Goal: Complete application form: Complete application form

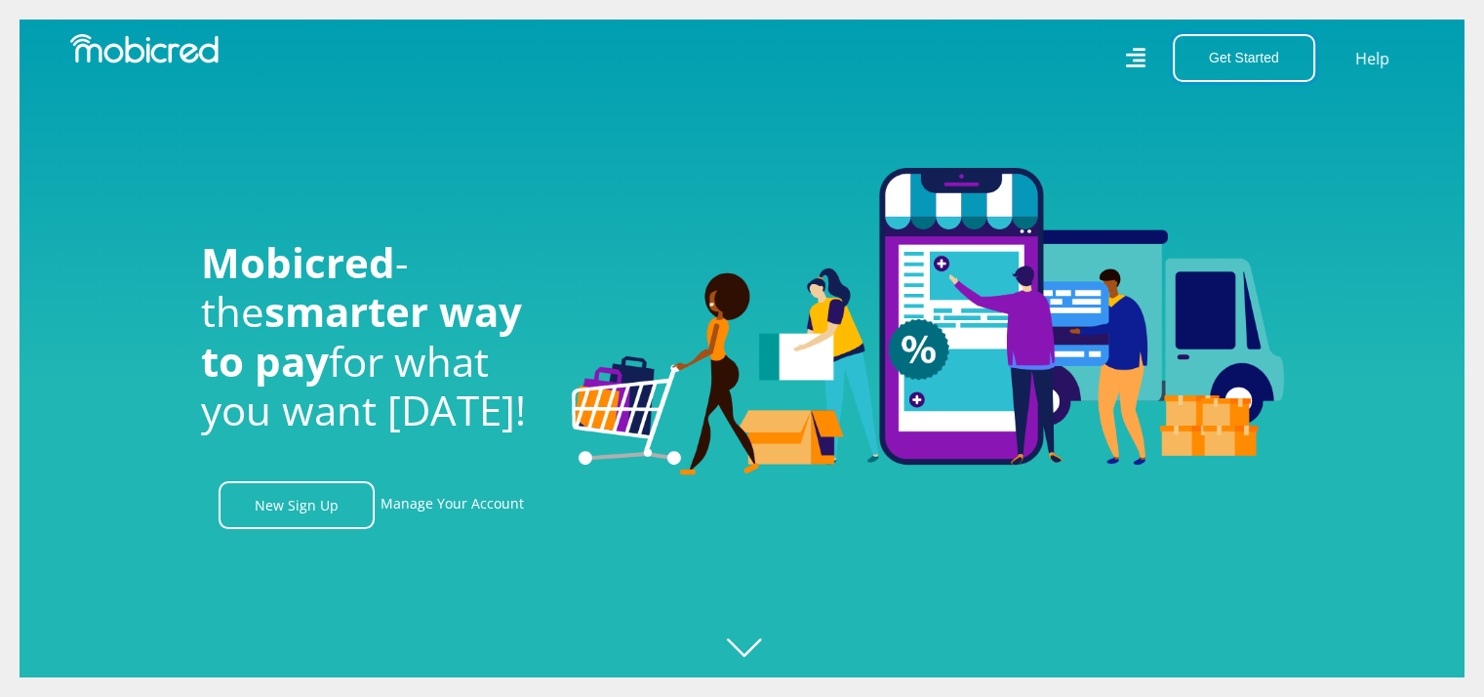
click at [1239, 62] on button "Get Started" at bounding box center [1244, 58] width 142 height 48
click at [333, 515] on link "New Sign Up" at bounding box center [297, 505] width 156 height 48
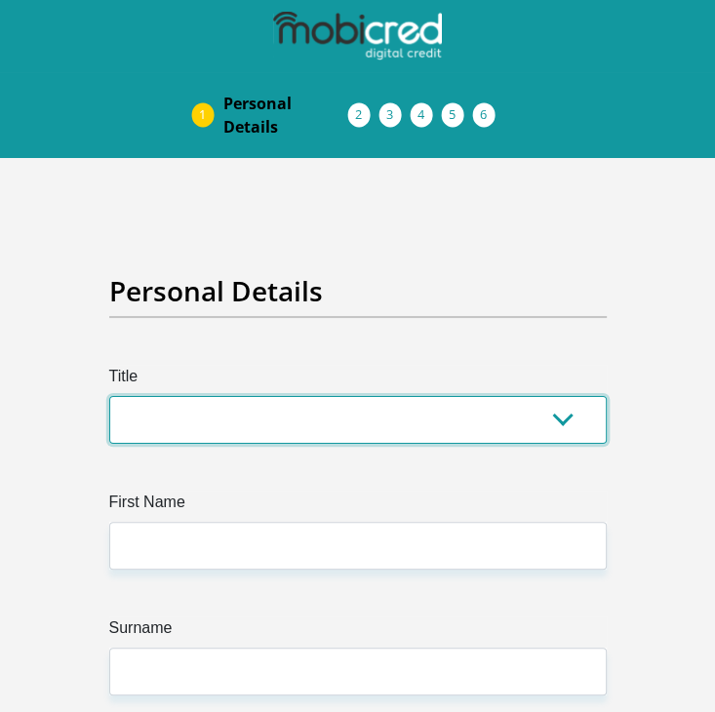
click at [384, 416] on select "Mr Ms Mrs Dr Other" at bounding box center [358, 420] width 498 height 48
select select "Mr"
click at [109, 396] on select "Mr Ms Mrs Dr Other" at bounding box center [358, 420] width 498 height 48
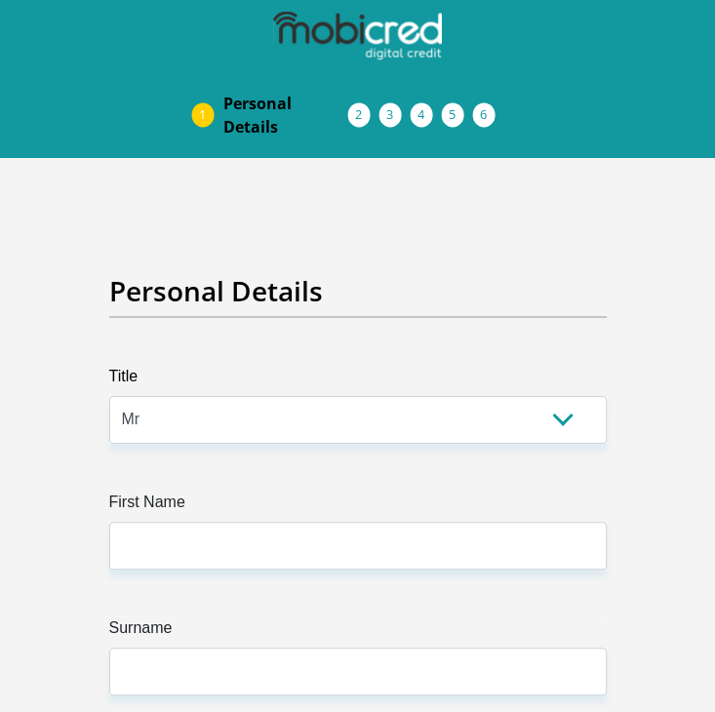
click at [340, 516] on label "First Name" at bounding box center [358, 506] width 498 height 31
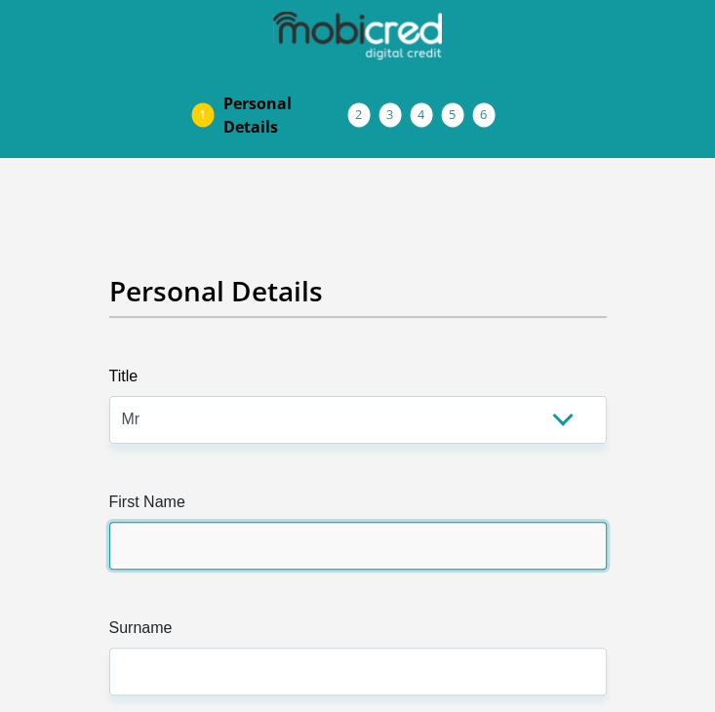
click at [340, 522] on input "First Name" at bounding box center [358, 546] width 498 height 48
click at [344, 531] on input "First Name" at bounding box center [358, 546] width 498 height 48
type input "MfunekoVincent"
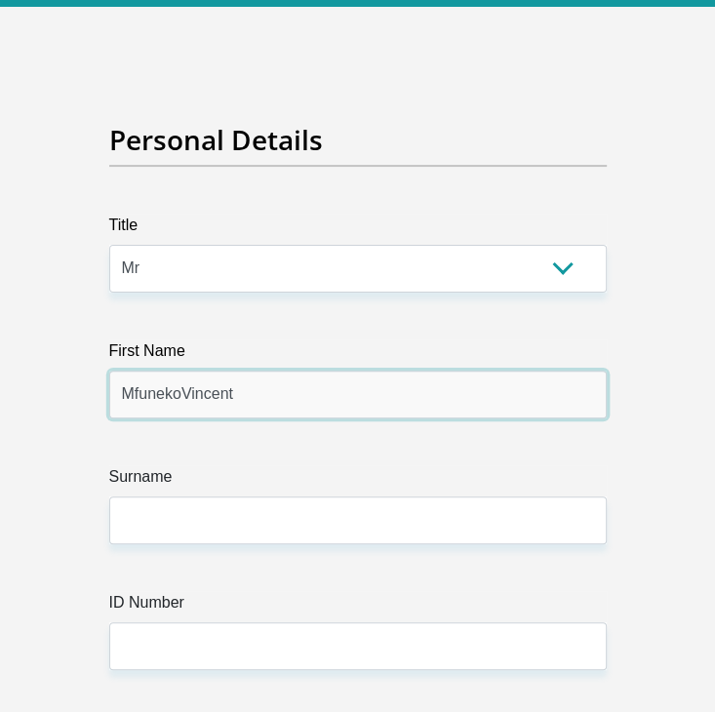
scroll to position [293, 0]
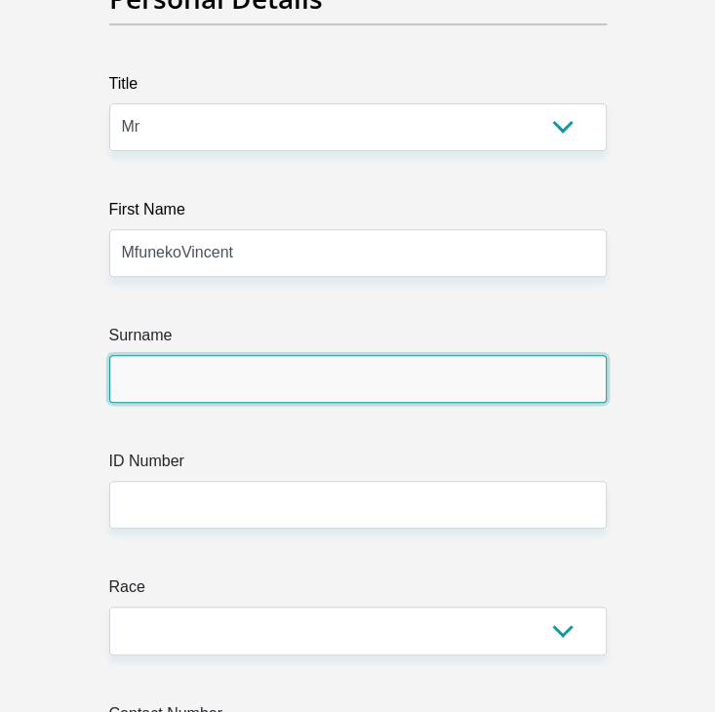
click at [188, 381] on input "Surname" at bounding box center [358, 379] width 498 height 48
type input "Pikashe"
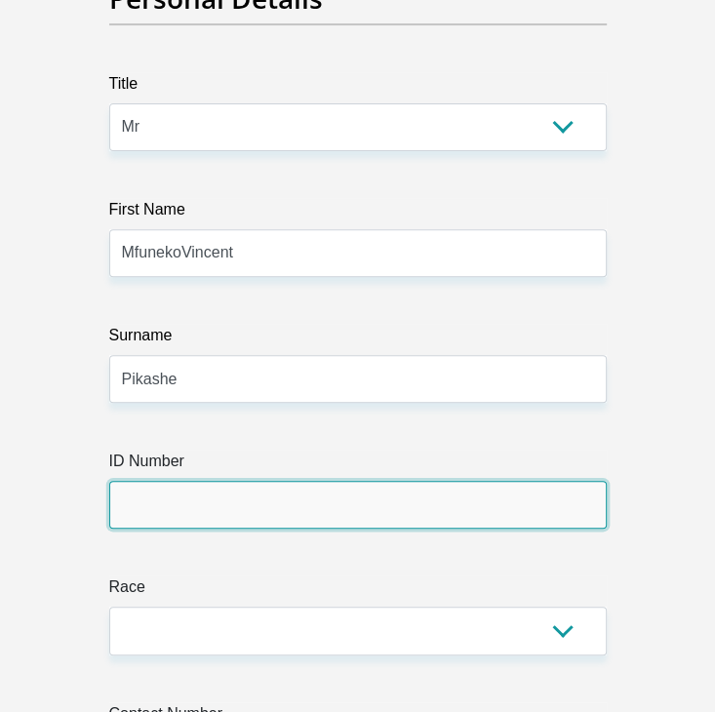
click at [234, 509] on input "ID Number" at bounding box center [358, 505] width 498 height 48
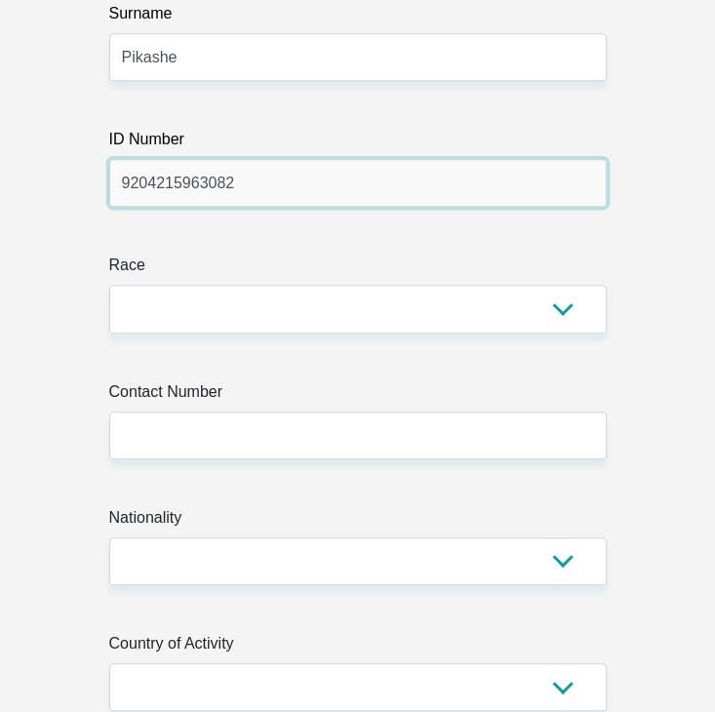
scroll to position [683, 0]
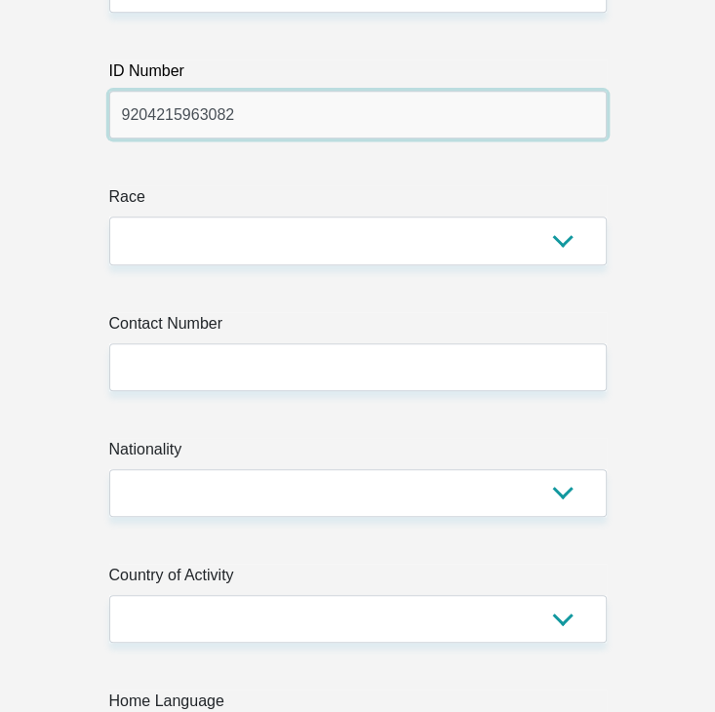
type input "9204215963082"
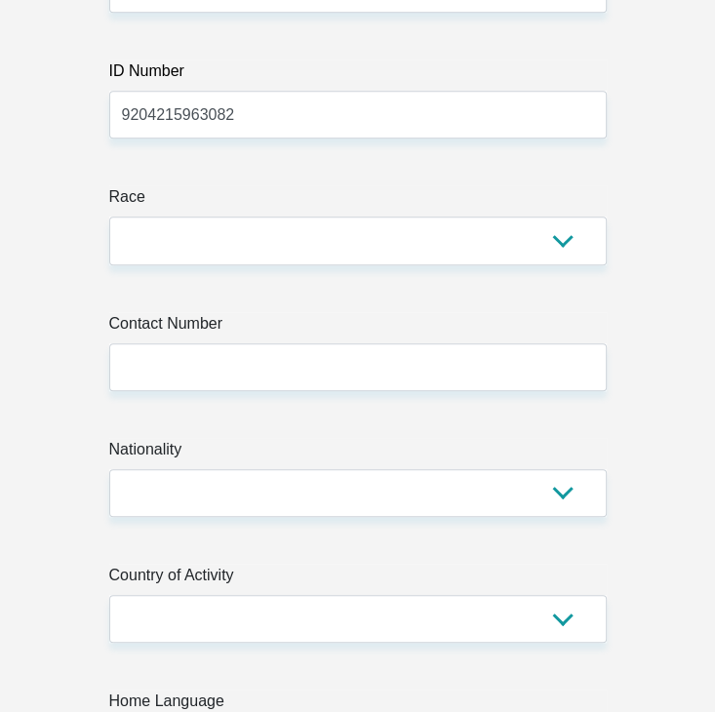
drag, startPoint x: 157, startPoint y: 200, endPoint x: 157, endPoint y: 220, distance: 19.5
click at [157, 203] on label "Race" at bounding box center [358, 200] width 498 height 31
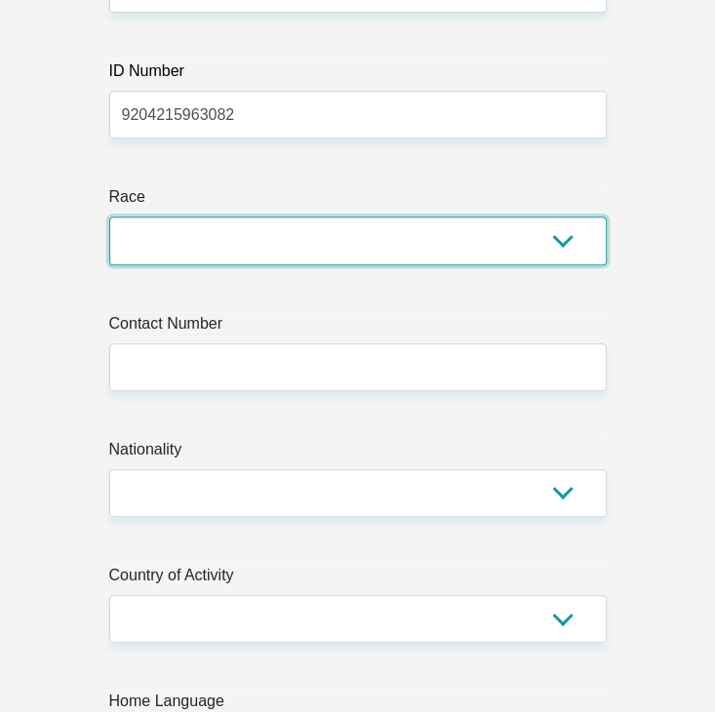
click at [157, 217] on select "Black Coloured Indian White Other" at bounding box center [358, 241] width 498 height 48
click at [157, 220] on select "Black Coloured Indian White Other" at bounding box center [358, 241] width 498 height 48
select select "1"
click at [109, 217] on select "Black Coloured Indian White Other" at bounding box center [358, 241] width 498 height 48
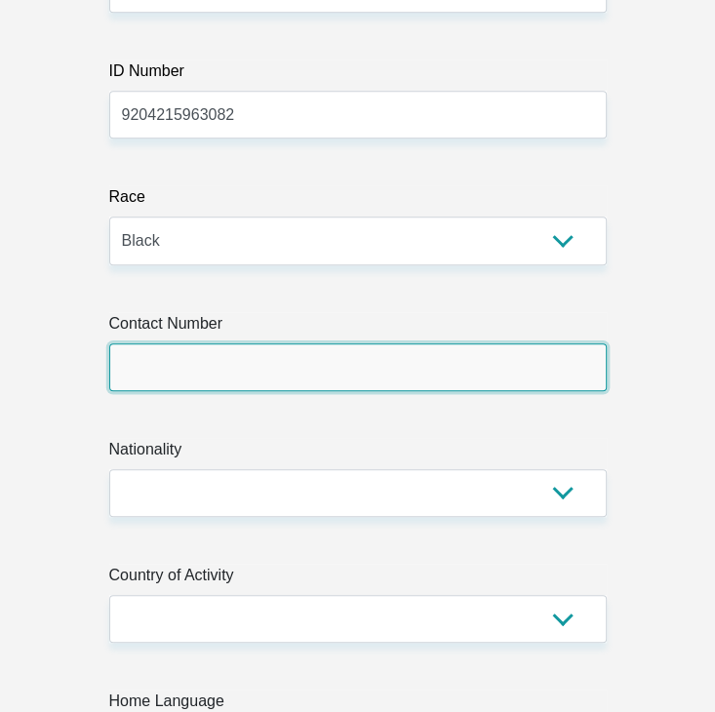
click at [211, 375] on input "Contact Number" at bounding box center [358, 367] width 498 height 48
type input "0665689827"
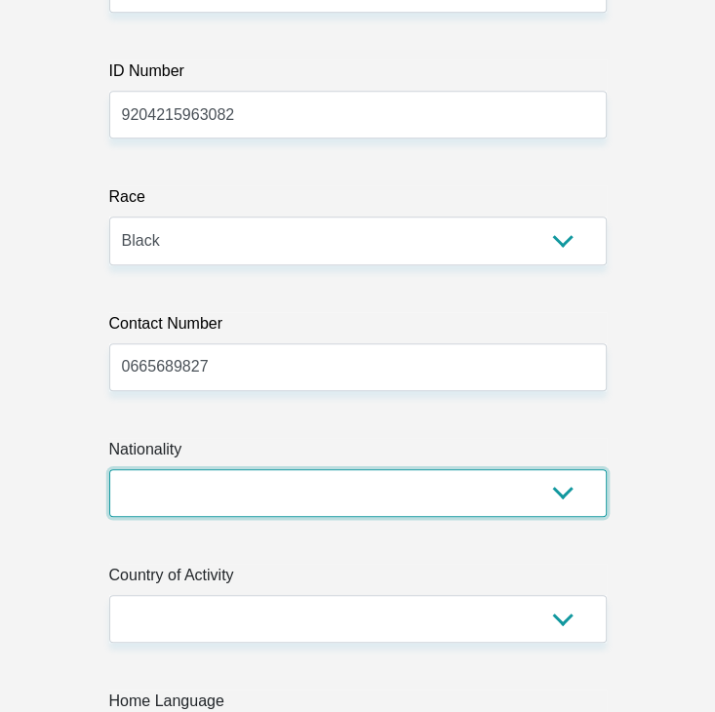
click at [265, 500] on select "South Africa Afghanistan Aland Islands Albania Algeria America Samoa American V…" at bounding box center [358, 493] width 498 height 48
select select "ZAF"
click at [109, 469] on select "South Africa Afghanistan Aland Islands Albania Algeria America Samoa American V…" at bounding box center [358, 493] width 498 height 48
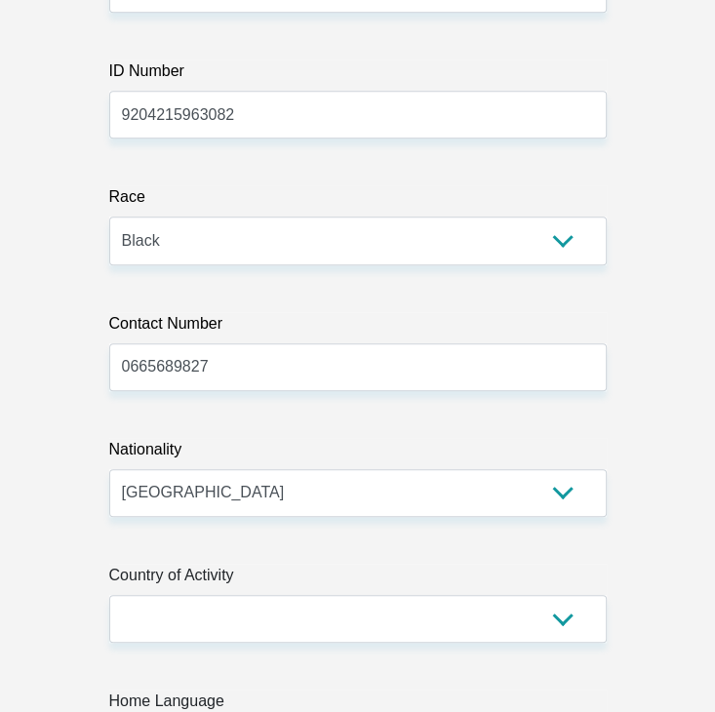
click at [210, 591] on label "Country of Activity" at bounding box center [358, 579] width 498 height 31
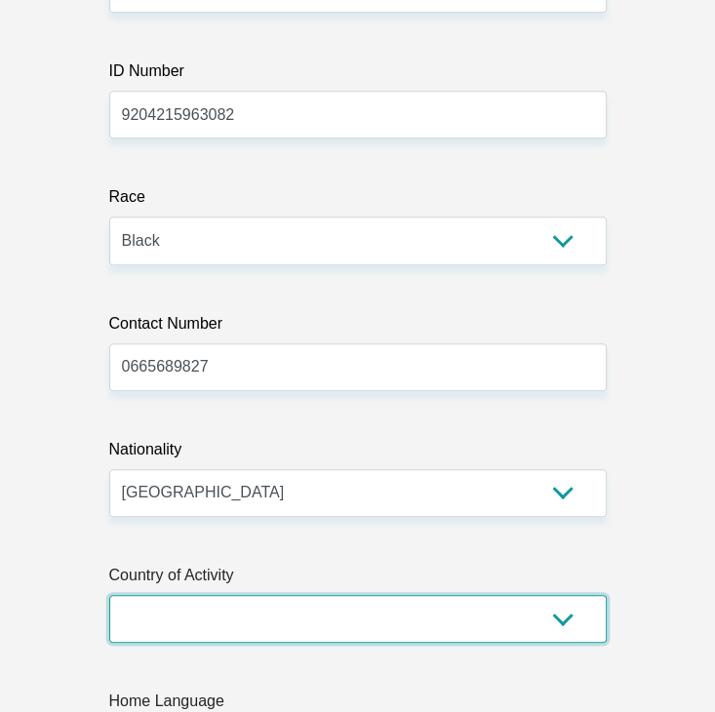
click at [210, 595] on select "South Africa Afghanistan Aland Islands Albania Algeria America Samoa American V…" at bounding box center [358, 619] width 498 height 48
click at [214, 607] on select "South Africa Afghanistan Aland Islands Albania Algeria America Samoa American V…" at bounding box center [358, 619] width 498 height 48
select select "ZAF"
click at [109, 595] on select "South Africa Afghanistan Aland Islands Albania Algeria America Samoa American V…" at bounding box center [358, 619] width 498 height 48
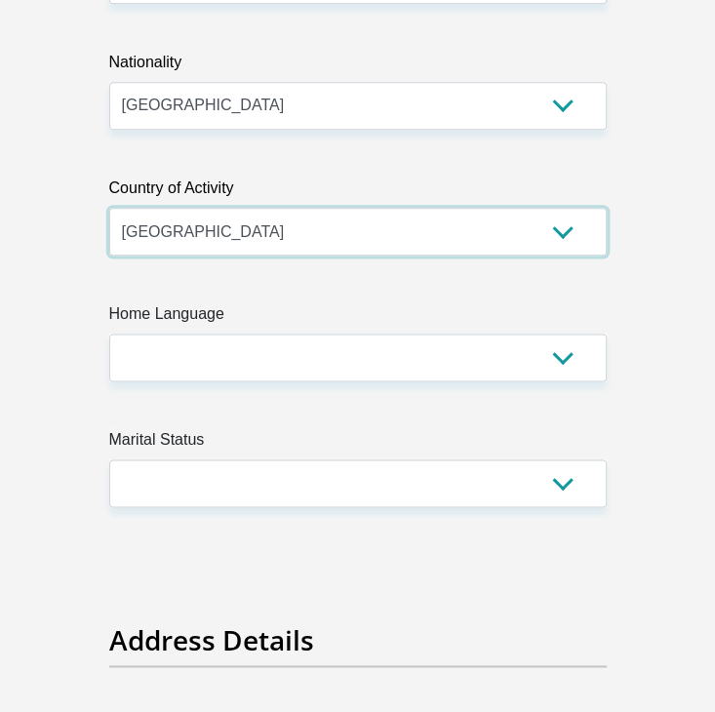
scroll to position [1073, 0]
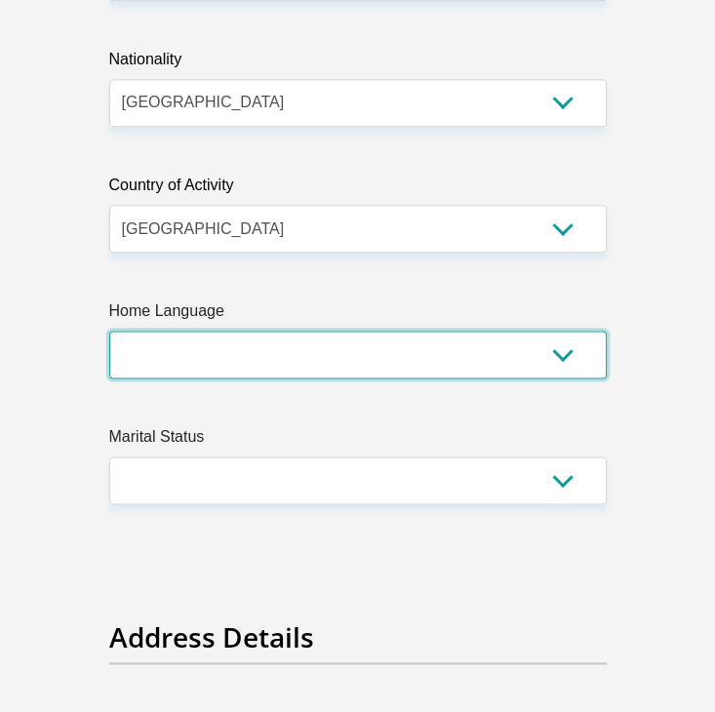
drag, startPoint x: 217, startPoint y: 348, endPoint x: 213, endPoint y: 368, distance: 19.9
click at [217, 348] on select "Afrikaans English Sepedi South Ndebele Southern Sotho Swati Tsonga Tswana Venda…" at bounding box center [358, 355] width 498 height 48
select select "eng"
click at [109, 331] on select "Afrikaans English Sepedi South Ndebele Southern Sotho Swati Tsonga Tswana Venda…" at bounding box center [358, 355] width 498 height 48
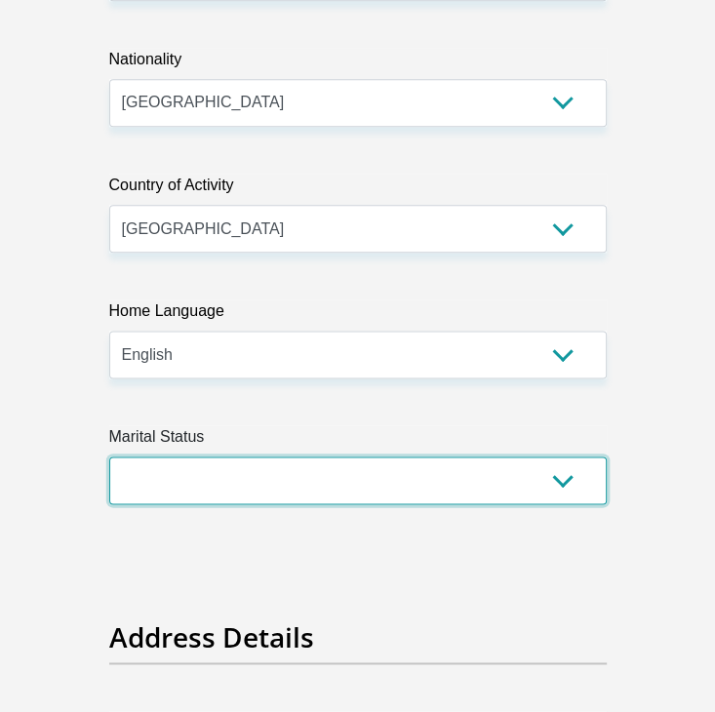
click at [211, 481] on select "Married ANC Single Divorced Widowed Married COP or Customary Law" at bounding box center [358, 481] width 498 height 48
select select "2"
click at [109, 457] on select "Married ANC Single Divorced Widowed Married COP or Customary Law" at bounding box center [358, 481] width 498 height 48
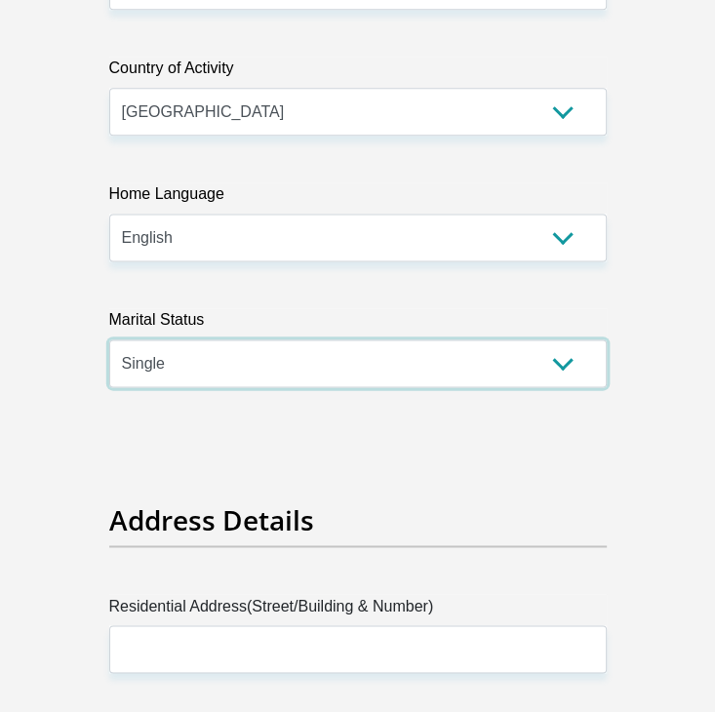
scroll to position [1366, 0]
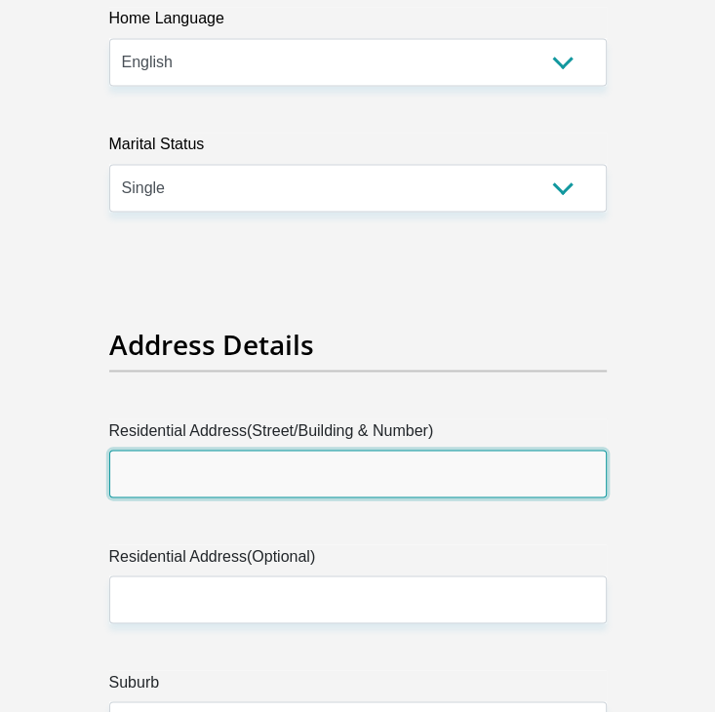
click at [221, 488] on input "Residential Address(Street/Building & Number)" at bounding box center [358, 474] width 498 height 48
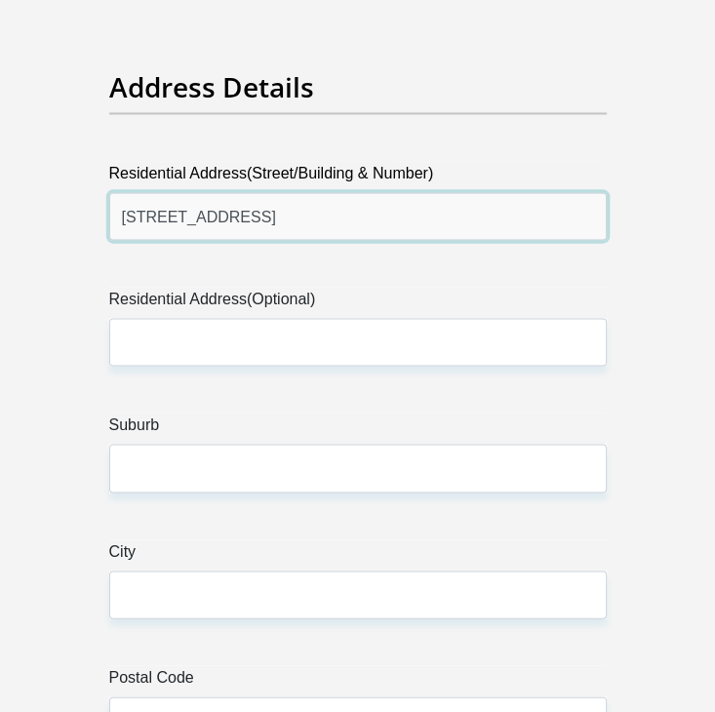
scroll to position [1659, 0]
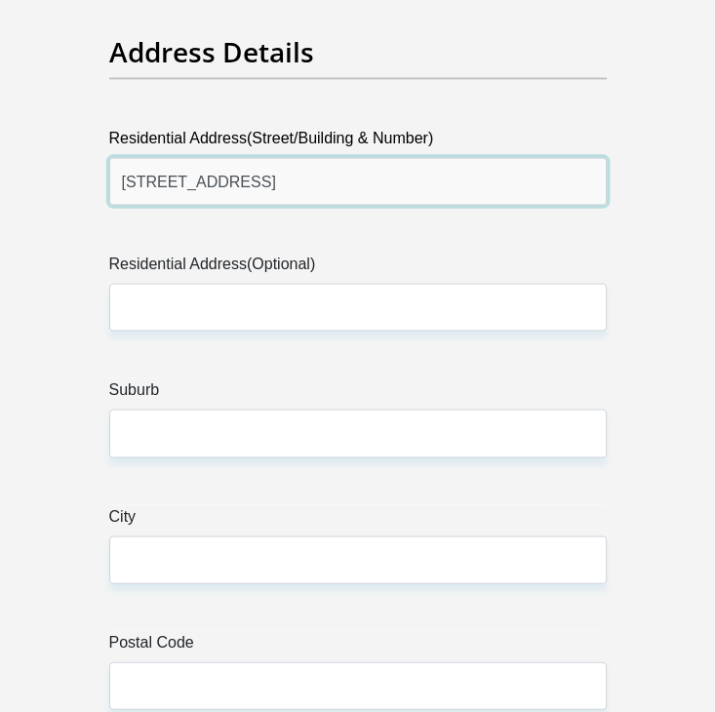
type input "27 revue street"
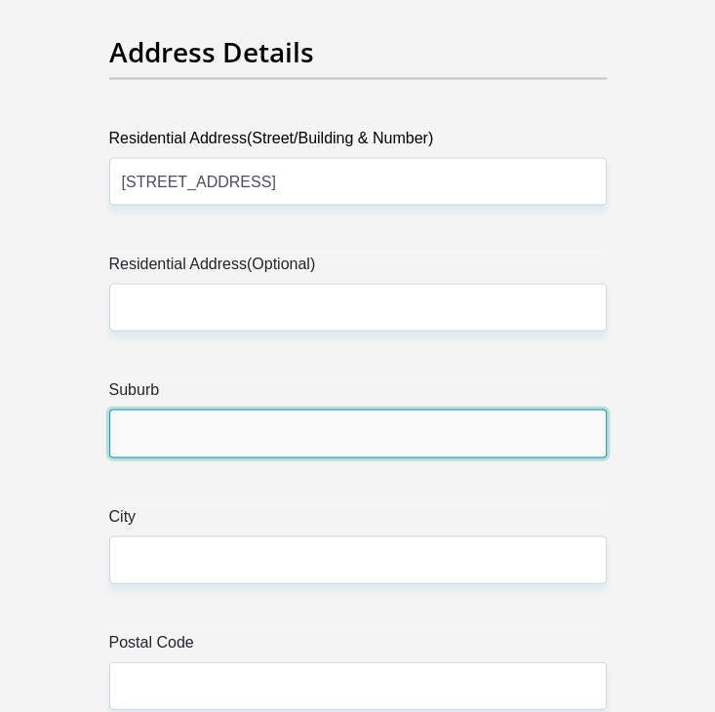
click at [214, 413] on input "Suburb" at bounding box center [358, 433] width 498 height 48
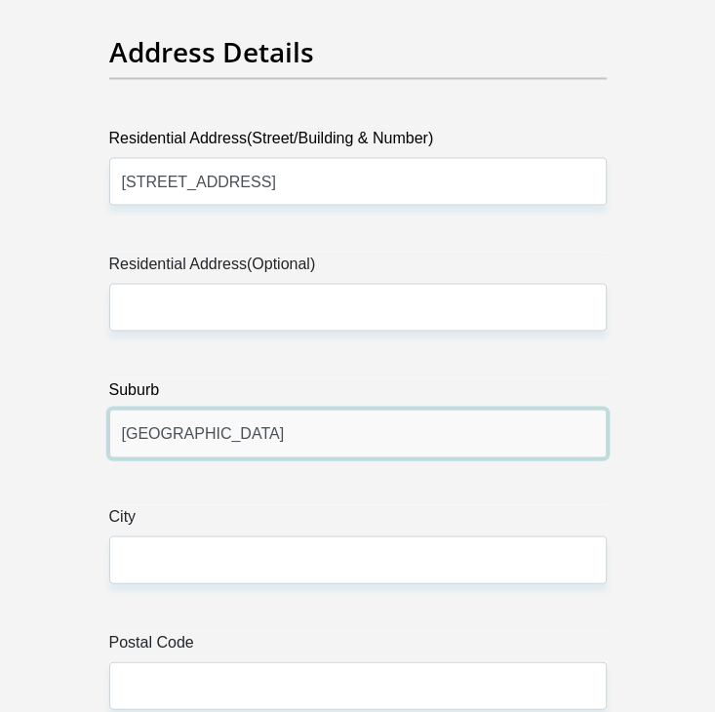
type input "flamingo park"
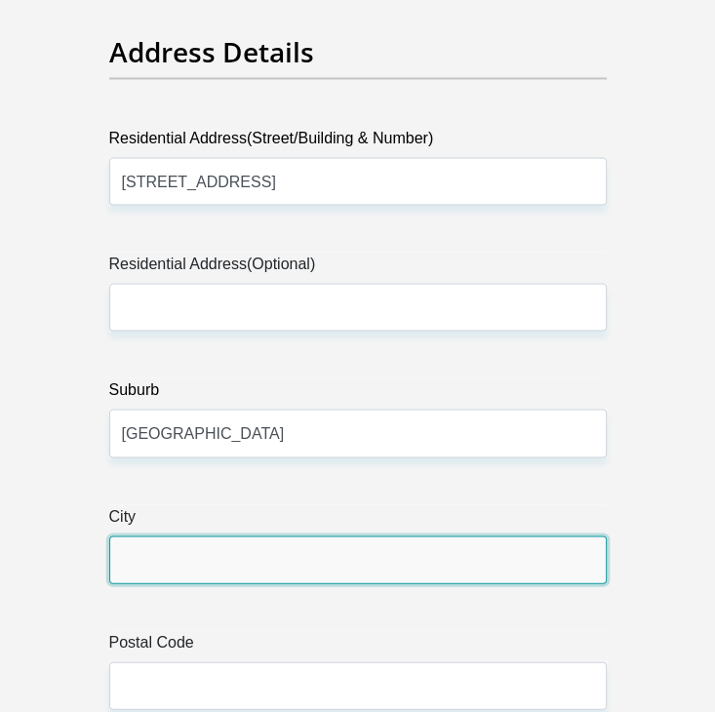
click at [237, 538] on input "City" at bounding box center [358, 560] width 498 height 48
type input "Welkom"
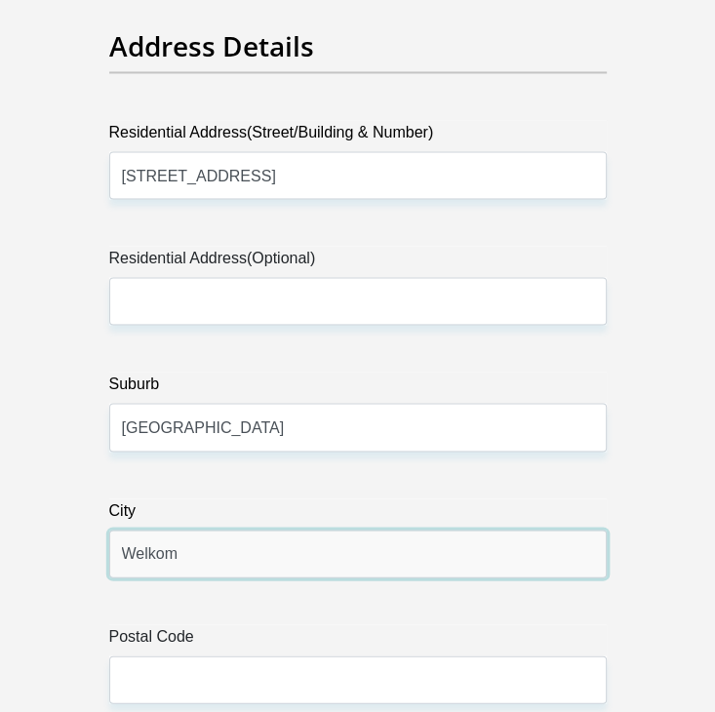
scroll to position [1951, 0]
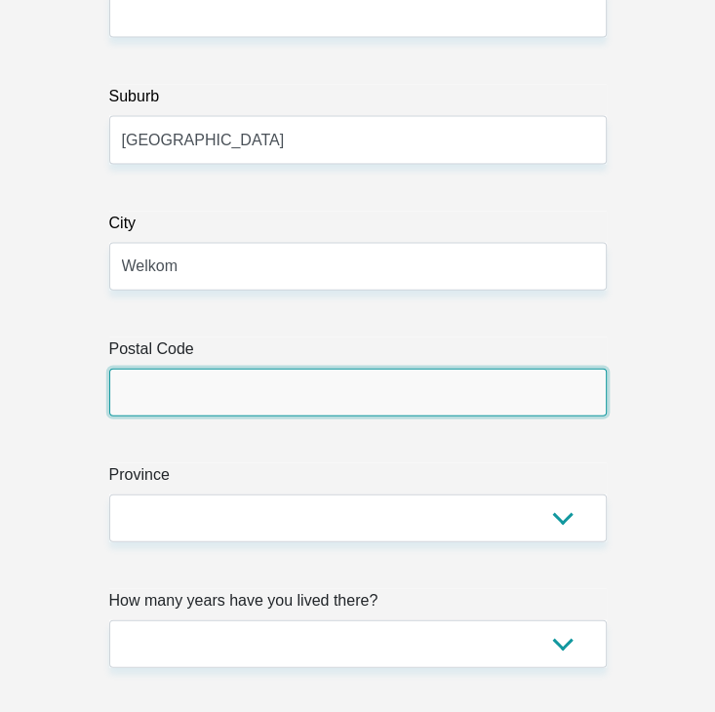
click at [229, 386] on input "Postal Code" at bounding box center [358, 393] width 498 height 48
type input "9459"
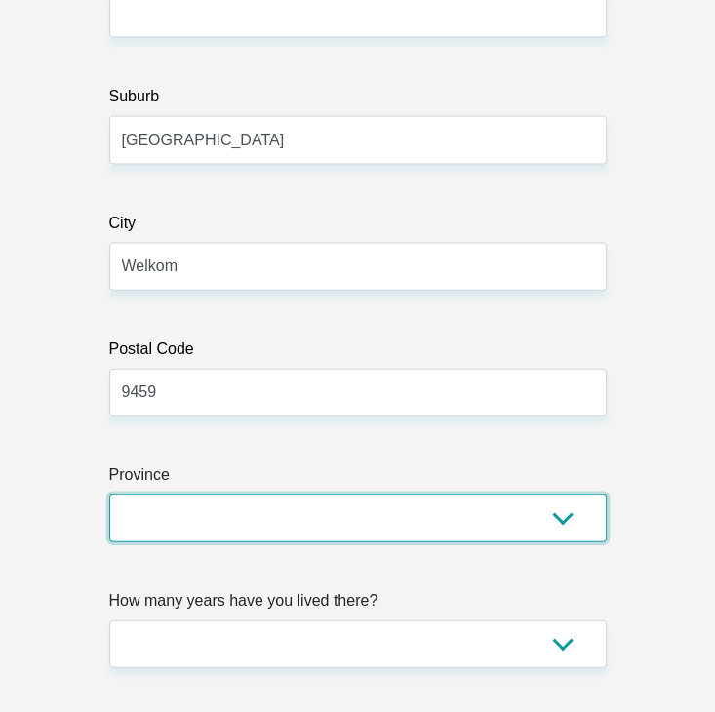
click at [235, 508] on select "Eastern Cape Free State Gauteng KwaZulu-Natal Limpopo Mpumalanga Northern Cape …" at bounding box center [358, 519] width 498 height 48
select select "Free State"
click at [109, 495] on select "Eastern Cape Free State Gauteng KwaZulu-Natal Limpopo Mpumalanga Northern Cape …" at bounding box center [358, 519] width 498 height 48
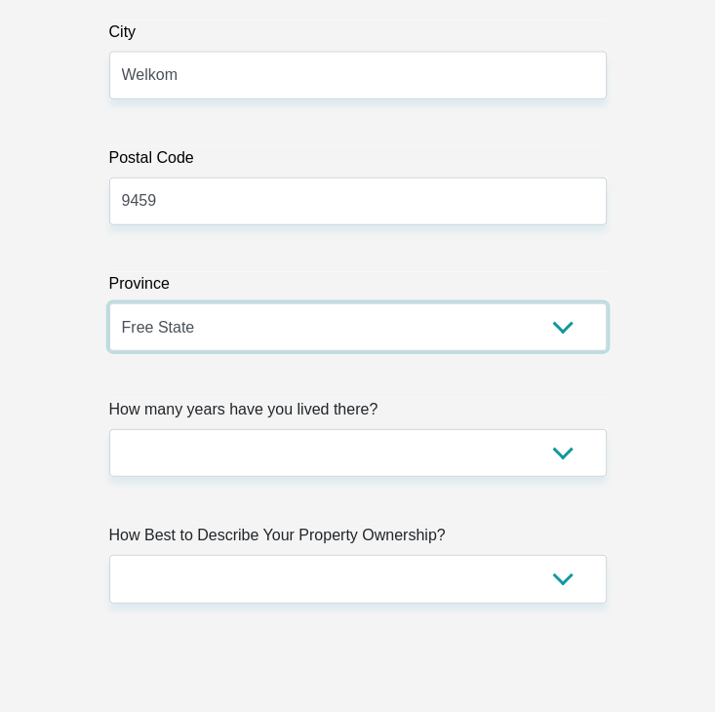
scroll to position [2146, 0]
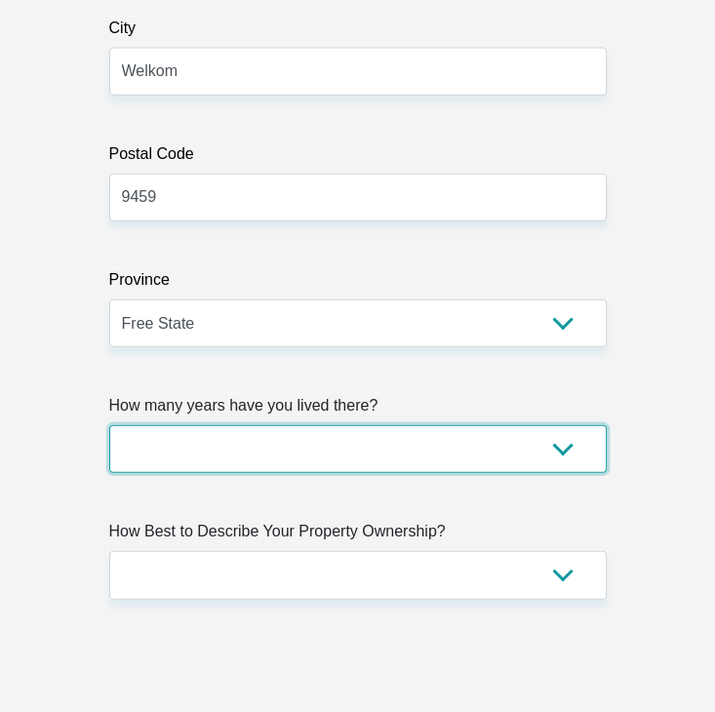
click at [260, 461] on select "less than 1 year 1-3 years 3-5 years 5+ years" at bounding box center [358, 449] width 498 height 48
click at [267, 464] on select "less than 1 year 1-3 years 3-5 years 5+ years" at bounding box center [358, 449] width 498 height 48
select select "5"
click at [109, 425] on select "less than 1 year 1-3 years 3-5 years 5+ years" at bounding box center [358, 449] width 498 height 48
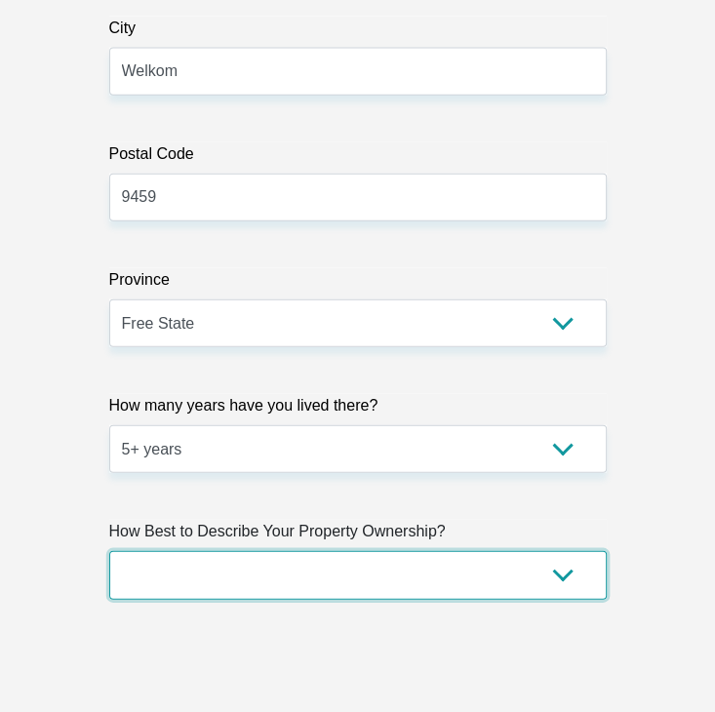
click at [269, 572] on select "Owned Rented Family Owned Company Dwelling" at bounding box center [358, 575] width 498 height 48
select select "parents"
click at [109, 551] on select "Owned Rented Family Owned Company Dwelling" at bounding box center [358, 575] width 498 height 48
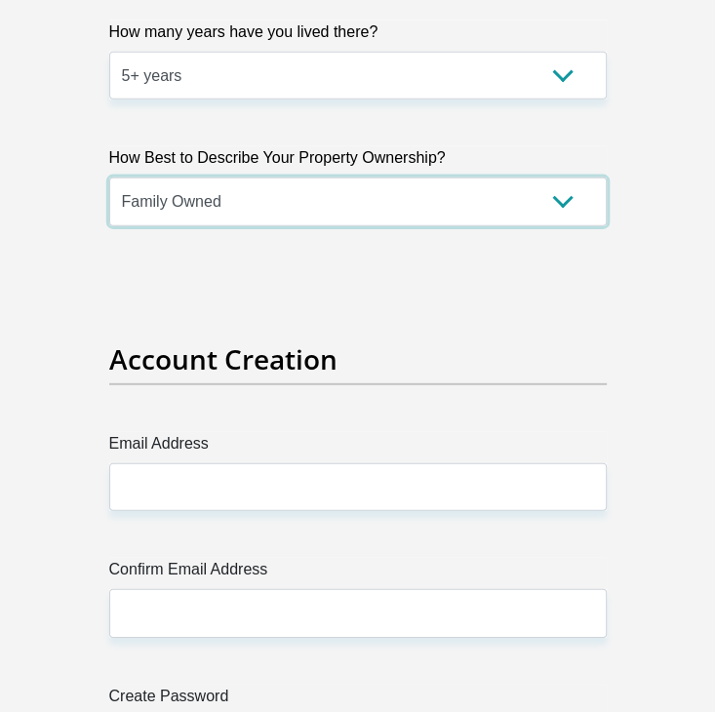
scroll to position [2634, 0]
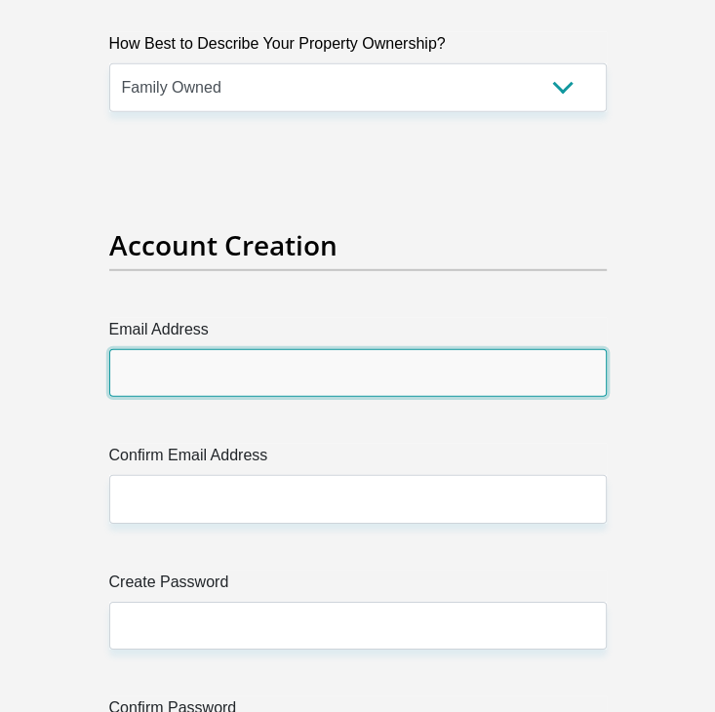
click at [260, 389] on input "Email Address" at bounding box center [358, 373] width 498 height 48
type input "vincent@pksh.co.za"
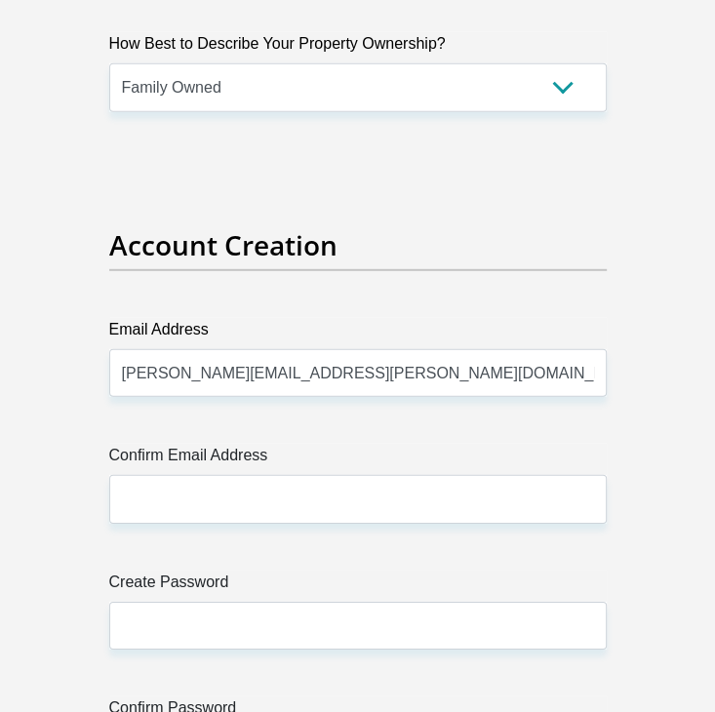
drag, startPoint x: 211, startPoint y: 540, endPoint x: 211, endPoint y: 525, distance: 14.6
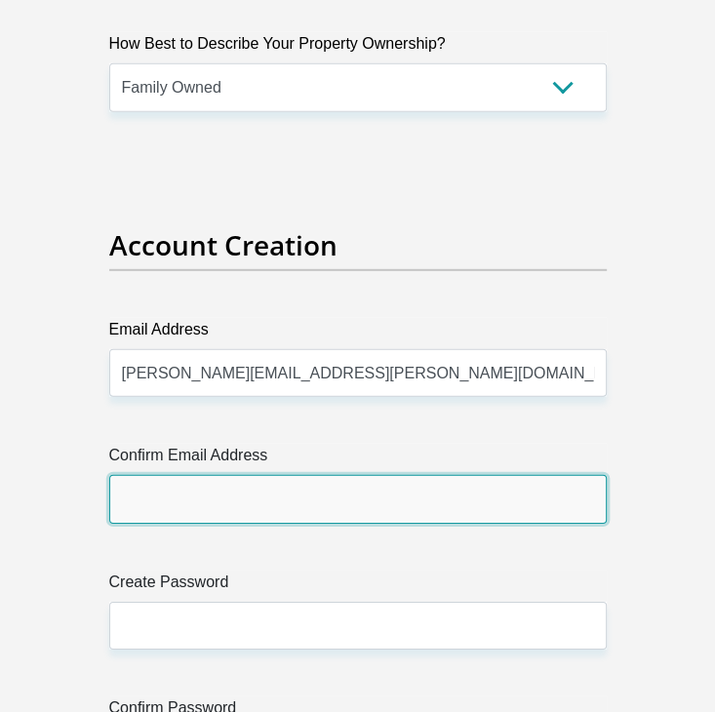
drag, startPoint x: 211, startPoint y: 521, endPoint x: 215, endPoint y: 508, distance: 13.3
click at [211, 518] on input "Confirm Email Address" at bounding box center [358, 499] width 498 height 48
drag, startPoint x: 227, startPoint y: 508, endPoint x: 228, endPoint y: 380, distance: 128.8
click at [227, 506] on input "Confirm Email Address" at bounding box center [358, 499] width 498 height 48
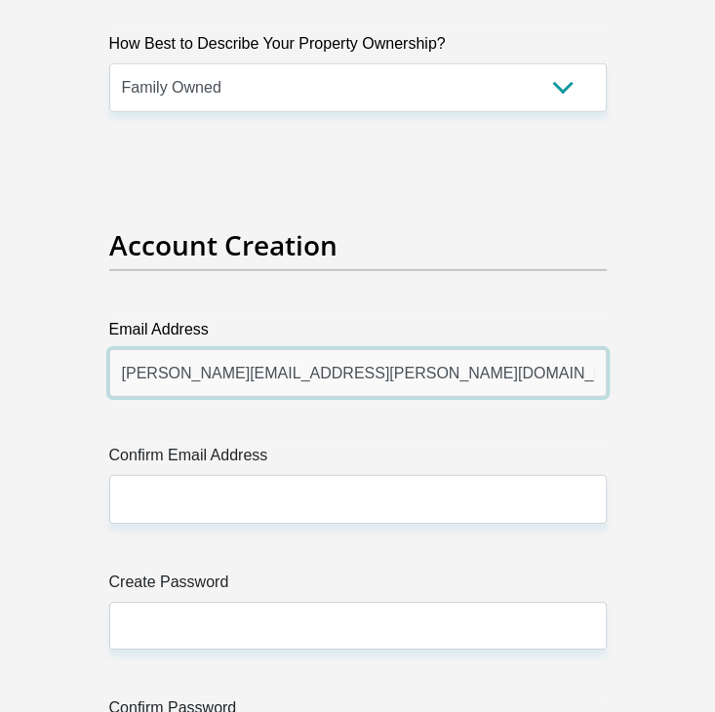
click at [230, 373] on input "vincent@pksh.co.za" at bounding box center [358, 373] width 498 height 48
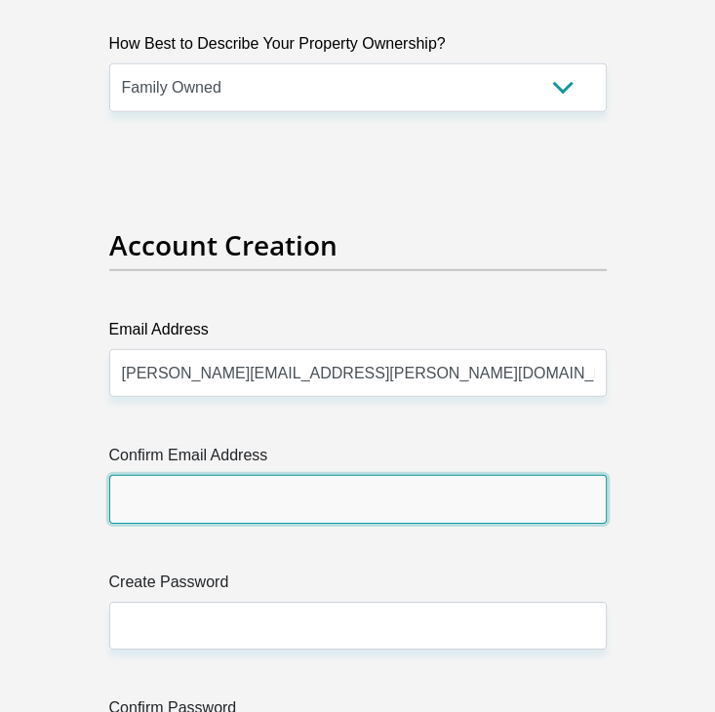
paste input "vincent@pksh.co.za"
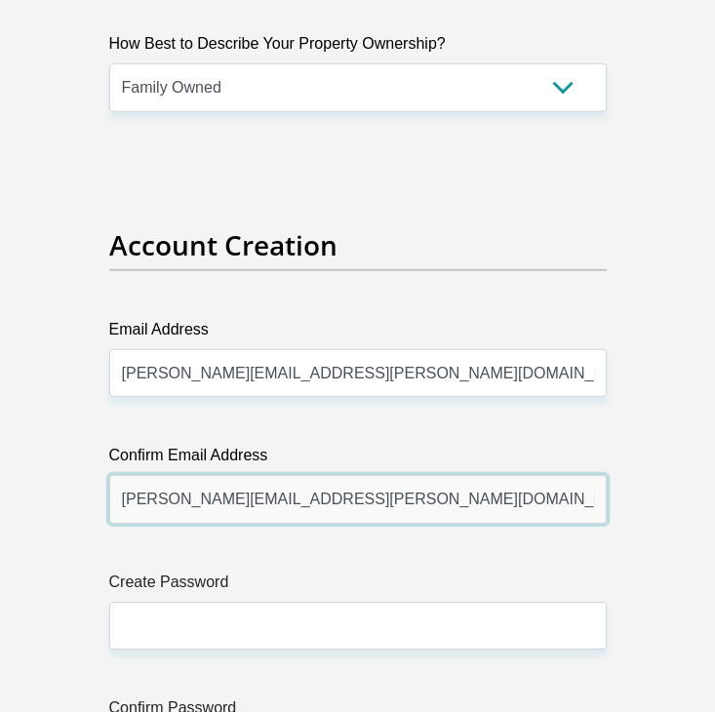
type input "vincent@pksh.co.za"
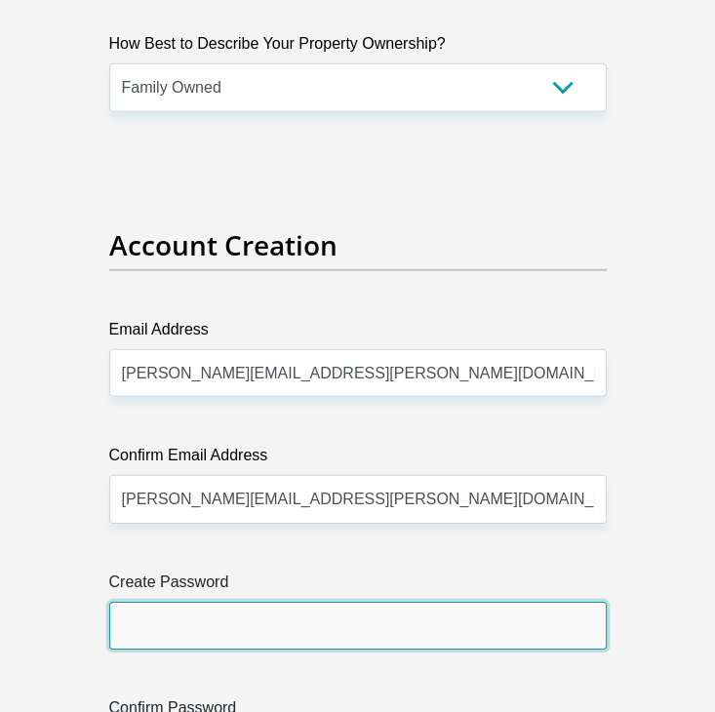
click at [214, 610] on input "Create Password" at bounding box center [358, 626] width 498 height 48
type input "hCT8CM8j9BfHaLF"
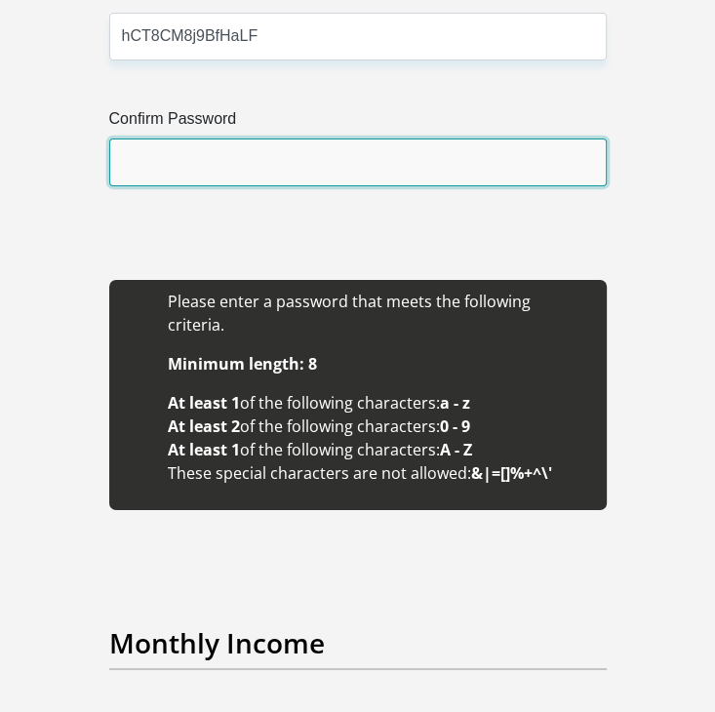
scroll to position [2931, 0]
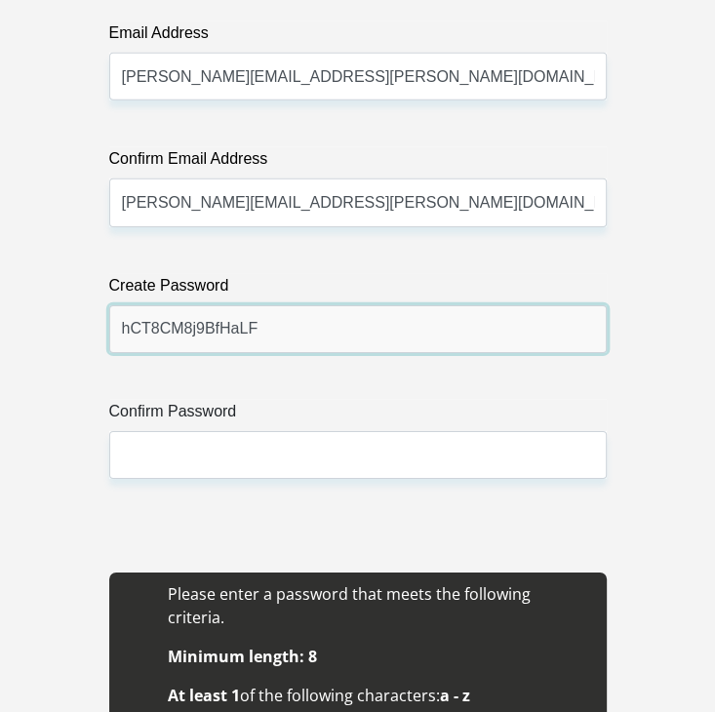
click at [215, 325] on input "hCT8CM8j9BfHaLF" at bounding box center [358, 329] width 498 height 48
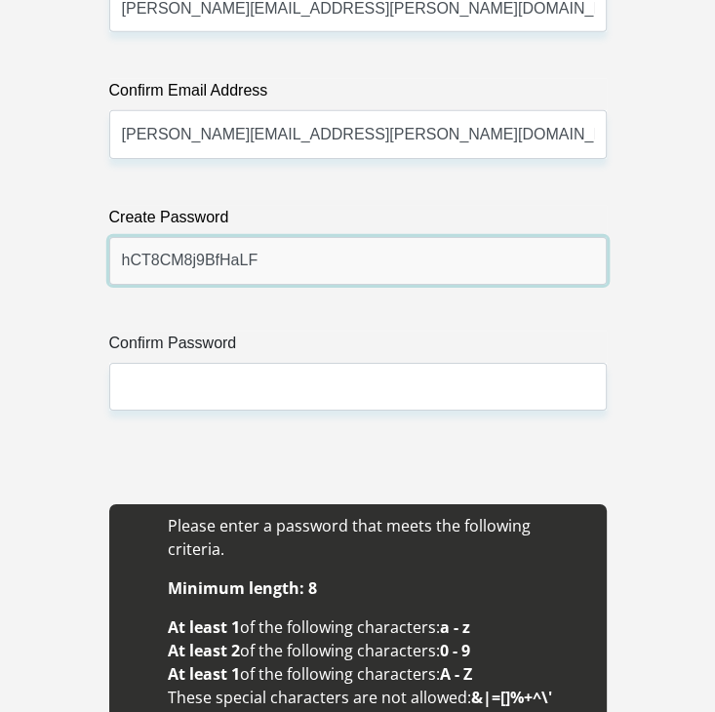
scroll to position [3028, 0]
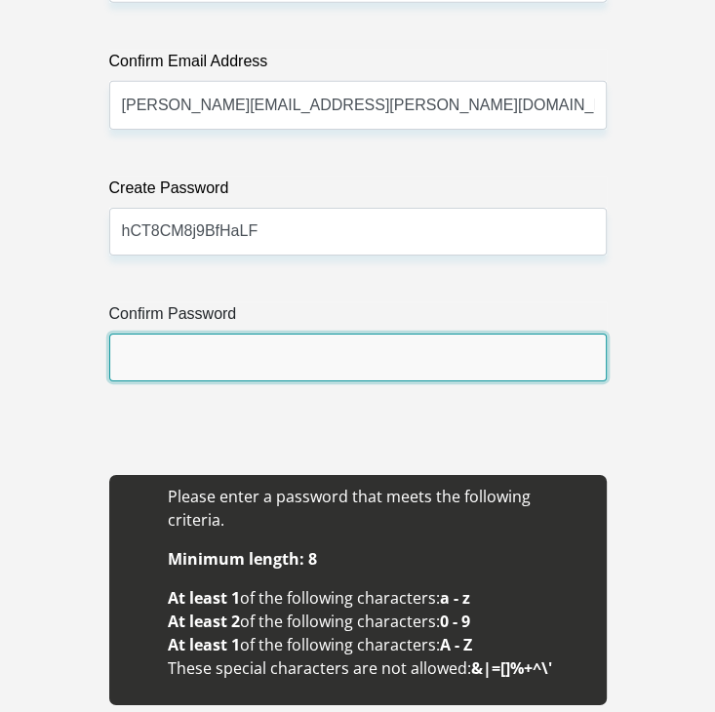
click at [165, 359] on input "Confirm Password" at bounding box center [358, 358] width 498 height 48
paste input "hCT8CM8j9BfHaLF"
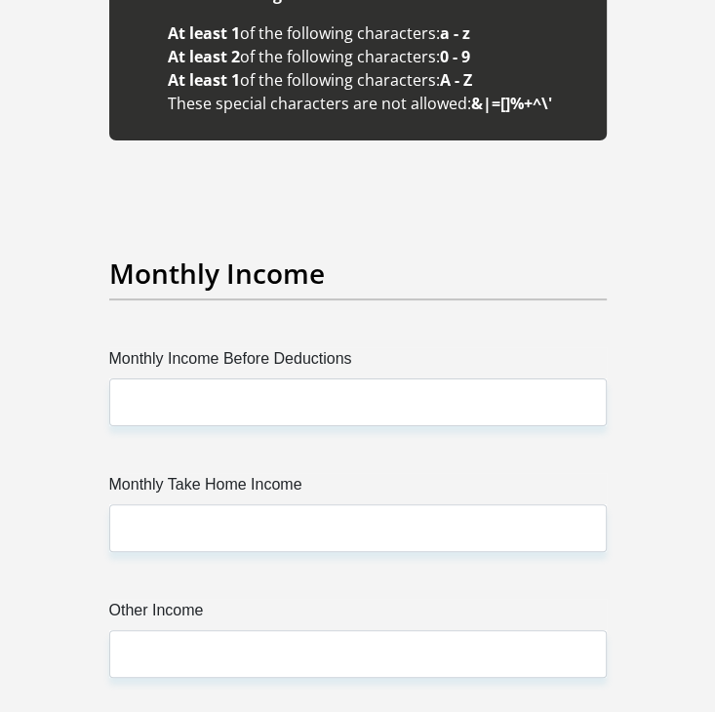
scroll to position [3614, 0]
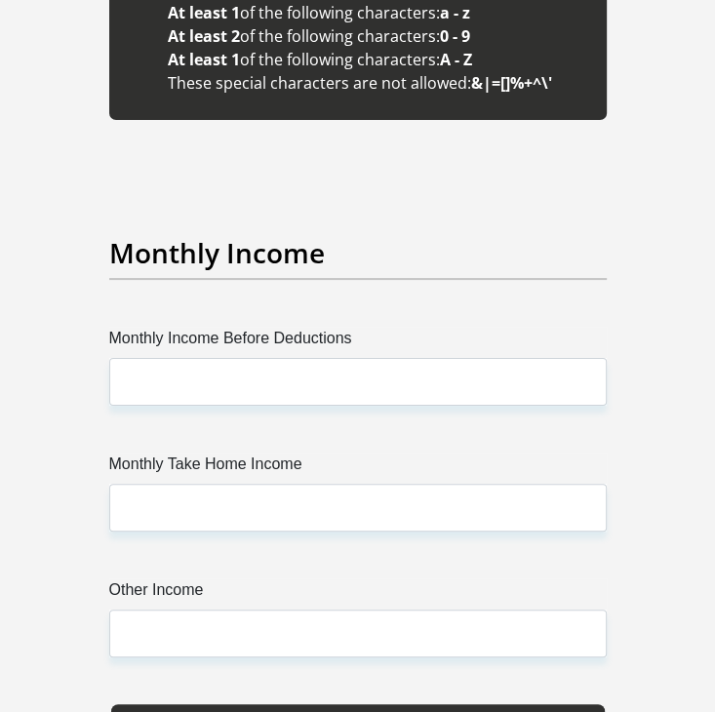
type input "hCT8CM8j9BfHaLF"
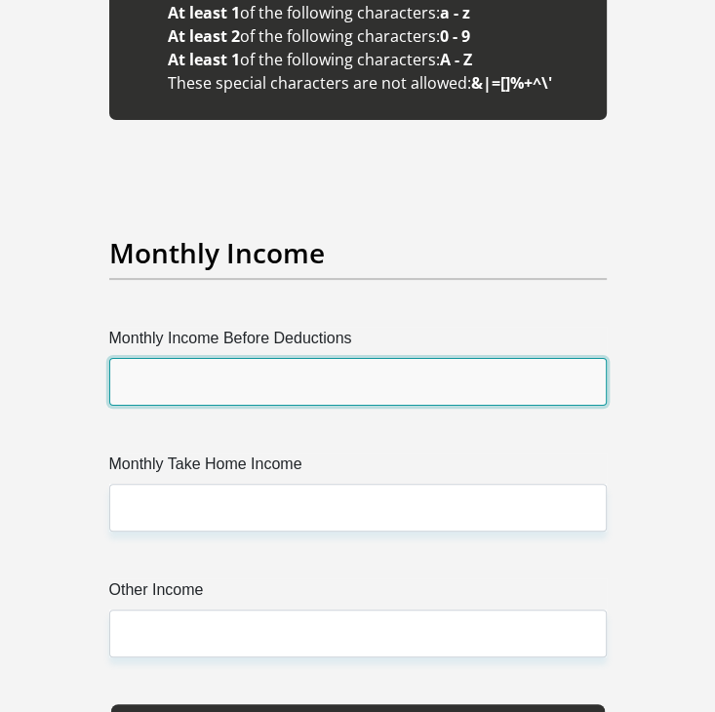
click at [222, 363] on input "Monthly Income Before Deductions" at bounding box center [358, 382] width 498 height 48
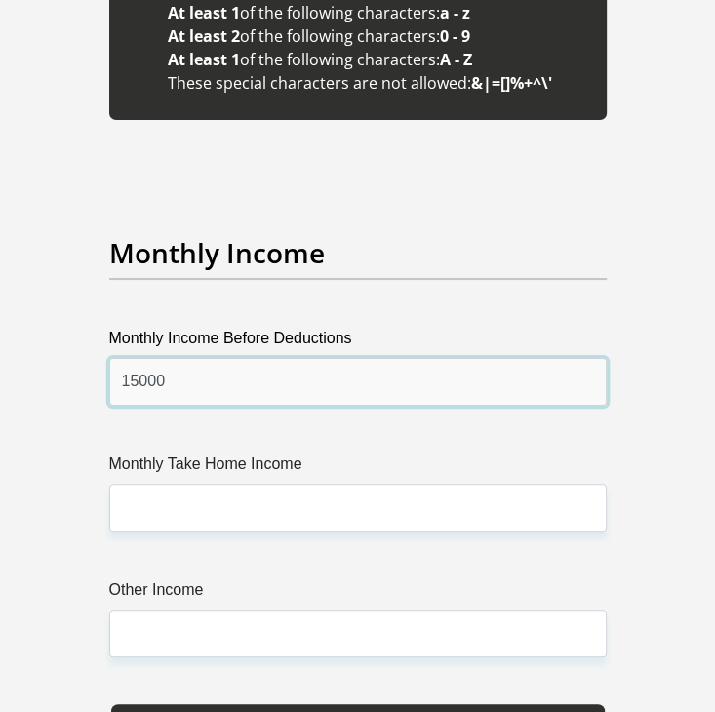
type input "15000"
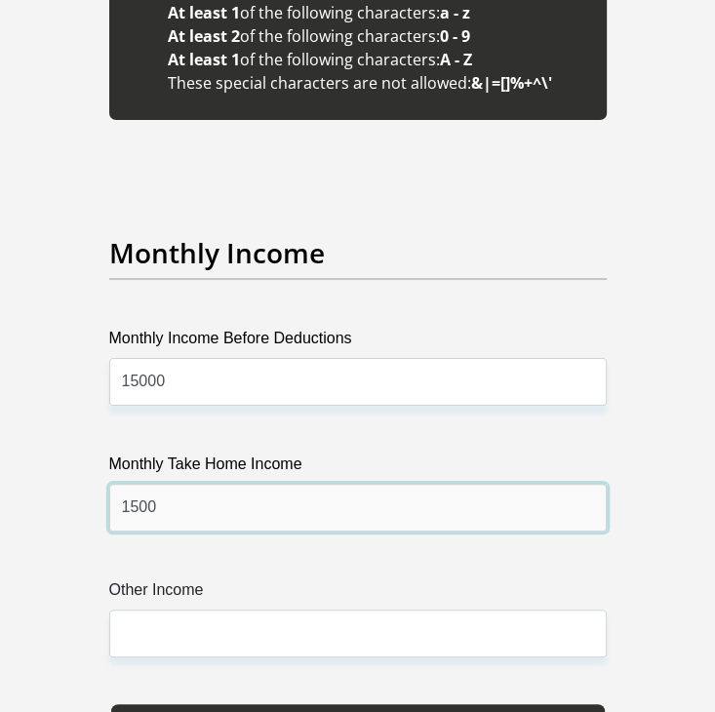
type input "0"
type input "15000"
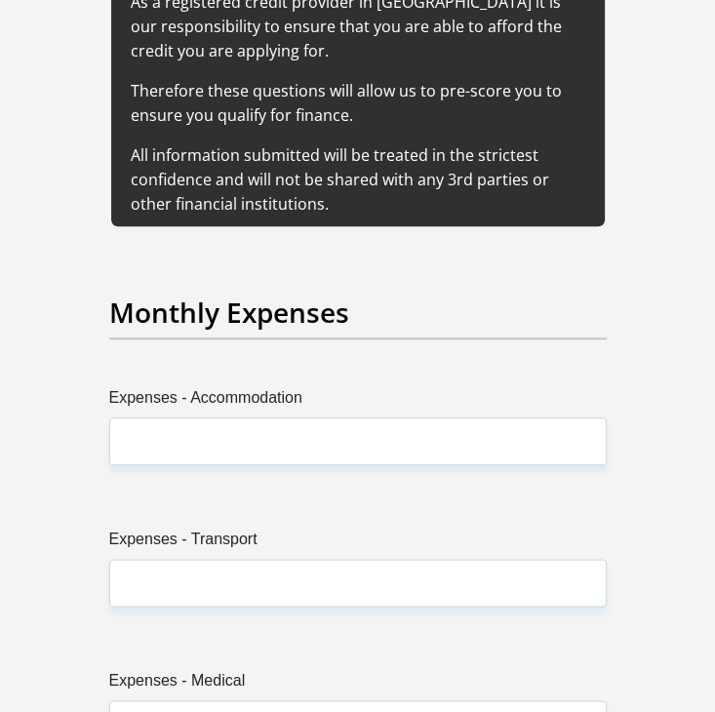
scroll to position [4394, 0]
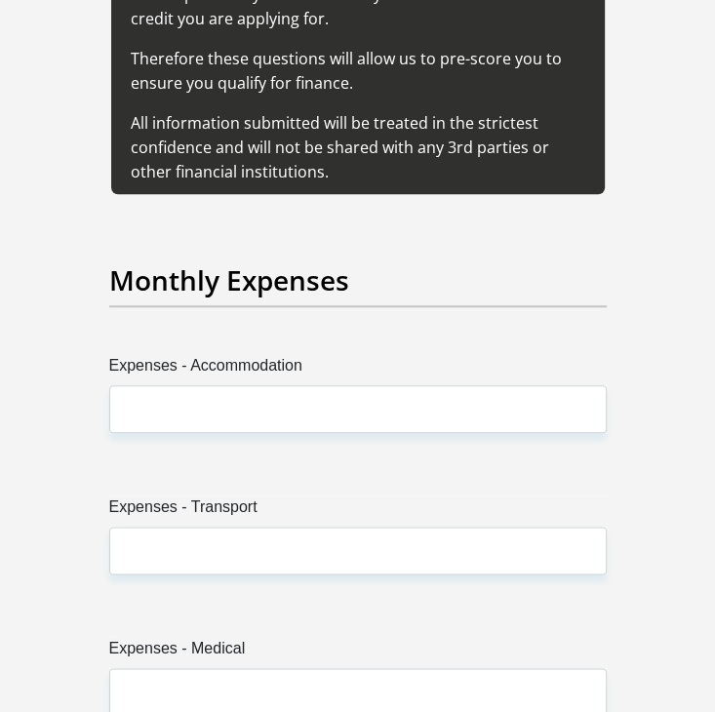
type input "25000"
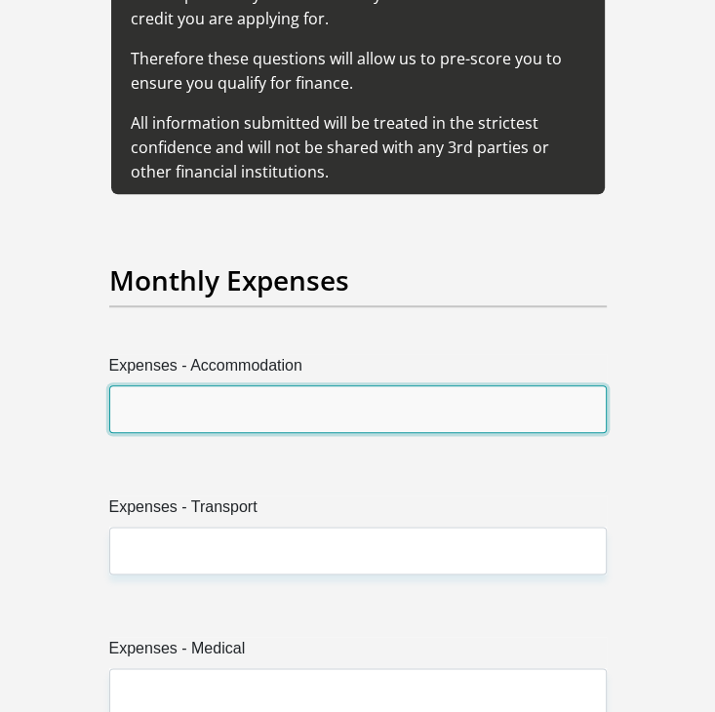
click at [224, 388] on input "Expenses - Accommodation" at bounding box center [358, 409] width 498 height 48
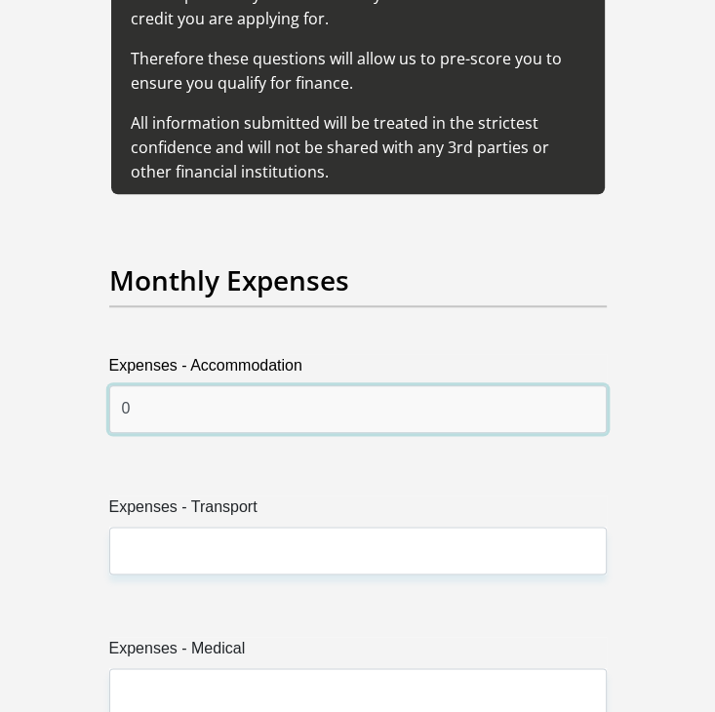
type input "0"
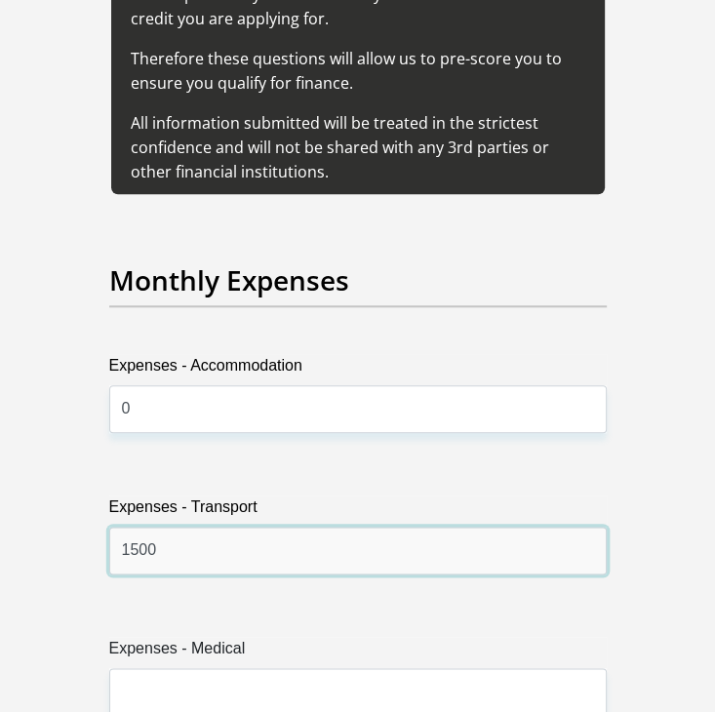
type input "1500"
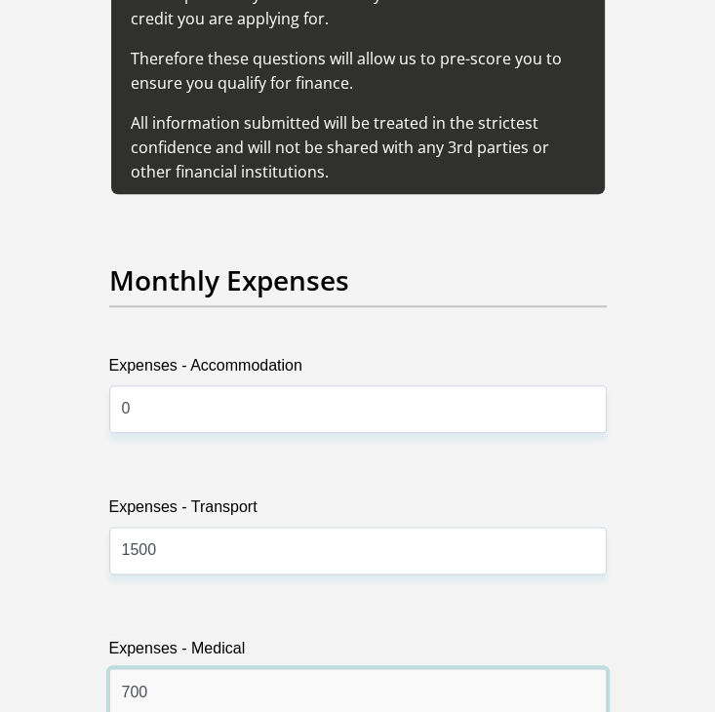
type input "700"
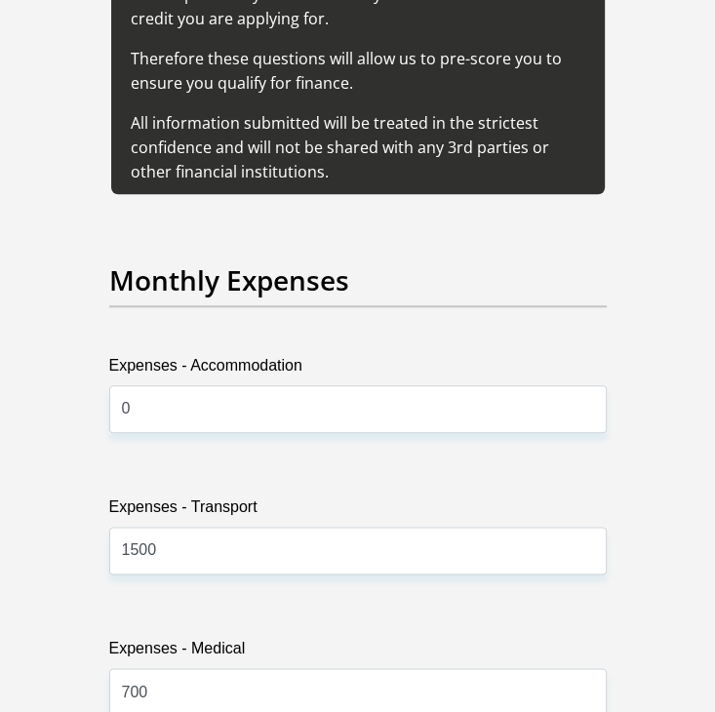
scroll to position [4845, 0]
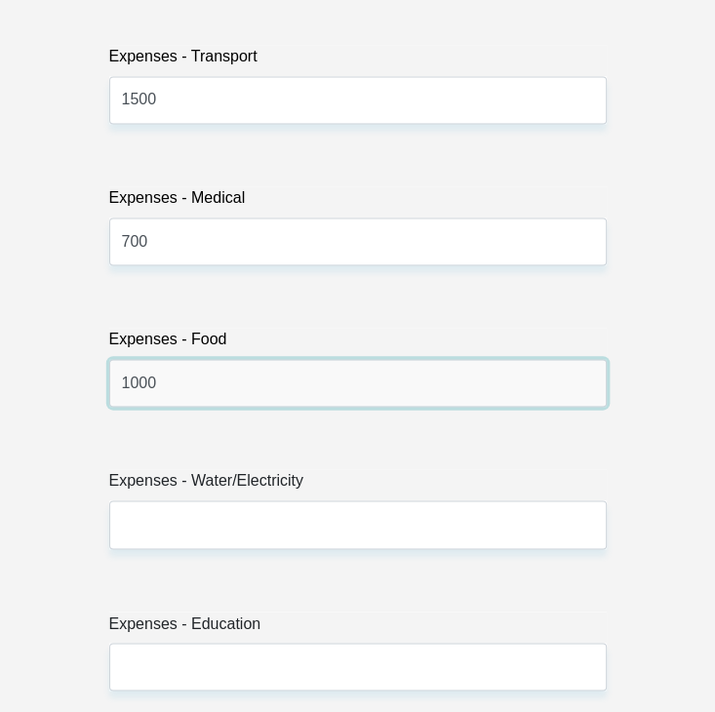
type input "1000"
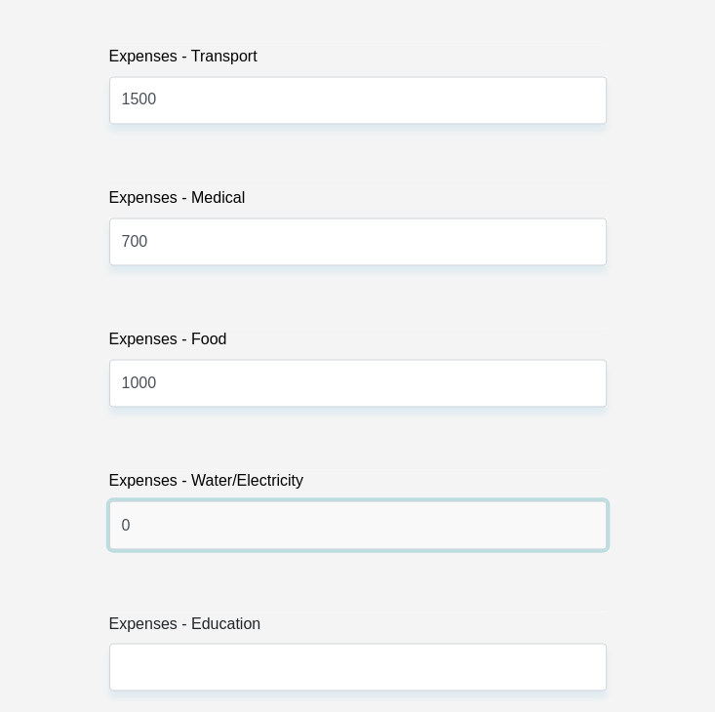
type input "0"
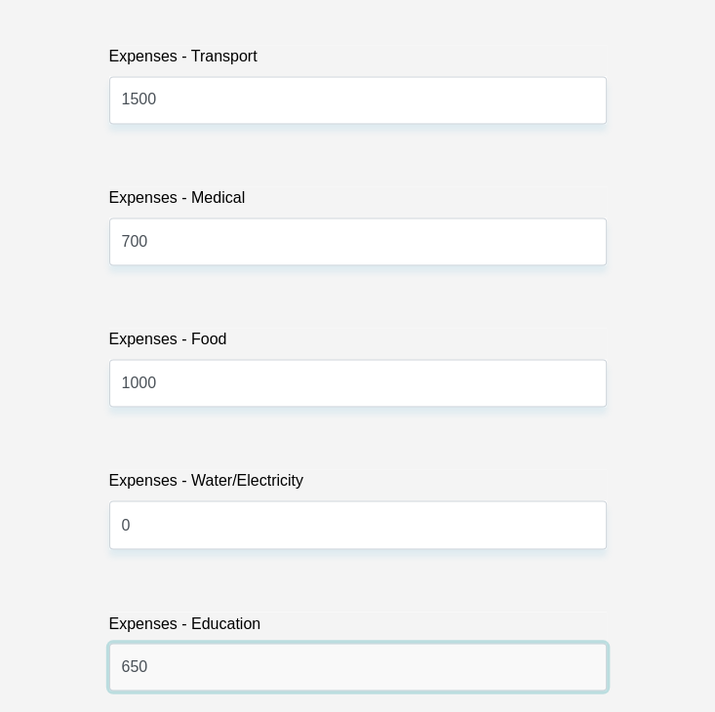
type input "650"
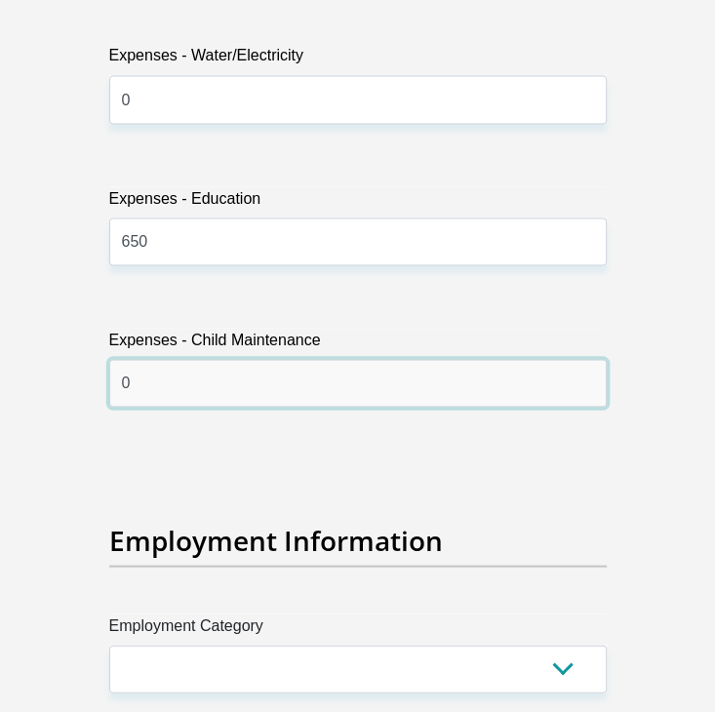
type input "0"
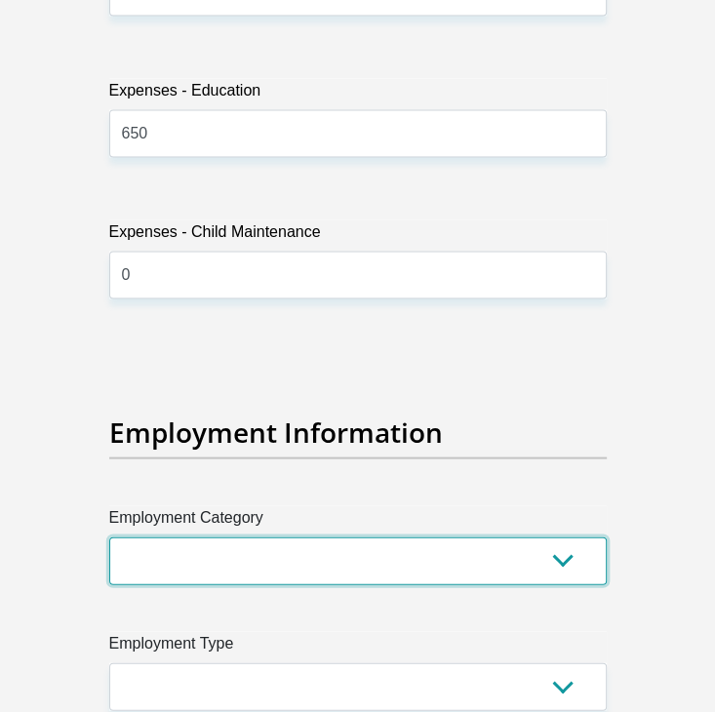
scroll to position [5563, 0]
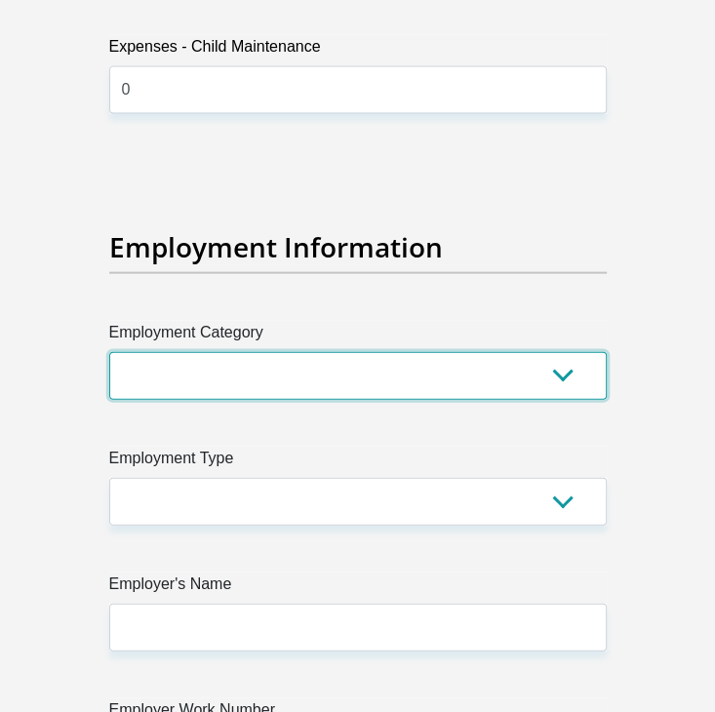
click at [268, 357] on select "AGRICULTURE ALCOHOL & TOBACCO CONSTRUCTION MATERIALS METALLURGY EQUIPMENT FOR R…" at bounding box center [358, 376] width 498 height 48
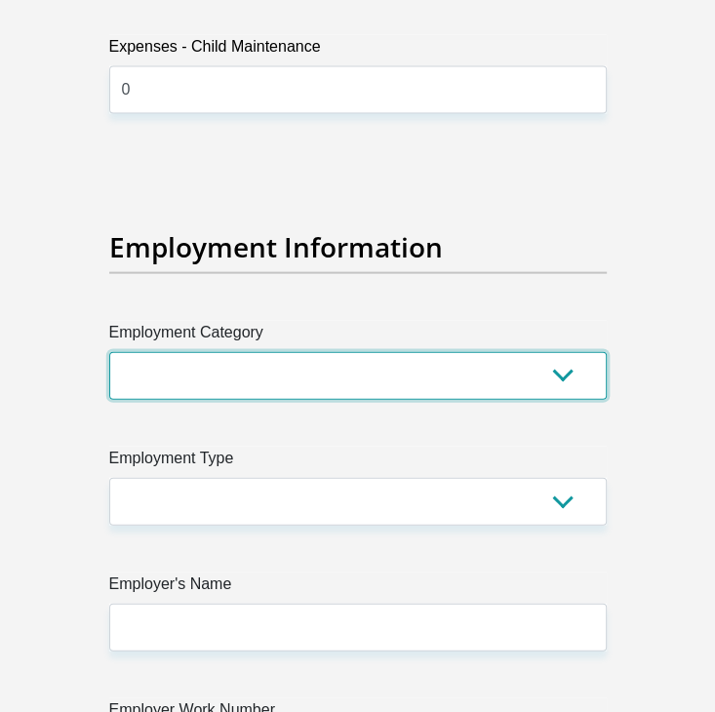
click at [289, 356] on select "AGRICULTURE ALCOHOL & TOBACCO CONSTRUCTION MATERIALS METALLURGY EQUIPMENT FOR R…" at bounding box center [358, 376] width 498 height 48
select select "67"
click at [109, 352] on select "AGRICULTURE ALCOHOL & TOBACCO CONSTRUCTION MATERIALS METALLURGY EQUIPMENT FOR R…" at bounding box center [358, 376] width 498 height 48
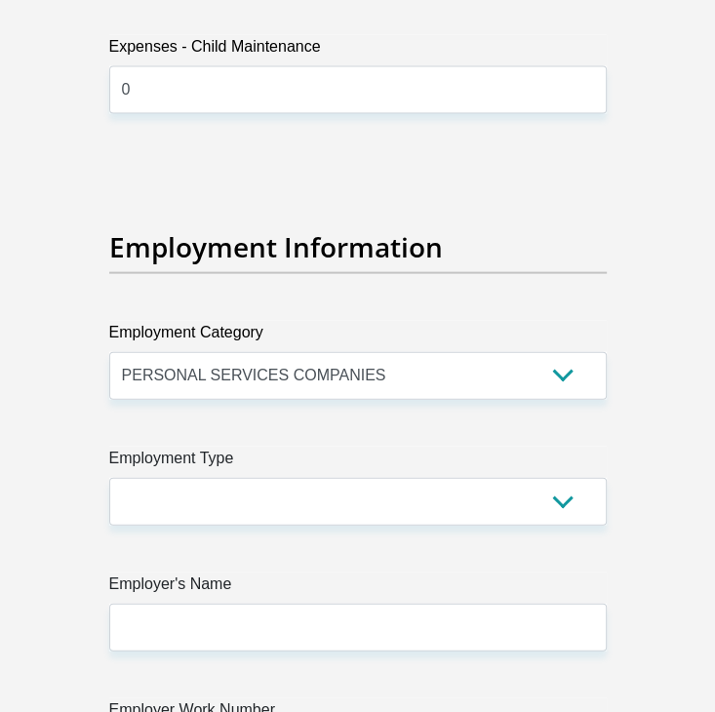
click at [265, 447] on label "Employment Type" at bounding box center [358, 462] width 498 height 31
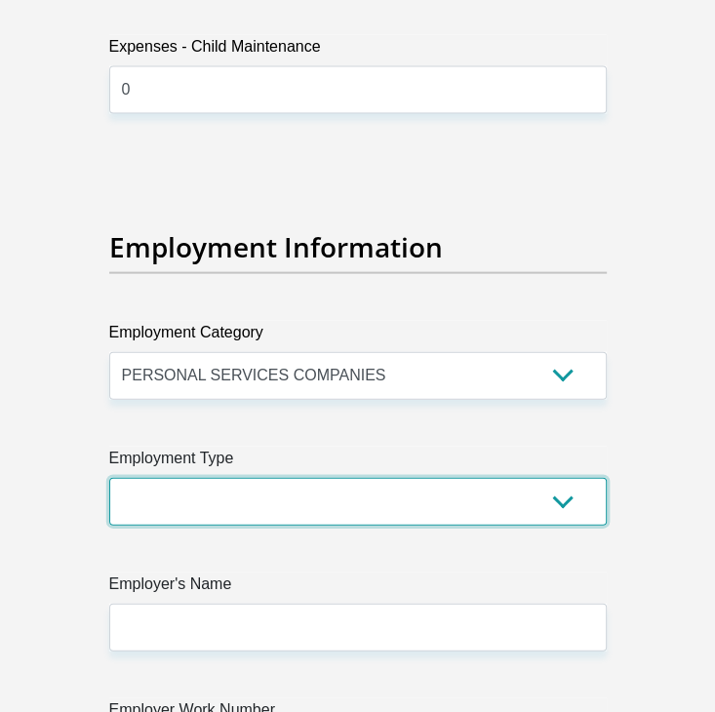
click at [265, 478] on select "College/Lecturer Craft Seller Creative Driver Executive Farmer Forces - Non Com…" at bounding box center [358, 502] width 498 height 48
click at [277, 478] on select "College/Lecturer Craft Seller Creative Driver Executive Farmer Forces - Non Com…" at bounding box center [358, 502] width 498 height 48
select select "Self-Employed"
click at [109, 478] on select "College/Lecturer Craft Seller Creative Driver Executive Farmer Forces - Non Com…" at bounding box center [358, 502] width 498 height 48
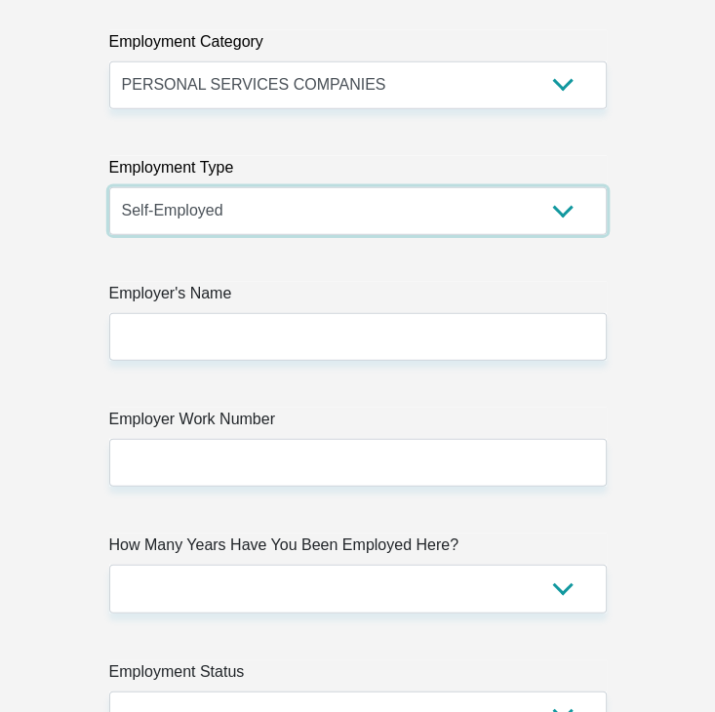
scroll to position [5856, 0]
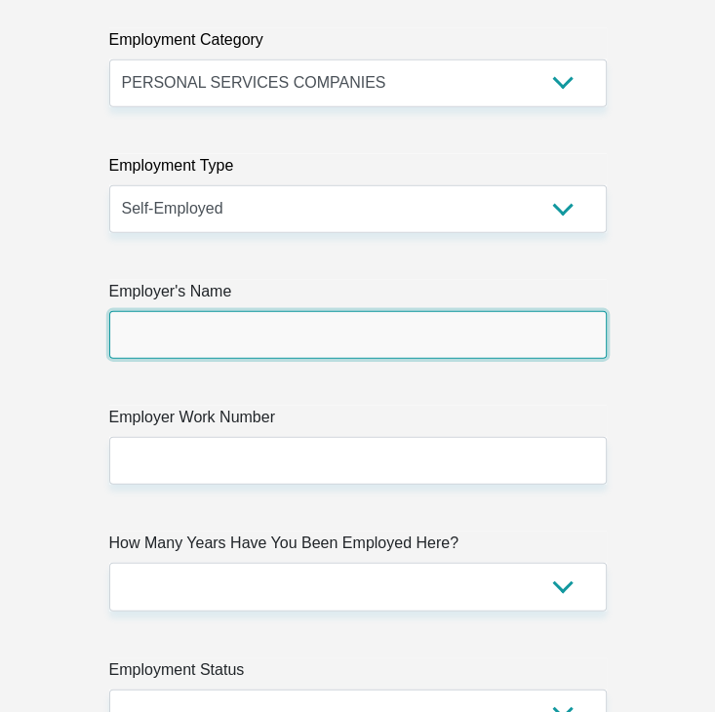
click at [257, 311] on input "Employer's Name" at bounding box center [358, 335] width 498 height 48
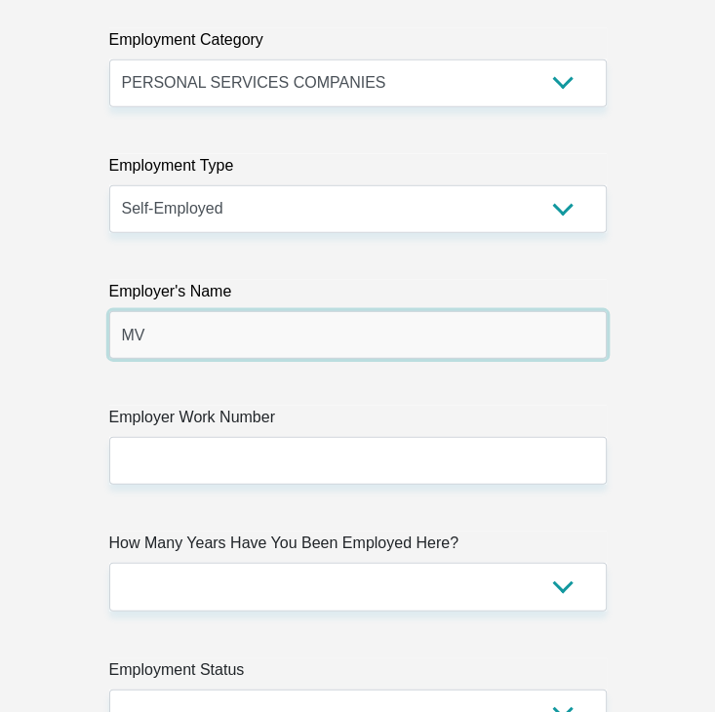
type input "M"
type input "PKSHCONSULTING"
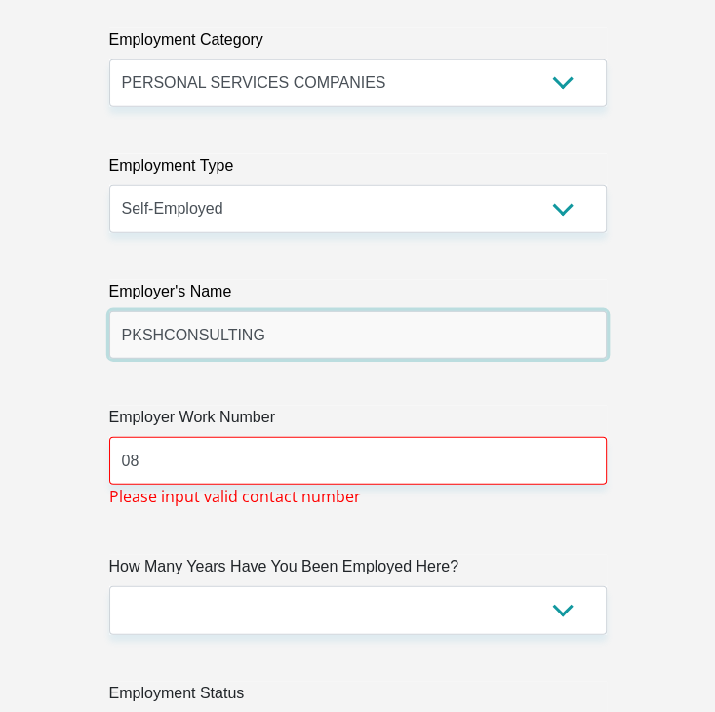
click at [254, 311] on input "PKSHCONSULTING" at bounding box center [358, 335] width 498 height 48
drag, startPoint x: 254, startPoint y: 304, endPoint x: 252, endPoint y: 294, distance: 10.9
click at [253, 311] on input "PKSHCONSULTING" at bounding box center [358, 335] width 498 height 48
click at [252, 311] on input "PKSHCONSULTING" at bounding box center [358, 335] width 498 height 48
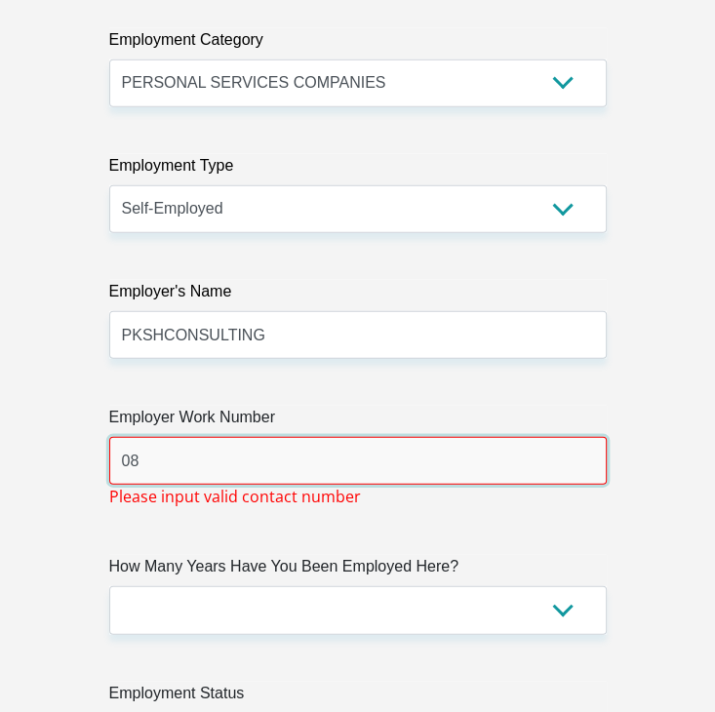
click at [249, 437] on input "08" at bounding box center [358, 461] width 498 height 48
paste input "7 822 1126"
type input "087 822 1126"
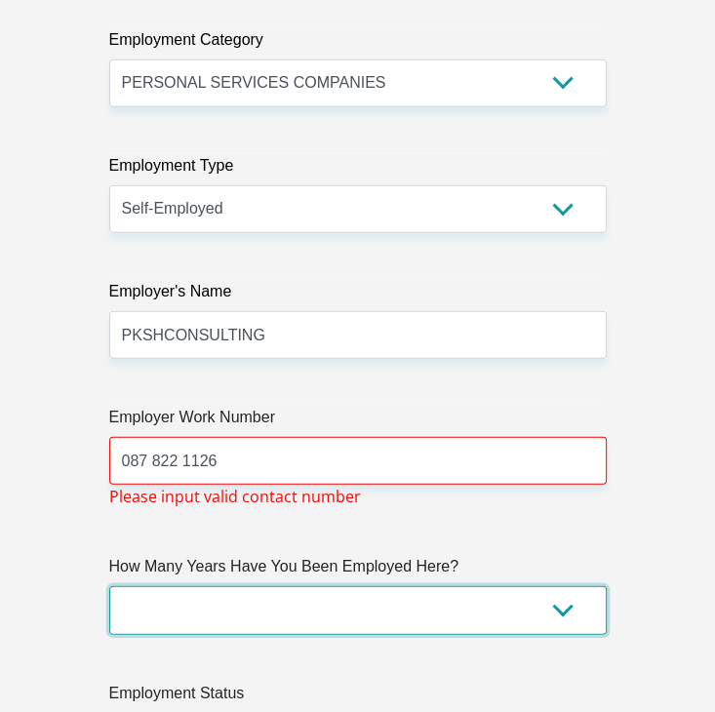
click at [280, 586] on select "less than 1 year 1-3 years 3-5 years 5+ years" at bounding box center [358, 610] width 498 height 48
select select "24"
click at [109, 586] on select "less than 1 year 1-3 years 3-5 years 5+ years" at bounding box center [358, 610] width 498 height 48
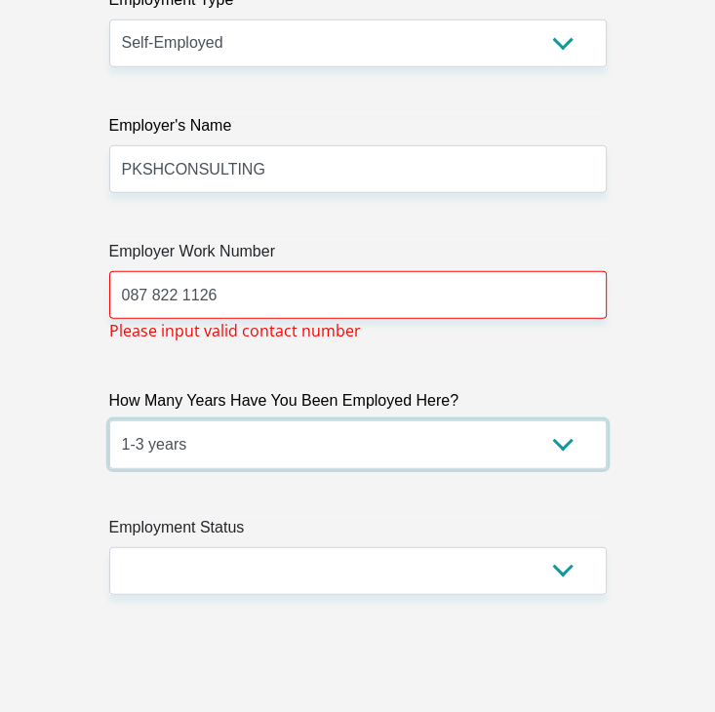
scroll to position [6149, 0]
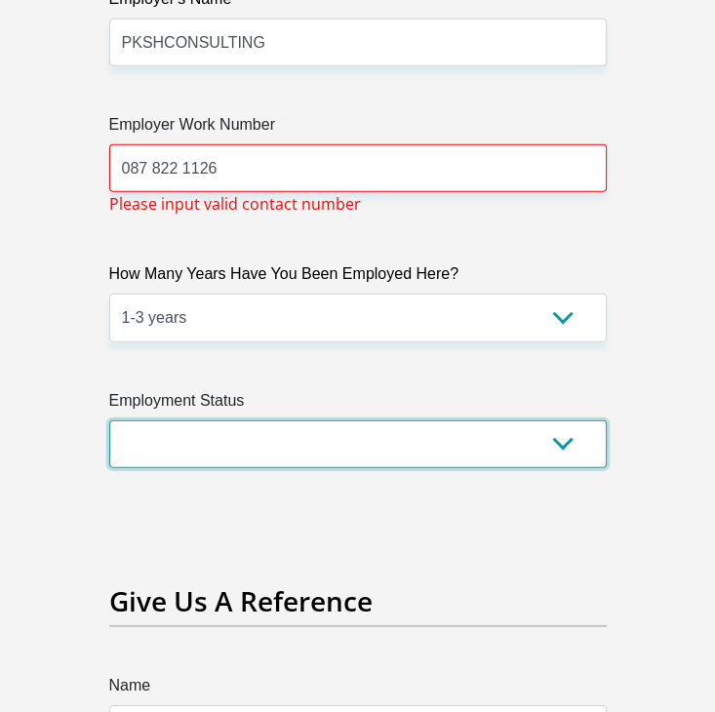
click at [234, 421] on select "Permanent/Full-time Part-time/Casual Contract Worker Self-Employed Housewife Re…" at bounding box center [358, 445] width 498 height 48
select select "4"
click at [109, 421] on select "Permanent/Full-time Part-time/Casual Contract Worker Self-Employed Housewife Re…" at bounding box center [358, 445] width 498 height 48
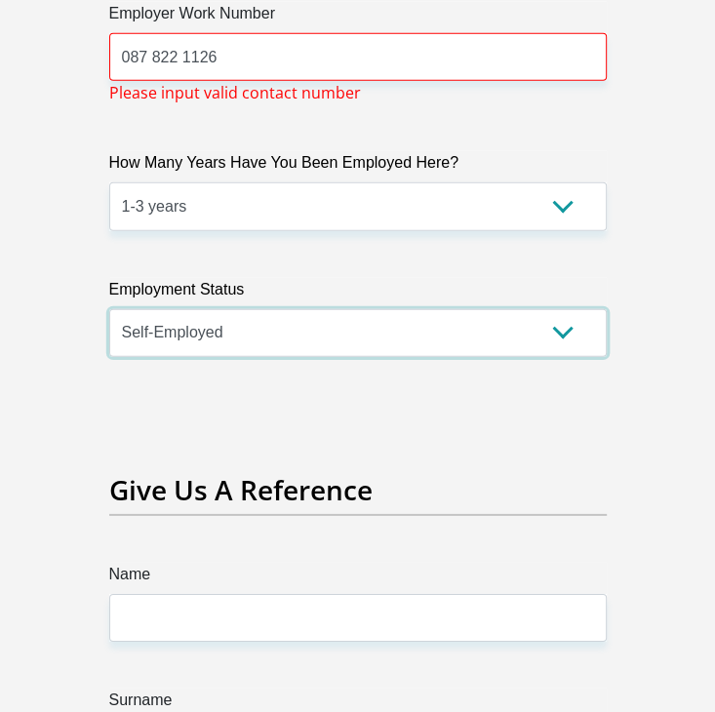
scroll to position [6441, 0]
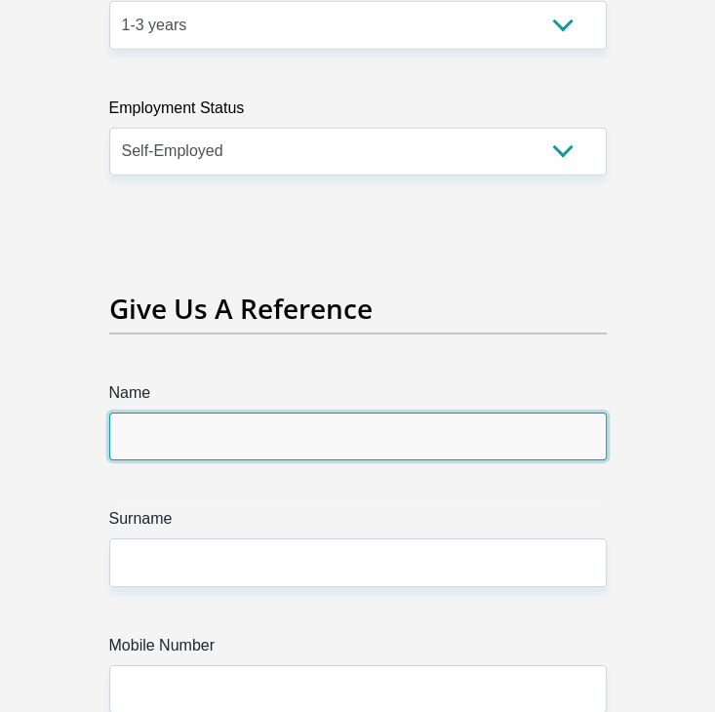
click at [229, 413] on input "Name" at bounding box center [358, 437] width 498 height 48
type input "m"
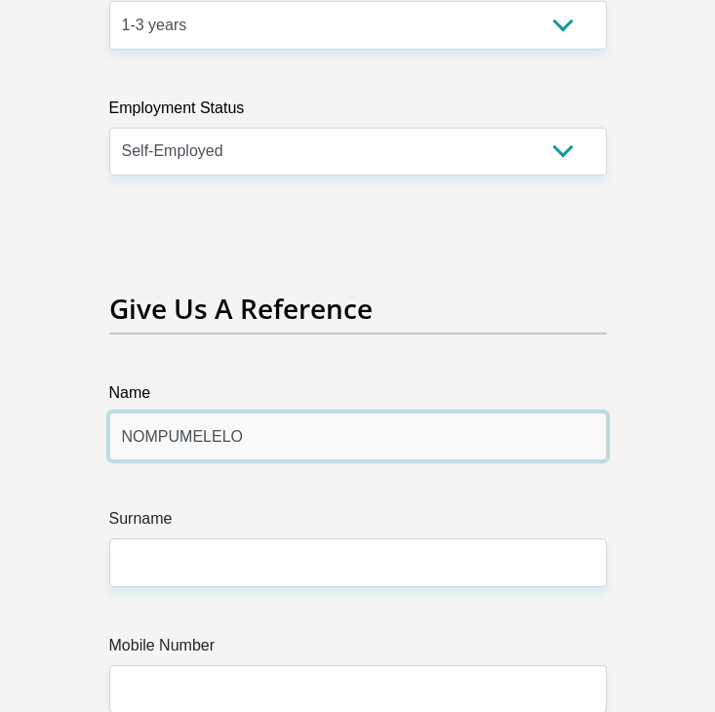
type input "NOMPUMELELO"
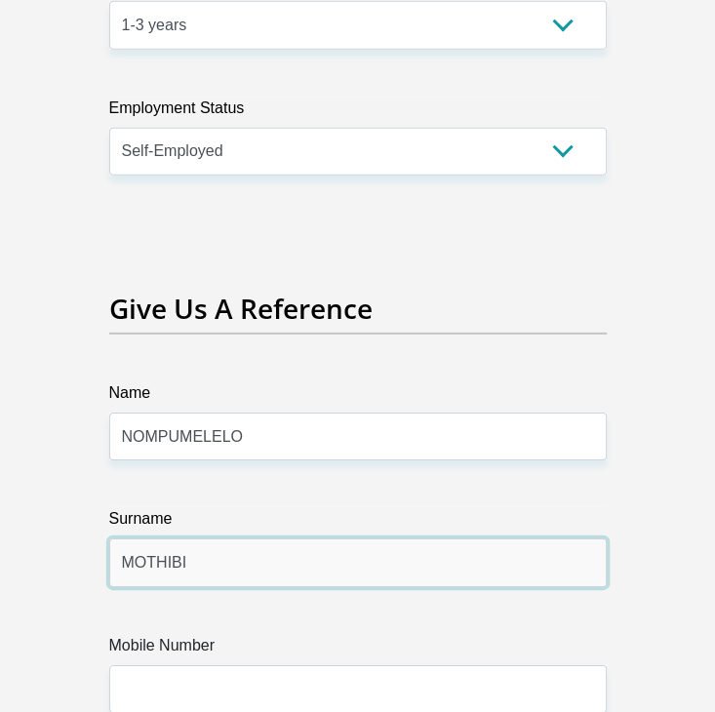
type input "MOTHIBI"
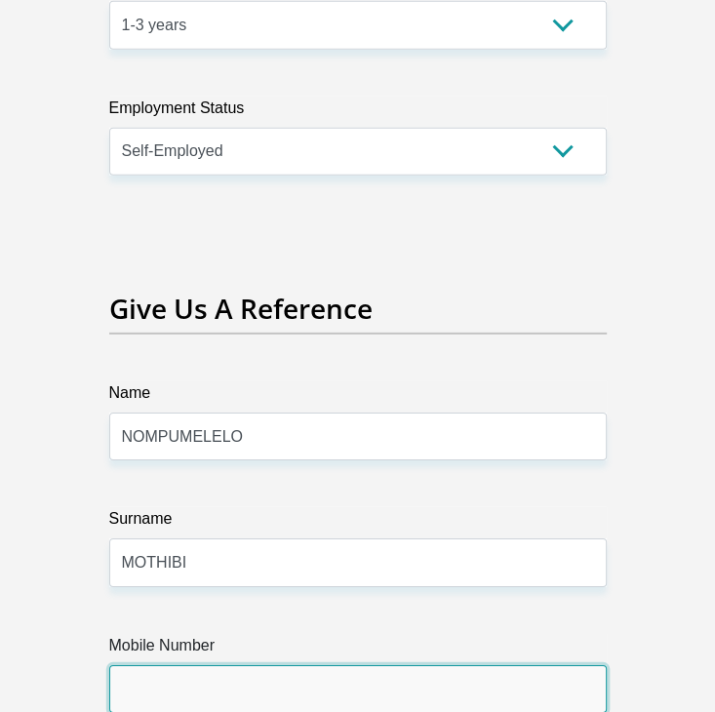
click at [238, 665] on input "Mobile Number" at bounding box center [358, 689] width 498 height 48
paste input "+27 76 230 5656"
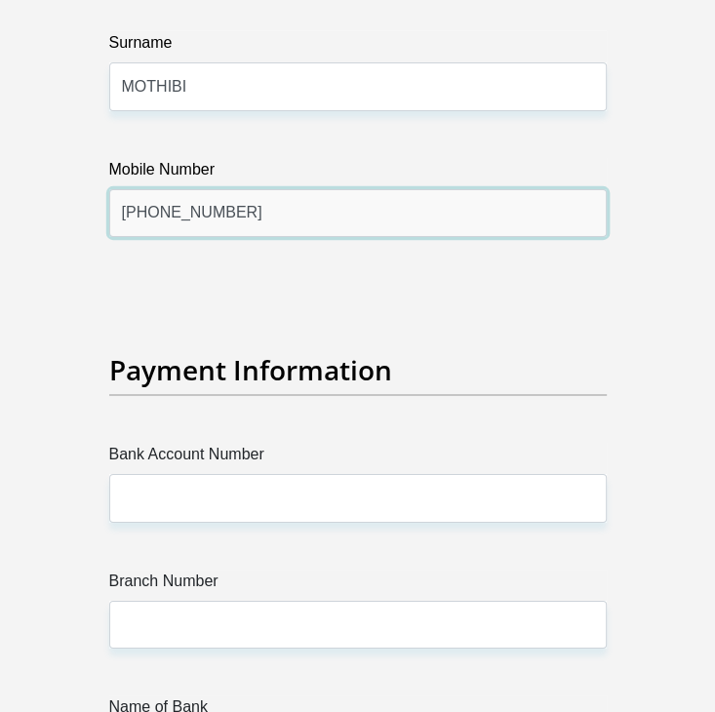
scroll to position [6929, 0]
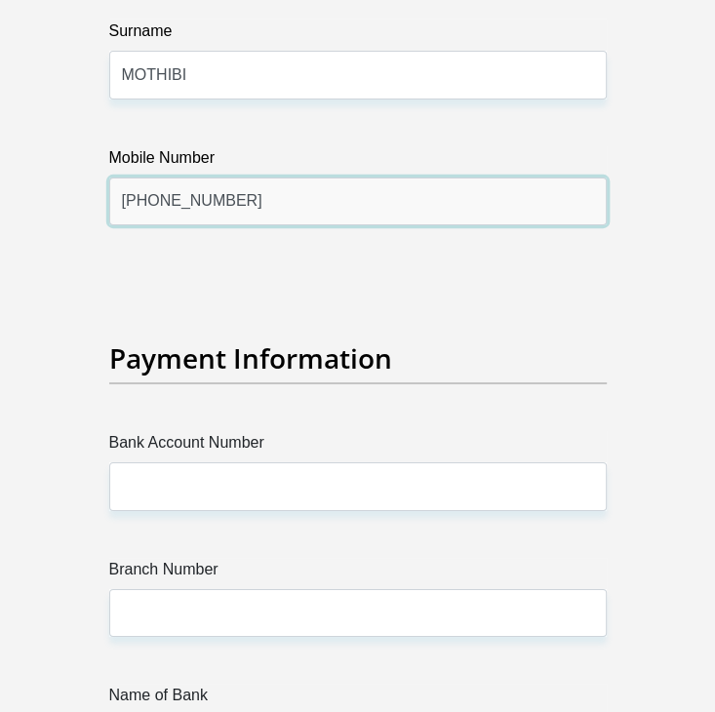
type input "+27 76 230 5656"
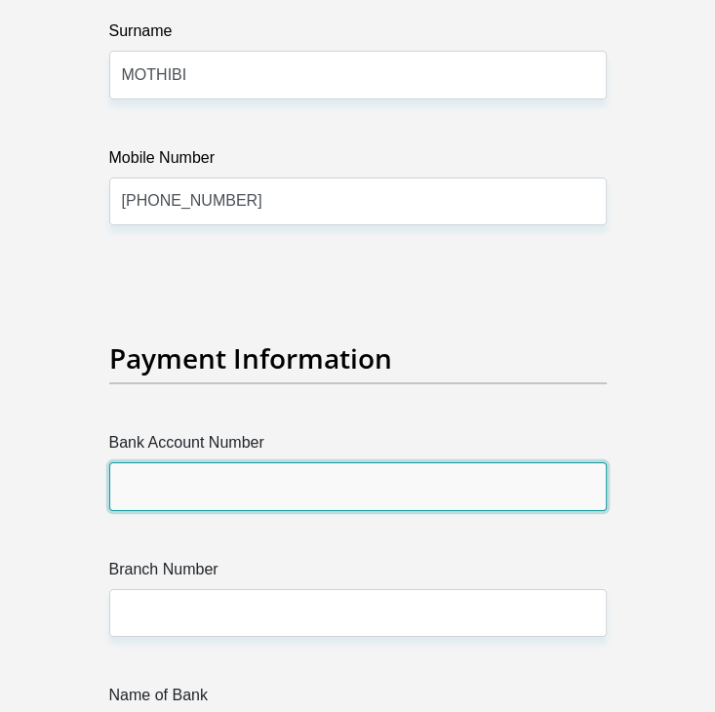
click at [221, 462] on input "Bank Account Number" at bounding box center [358, 486] width 498 height 48
click at [230, 462] on input "Bank Account Number" at bounding box center [358, 486] width 498 height 48
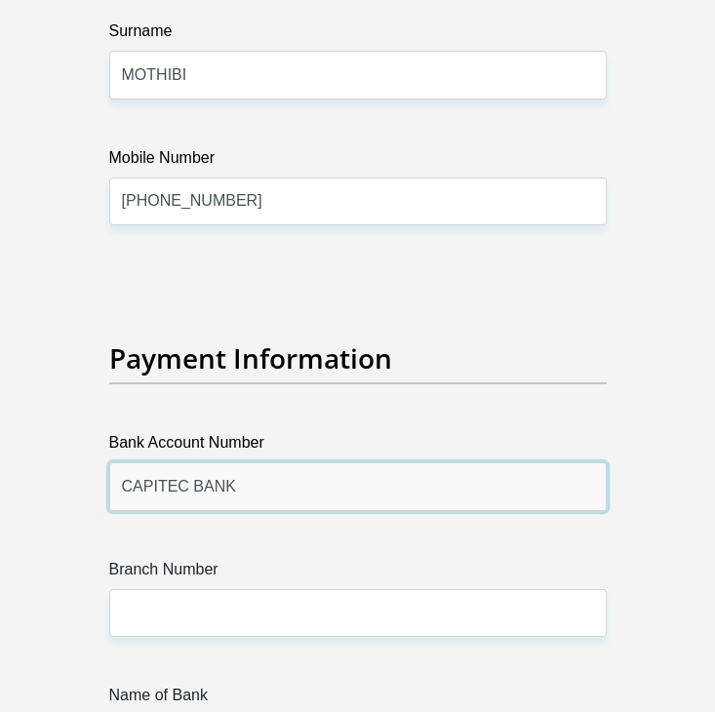
type input "CAPITEC BANK"
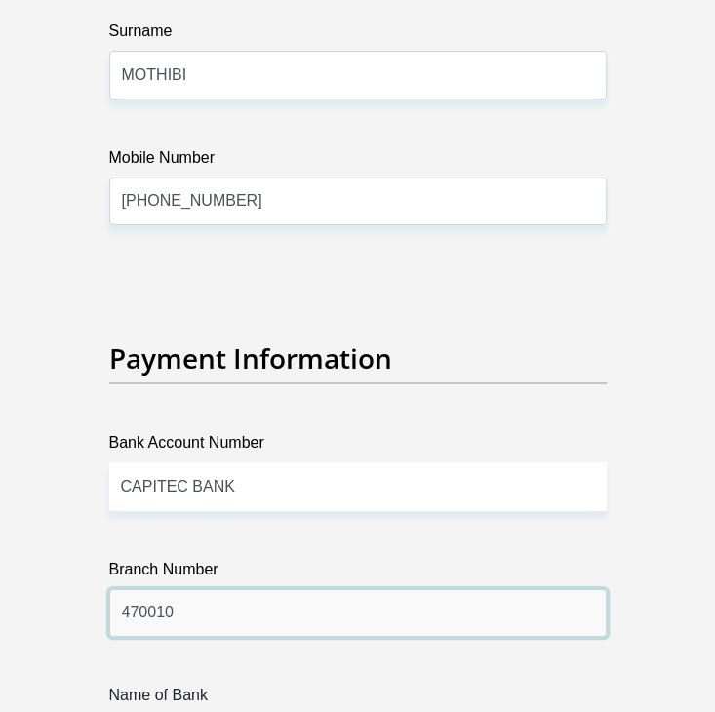
type input "470010"
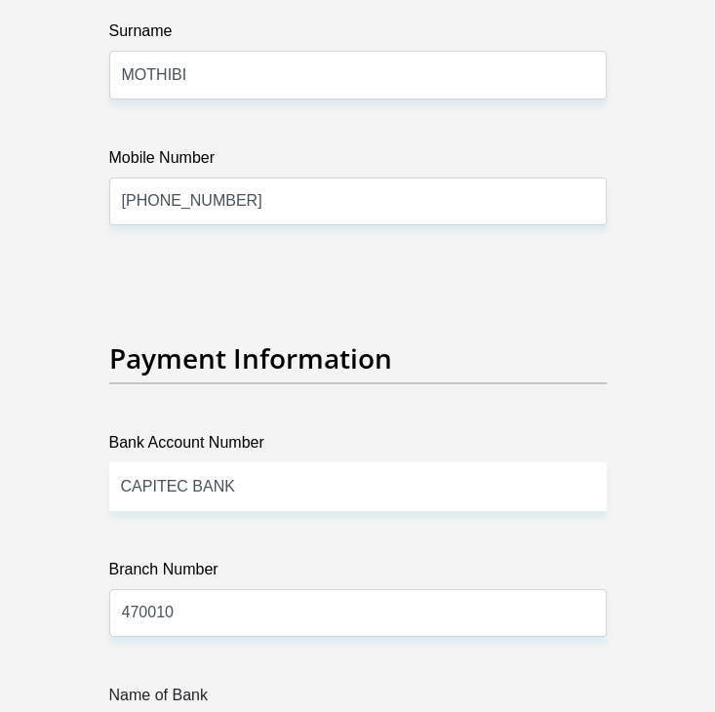
scroll to position [6952, 0]
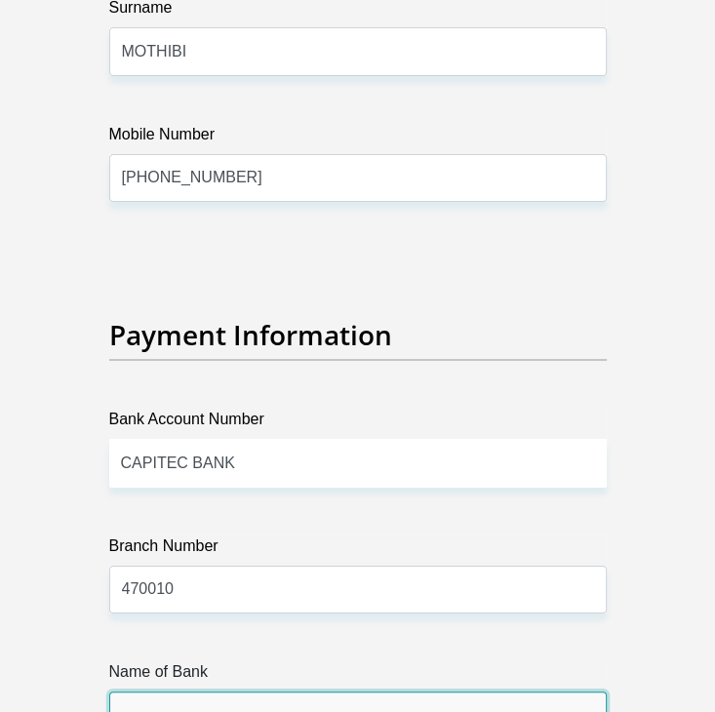
type input "CAPITEC BANK LIMITED"
type input "CAPITEC BANK CPC"
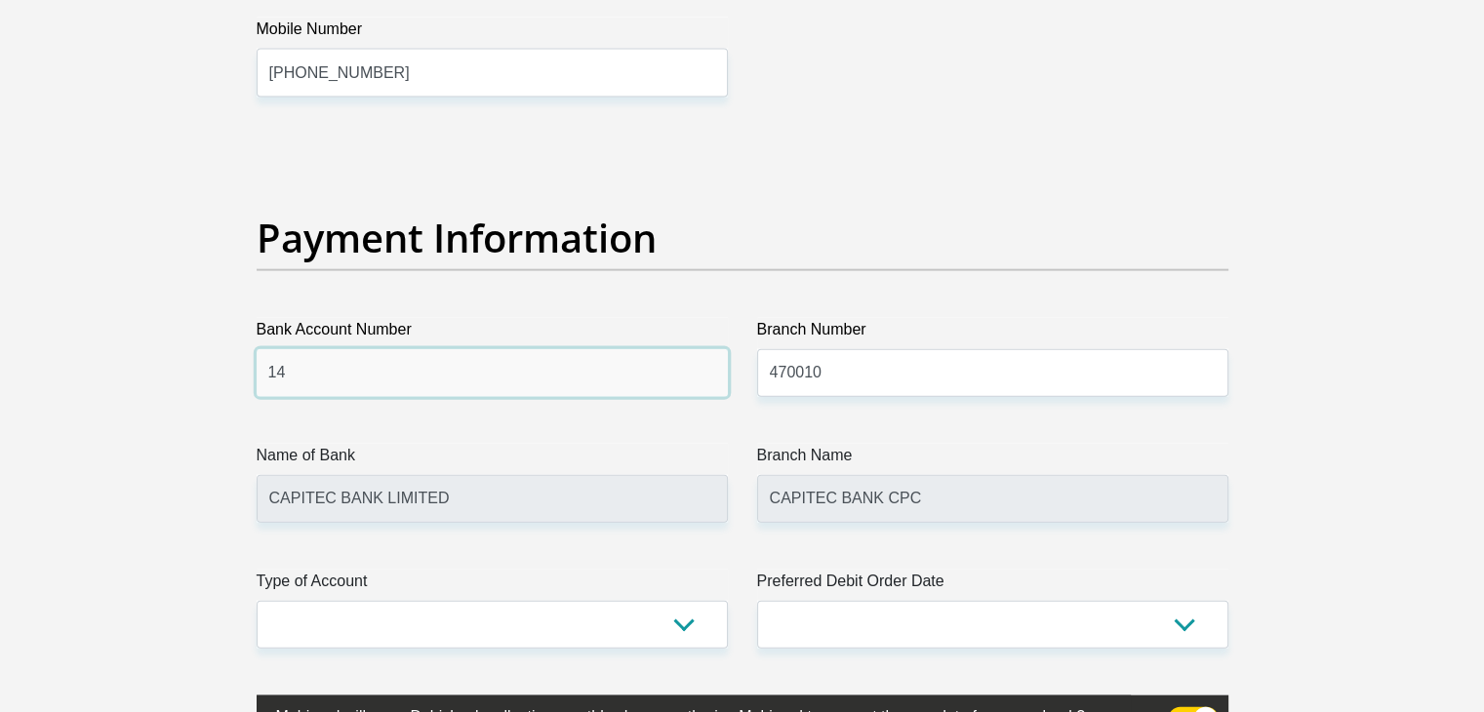
scroll to position [4356, 0]
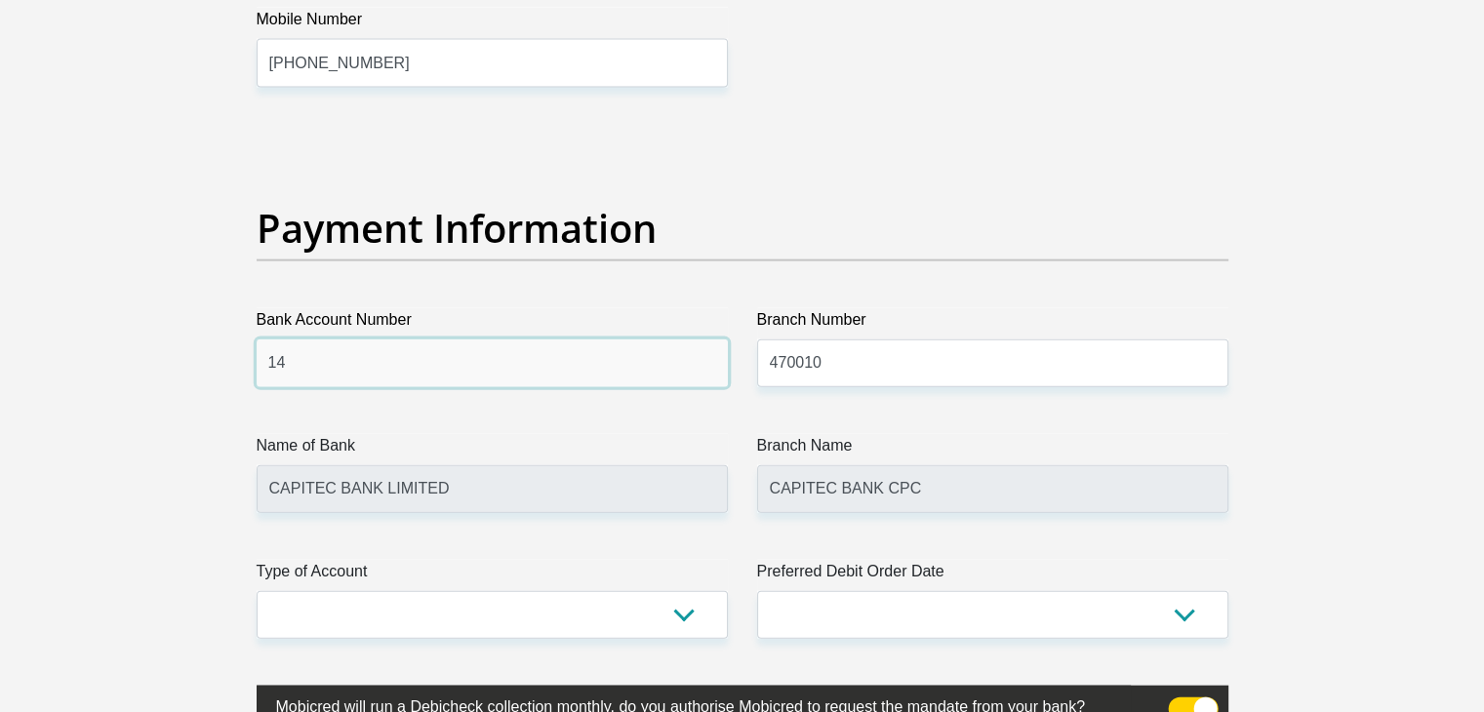
click at [429, 359] on input "14" at bounding box center [492, 364] width 471 height 48
paste input "343068460"
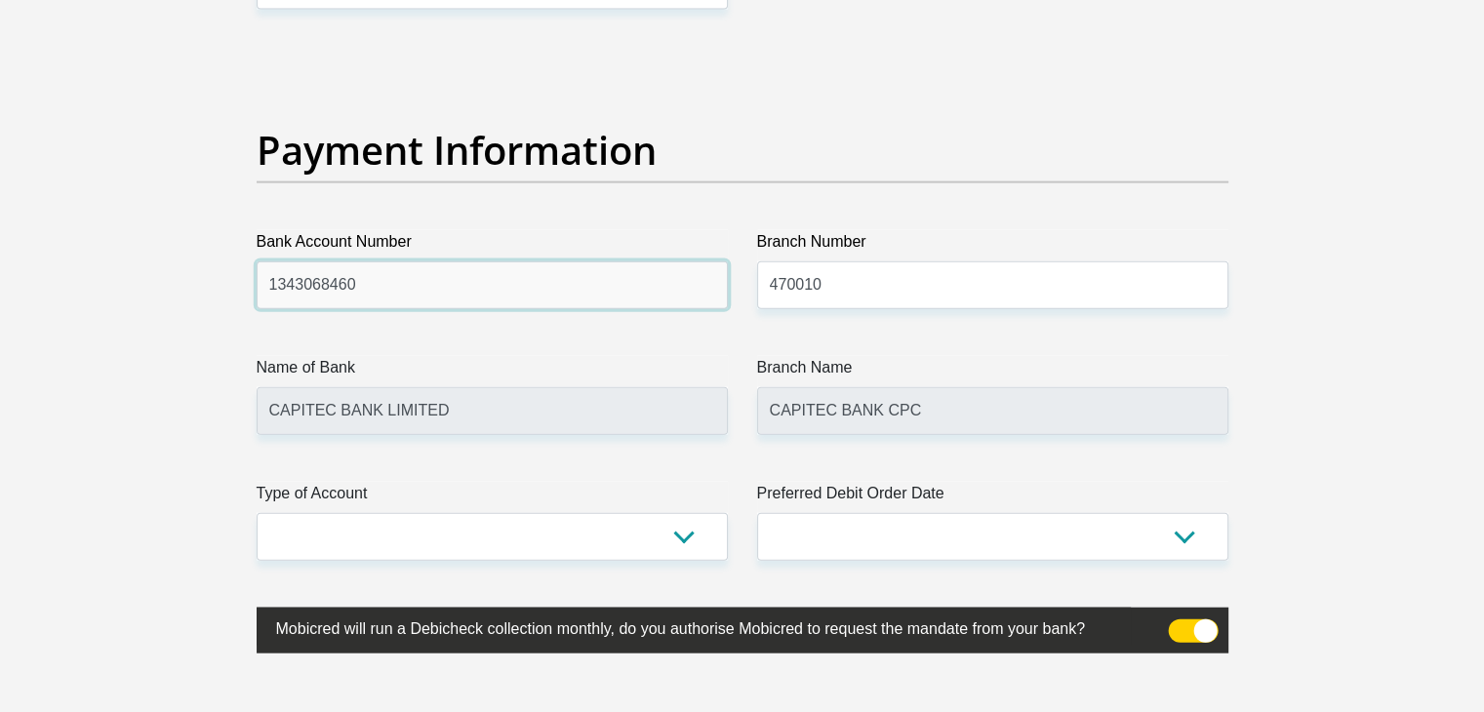
scroll to position [4551, 0]
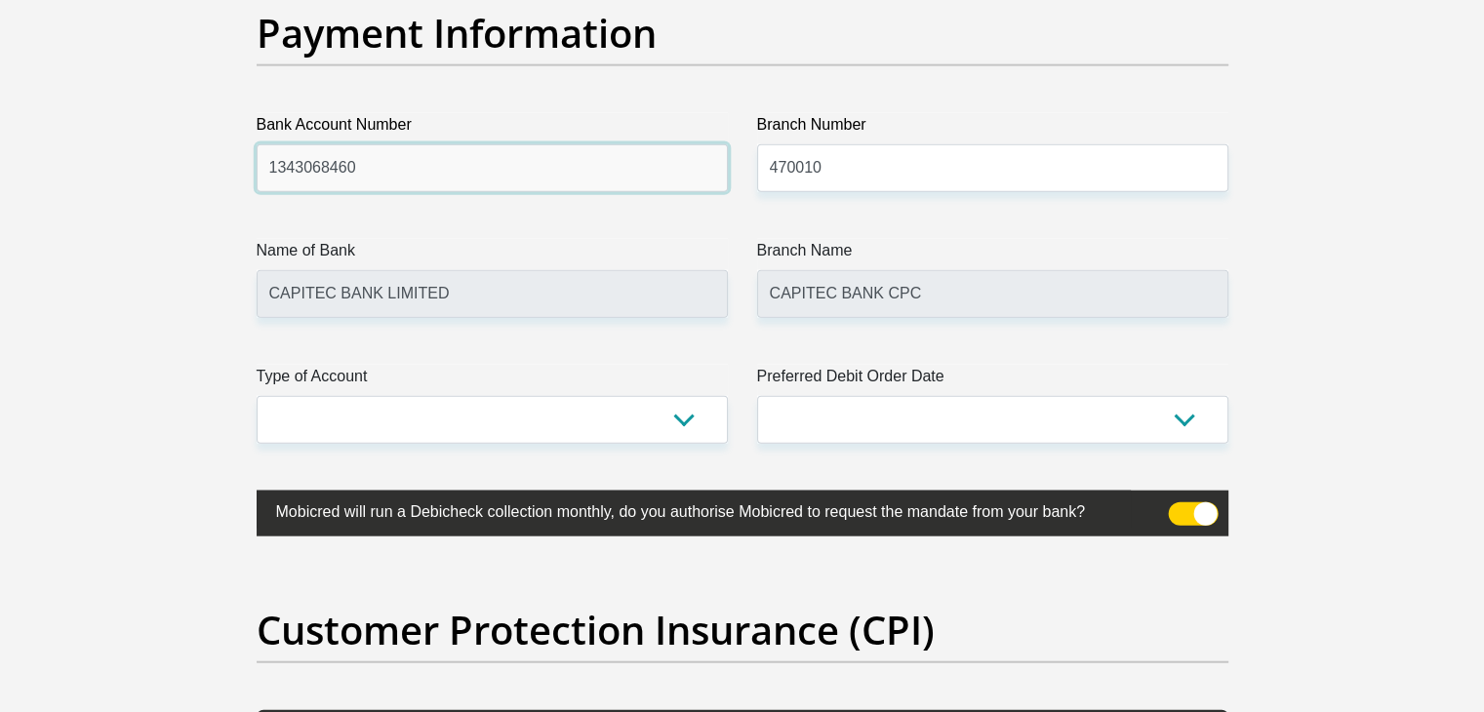
type input "1343068460"
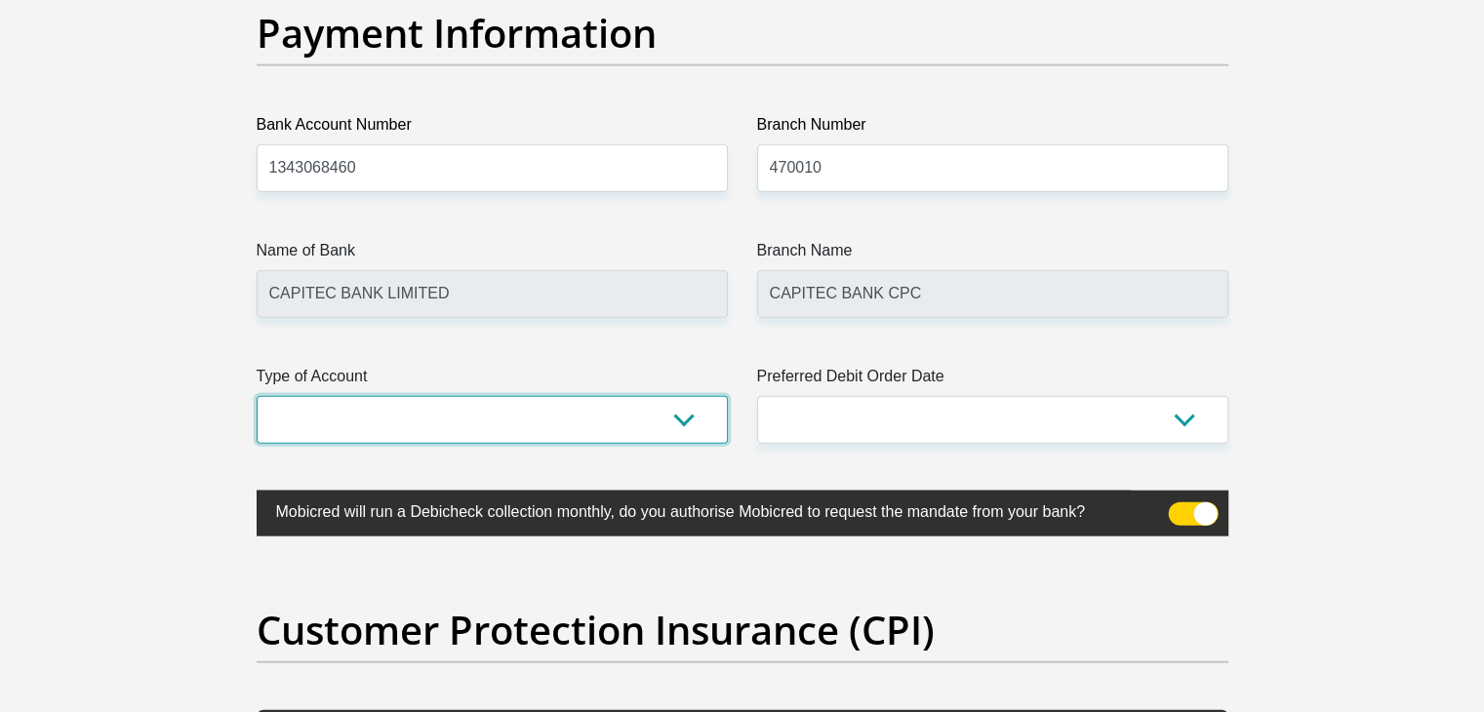
click at [605, 403] on select "Cheque Savings" at bounding box center [492, 420] width 471 height 48
select select "SAV"
click at [257, 396] on select "Cheque Savings" at bounding box center [492, 420] width 471 height 48
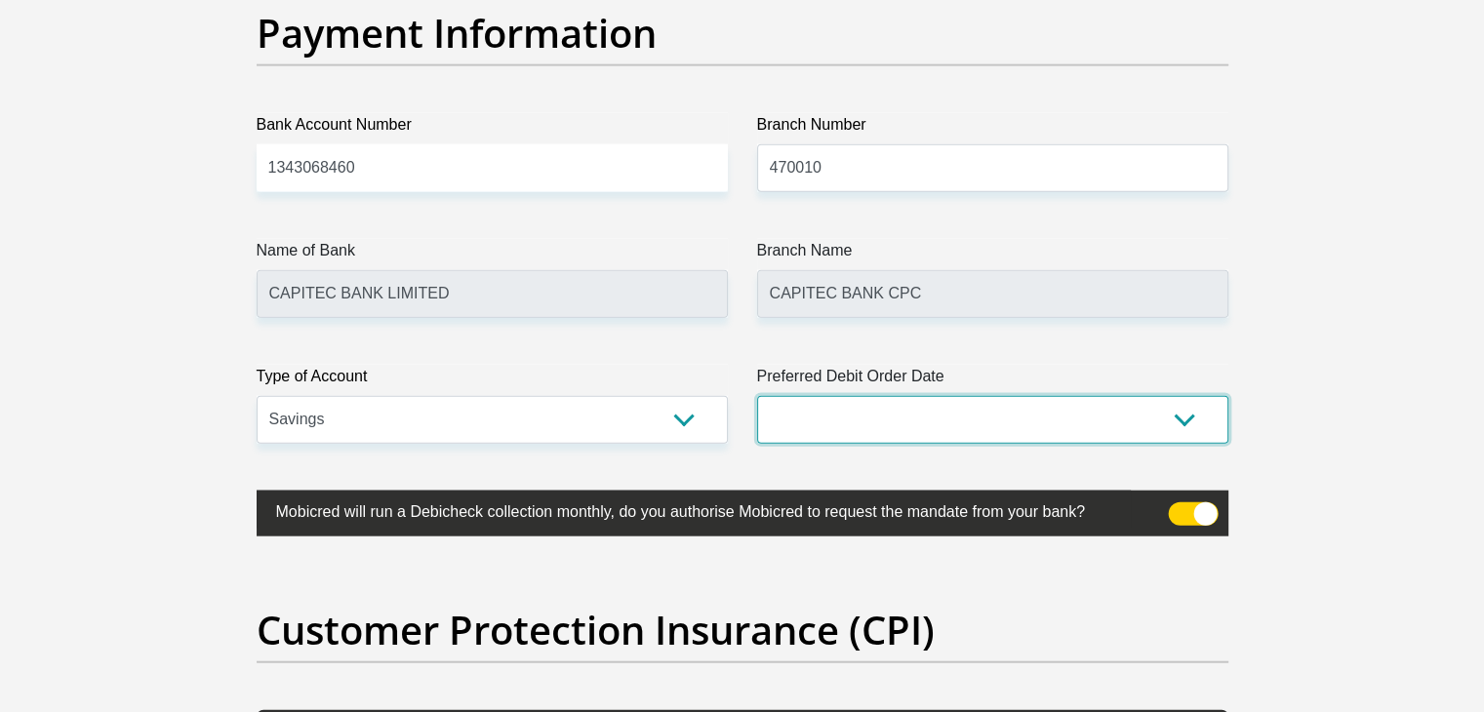
click at [714, 422] on select "1st 2nd 3rd 4th 5th 7th 18th 19th 20th 21st 22nd 23rd 24th 25th 26th 27th 28th …" at bounding box center [992, 420] width 471 height 48
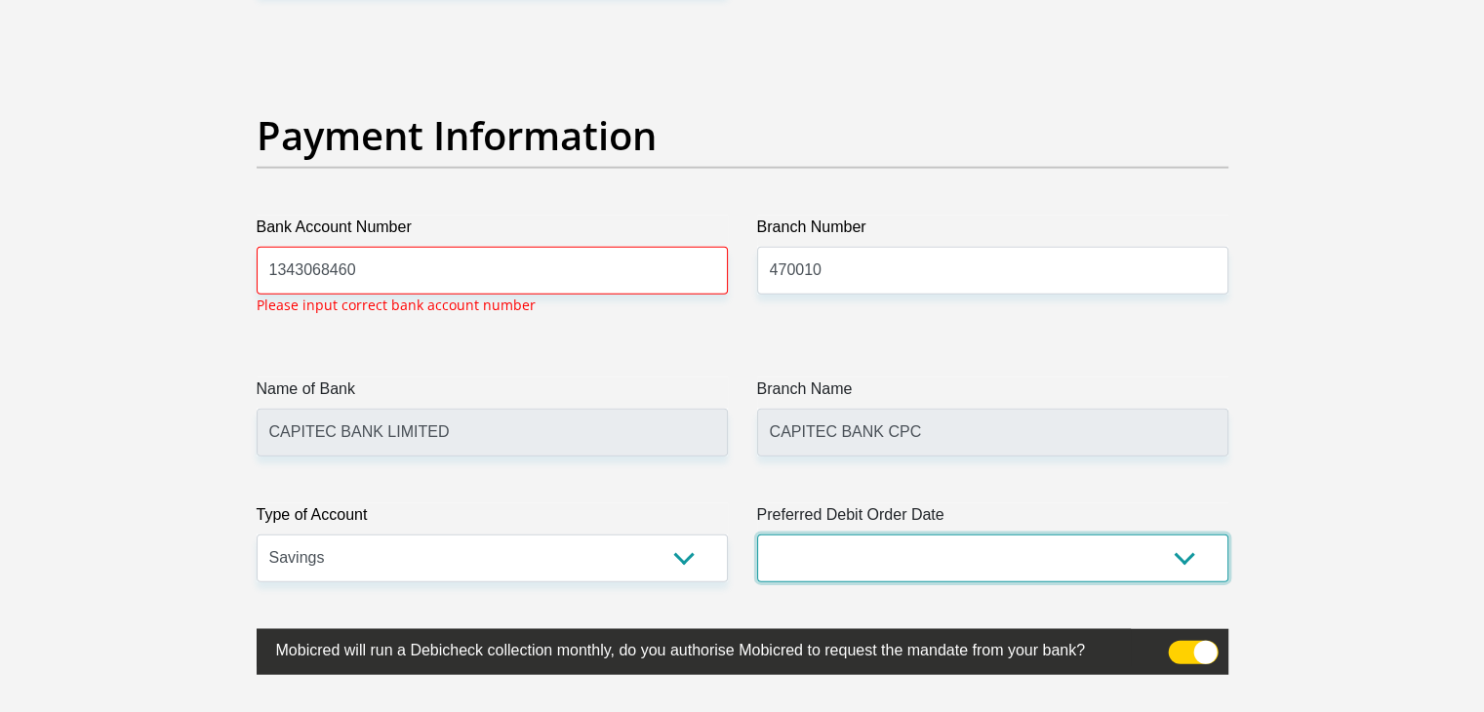
scroll to position [4448, 0]
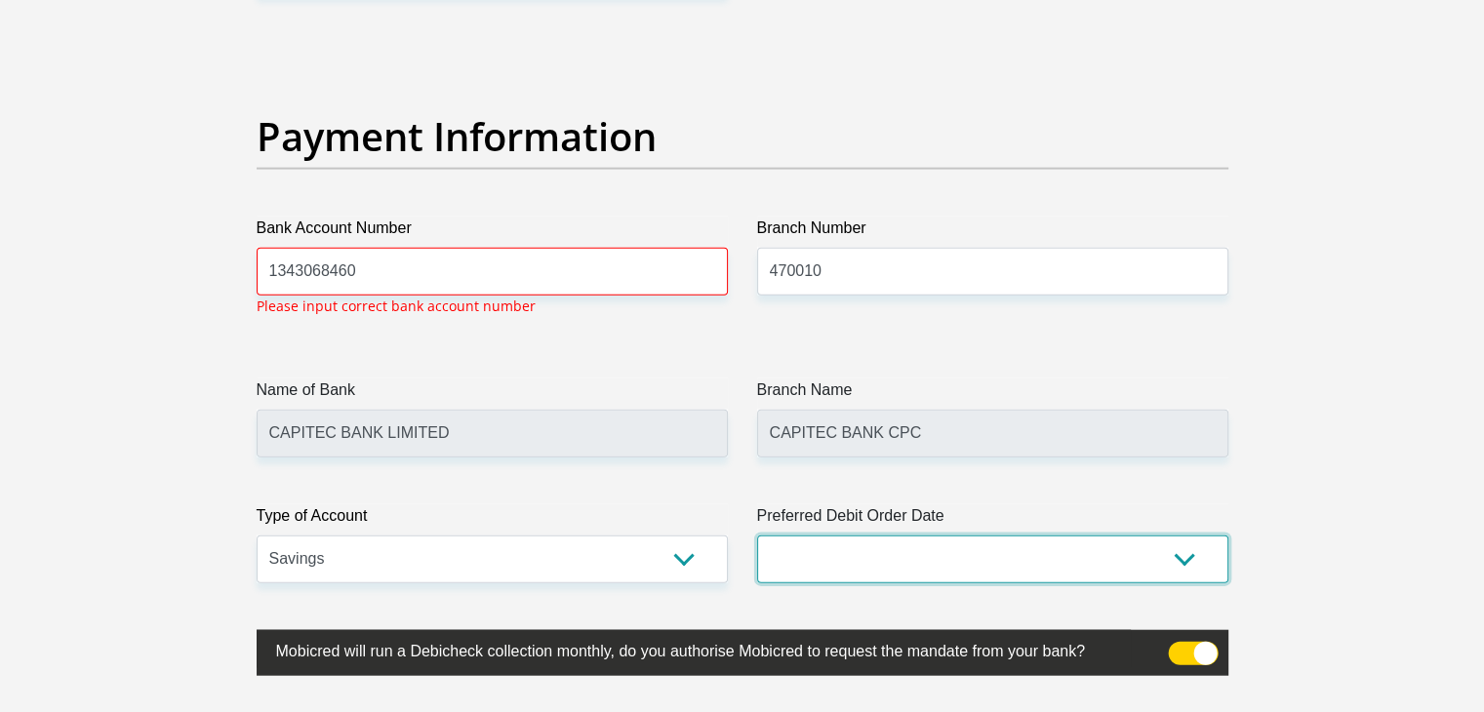
select select "25"
click at [714, 536] on select "1st 2nd 3rd 4th 5th 7th 18th 19th 20th 21st 22nd 23rd 24th 25th 26th 27th 28th …" at bounding box center [992, 560] width 471 height 48
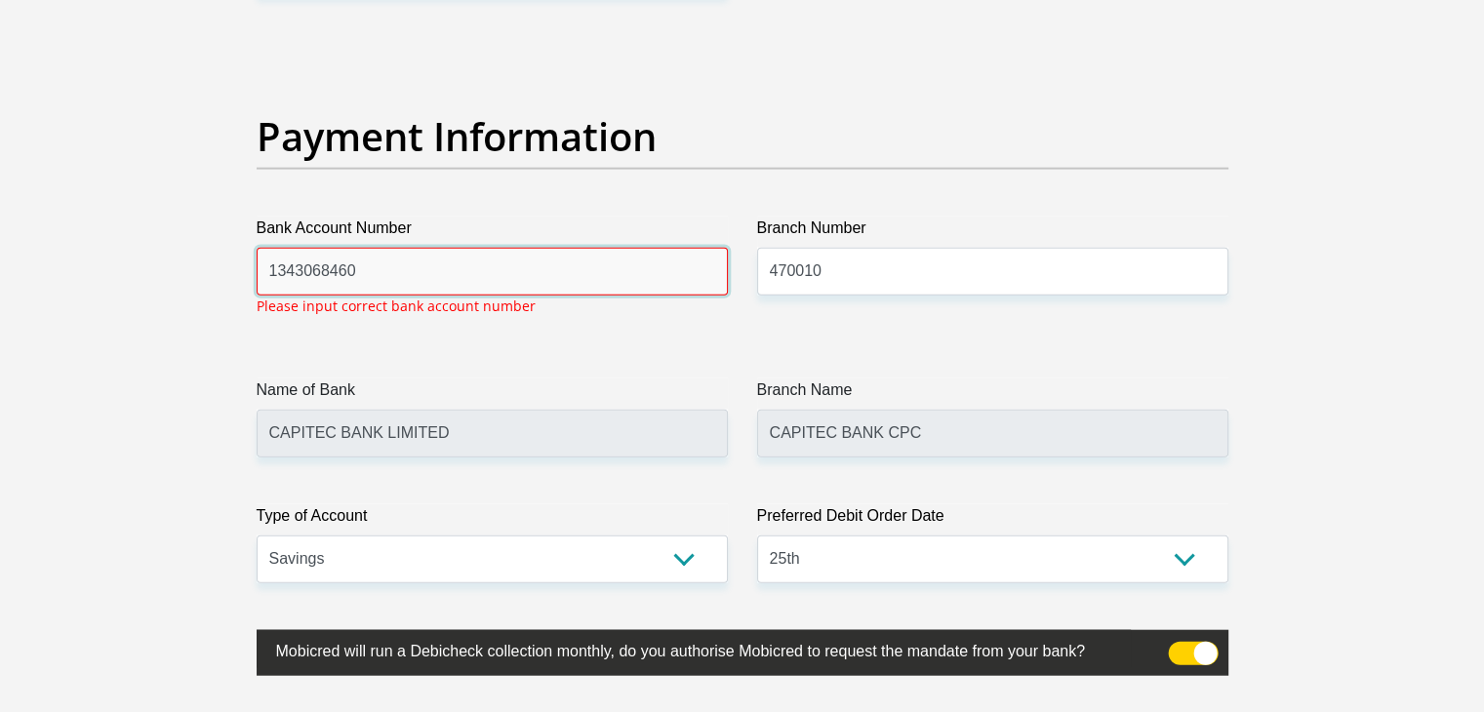
click at [346, 258] on input "1343068460" at bounding box center [492, 272] width 471 height 48
click at [359, 260] on input "1343068460" at bounding box center [492, 272] width 471 height 48
click at [366, 263] on input "1343068460" at bounding box center [492, 272] width 471 height 48
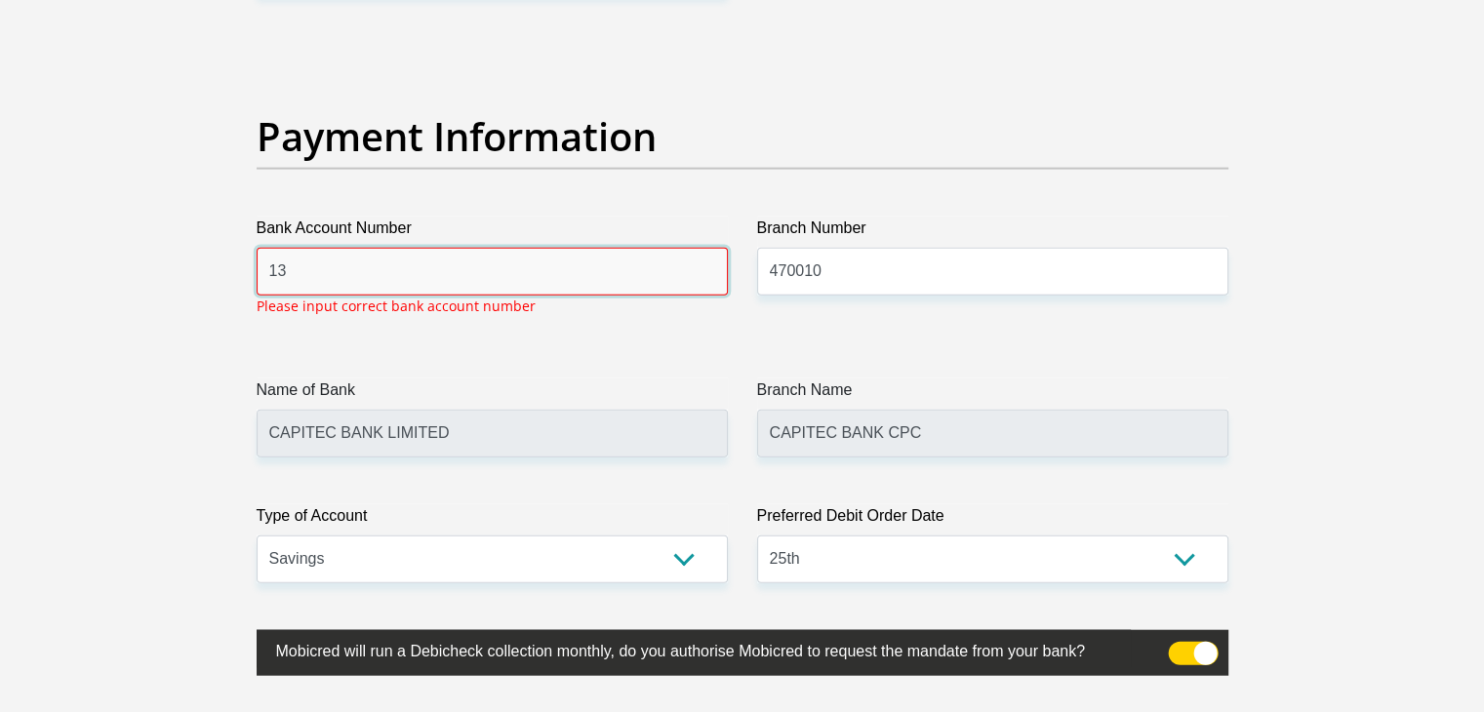
type input "1"
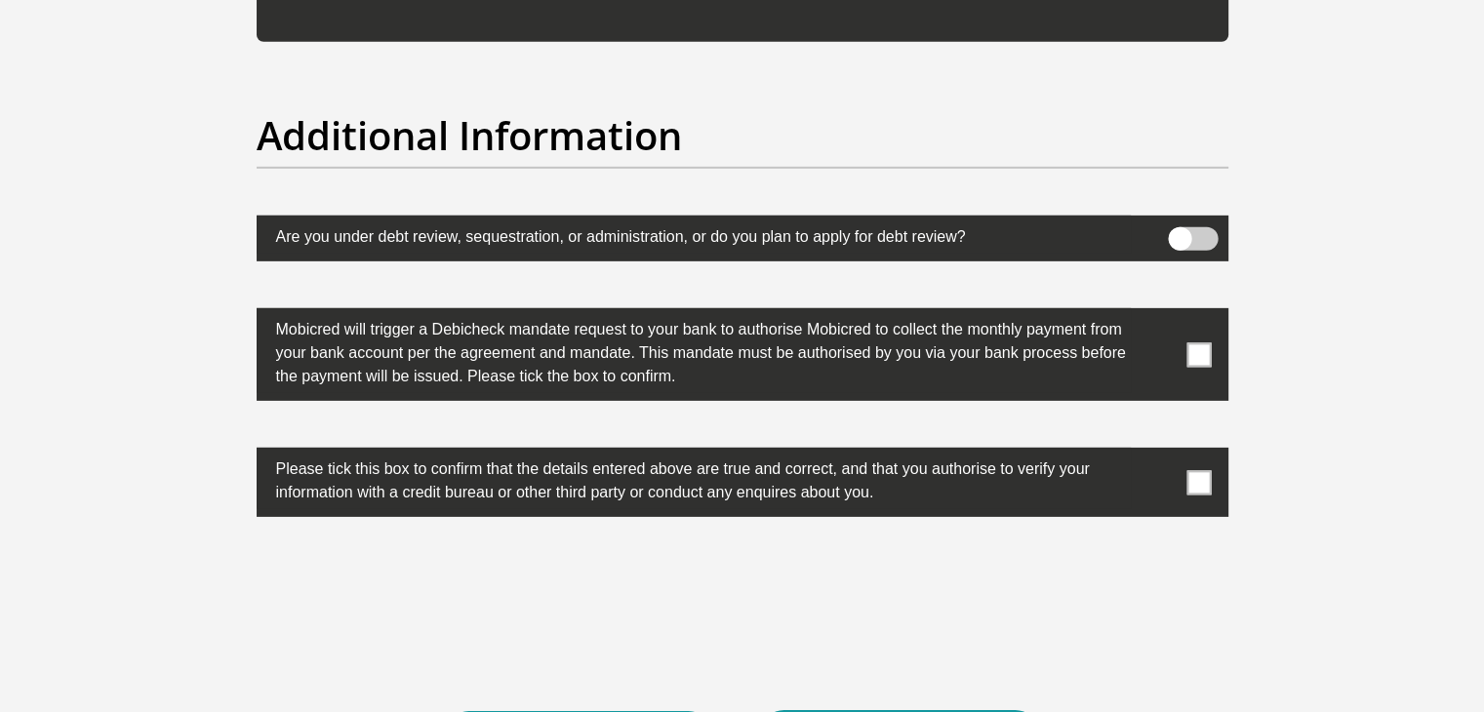
scroll to position [6107, 0]
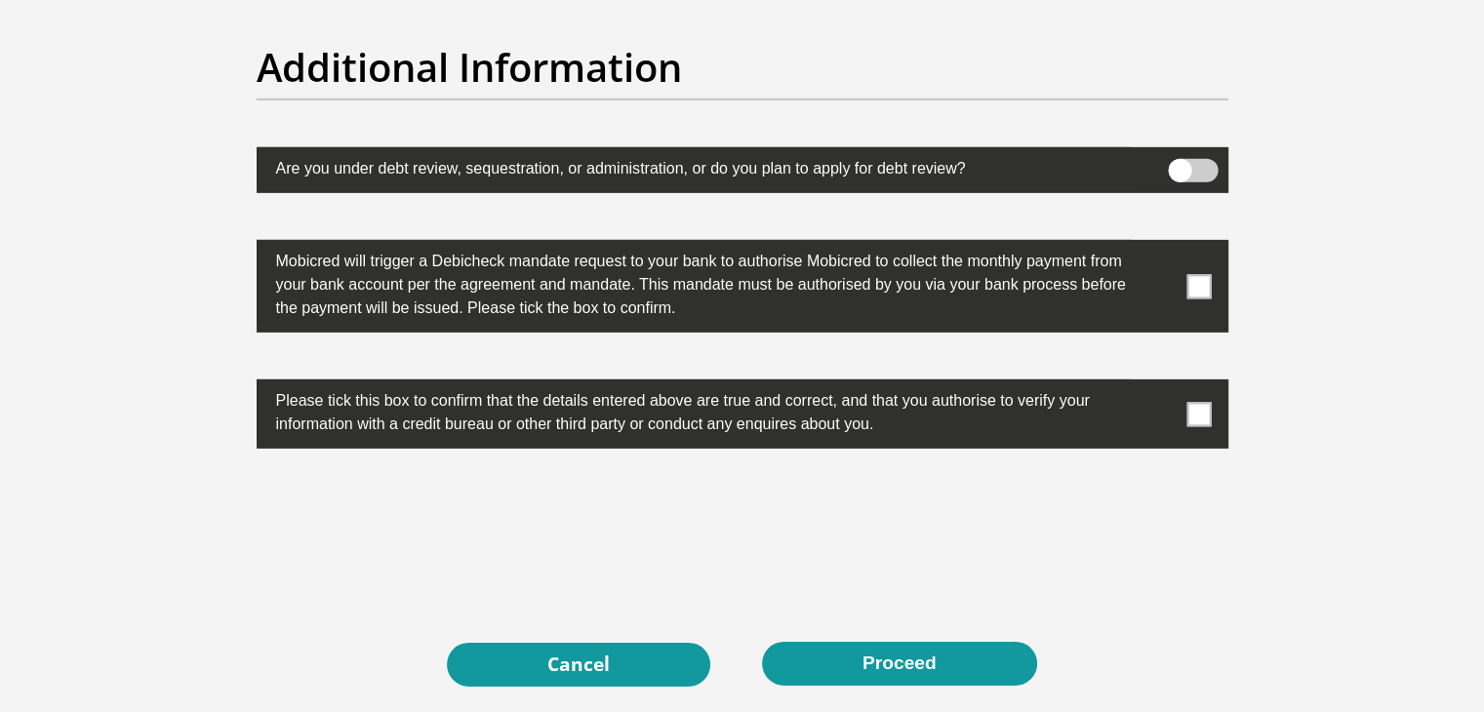
type input "1343068469"
click at [714, 173] on span at bounding box center [1193, 170] width 50 height 23
click at [714, 164] on input "checkbox" at bounding box center [1180, 164] width 0 height 0
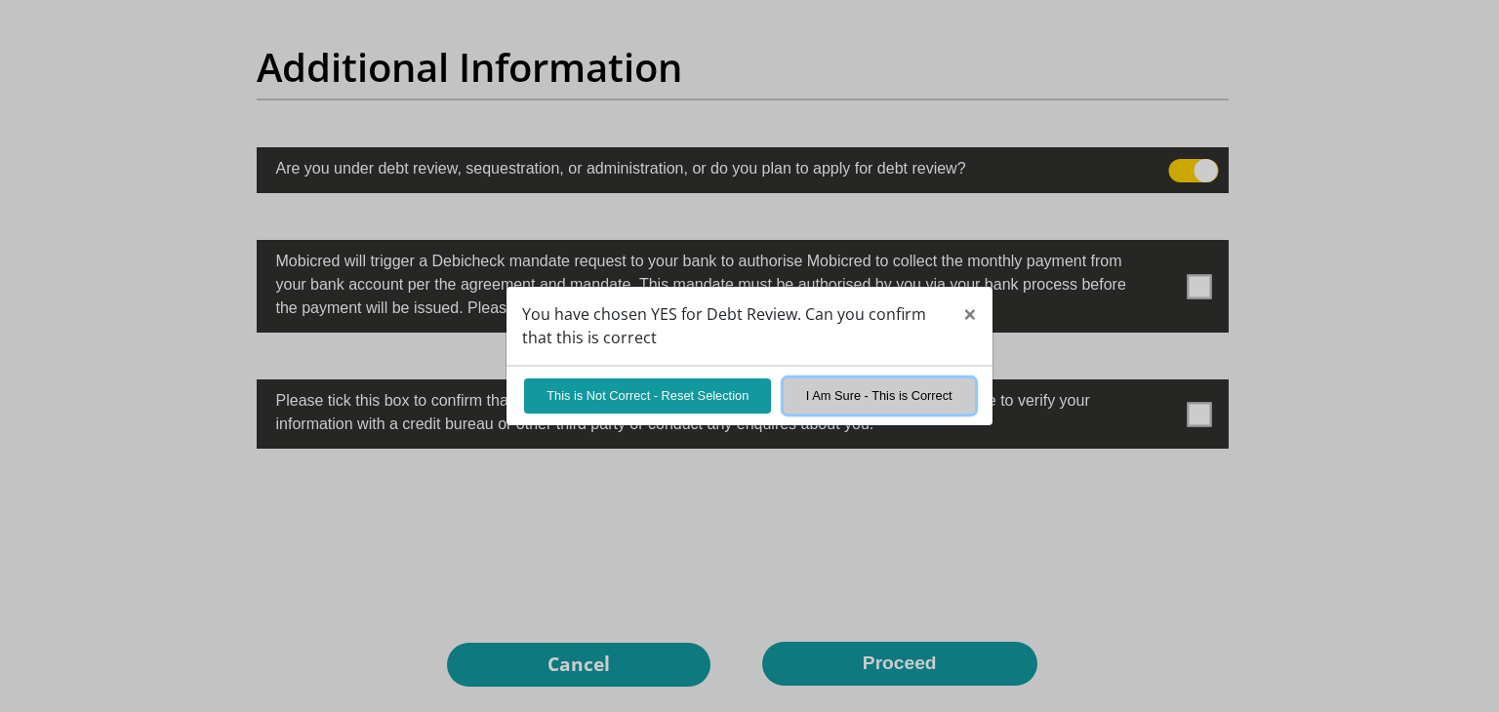
click at [714, 395] on button "I Am Sure - This is Correct" at bounding box center [878, 396] width 191 height 34
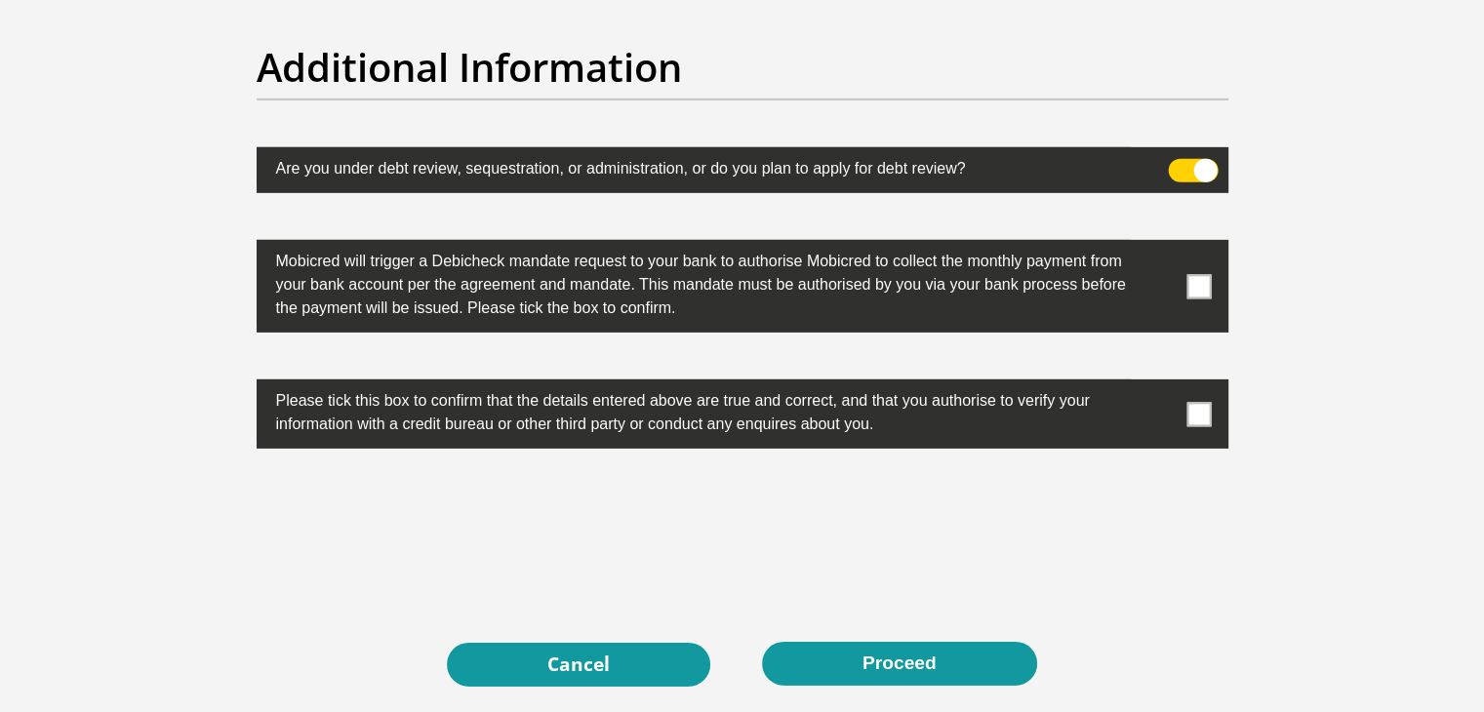
click at [714, 292] on span at bounding box center [1198, 286] width 24 height 24
click at [714, 245] on input "checkbox" at bounding box center [1160, 245] width 0 height 0
click at [714, 414] on span at bounding box center [1198, 414] width 24 height 24
click at [714, 384] on input "checkbox" at bounding box center [1160, 384] width 0 height 0
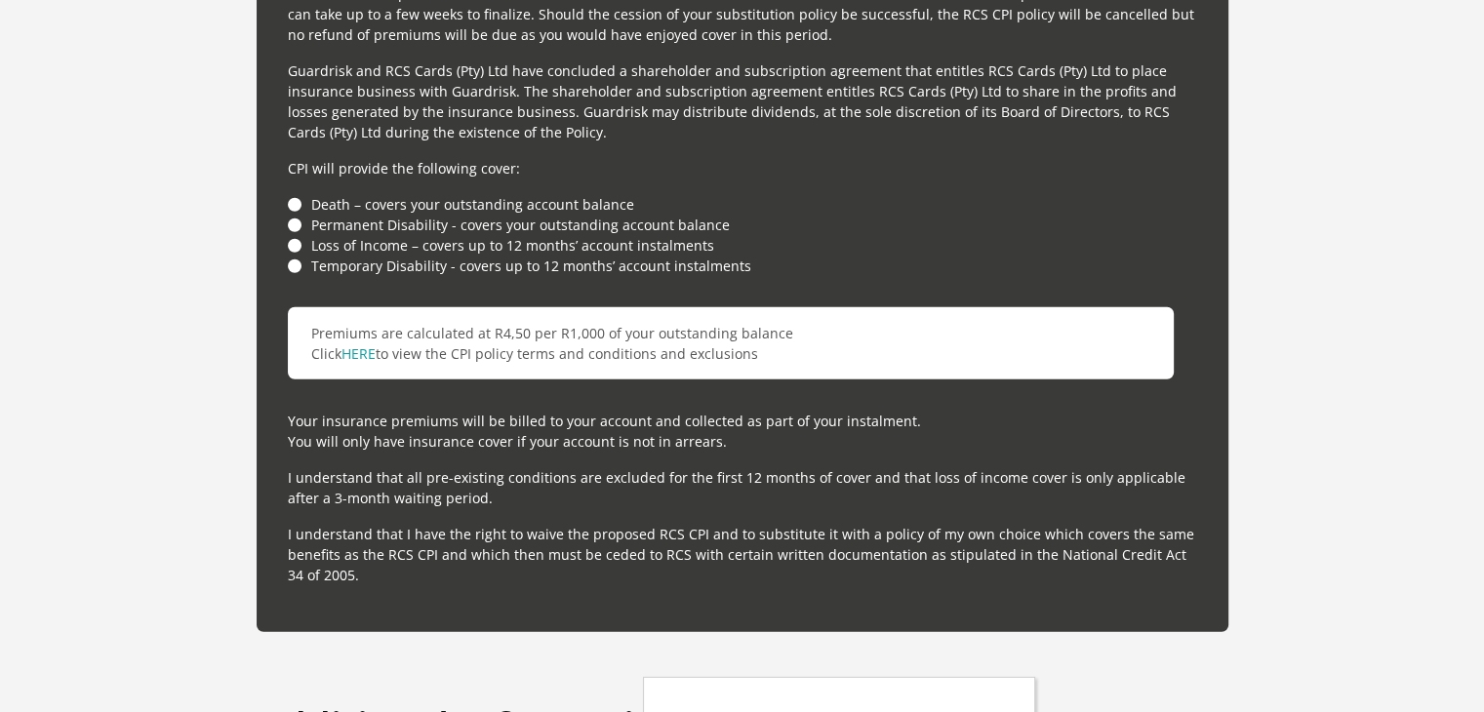
scroll to position [5424, 0]
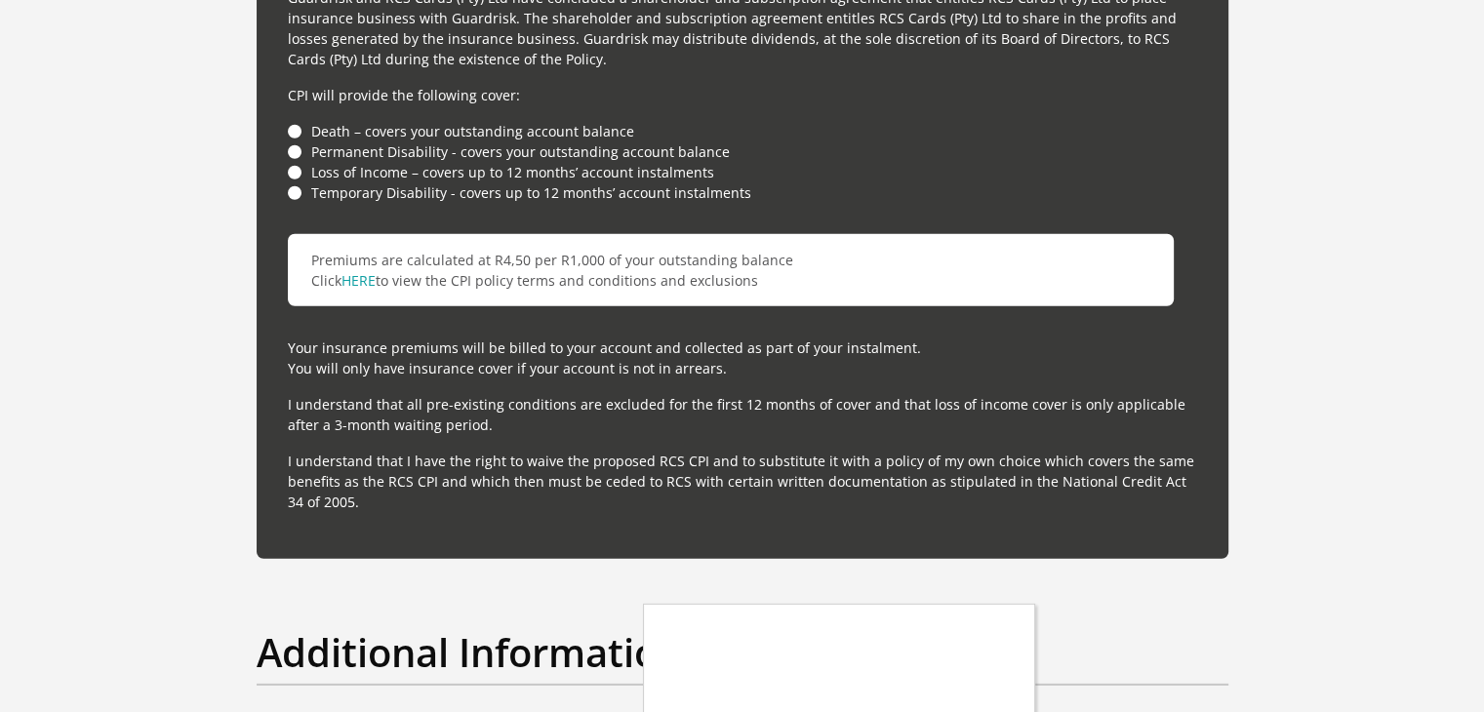
click at [300, 128] on div at bounding box center [742, 356] width 1484 height 712
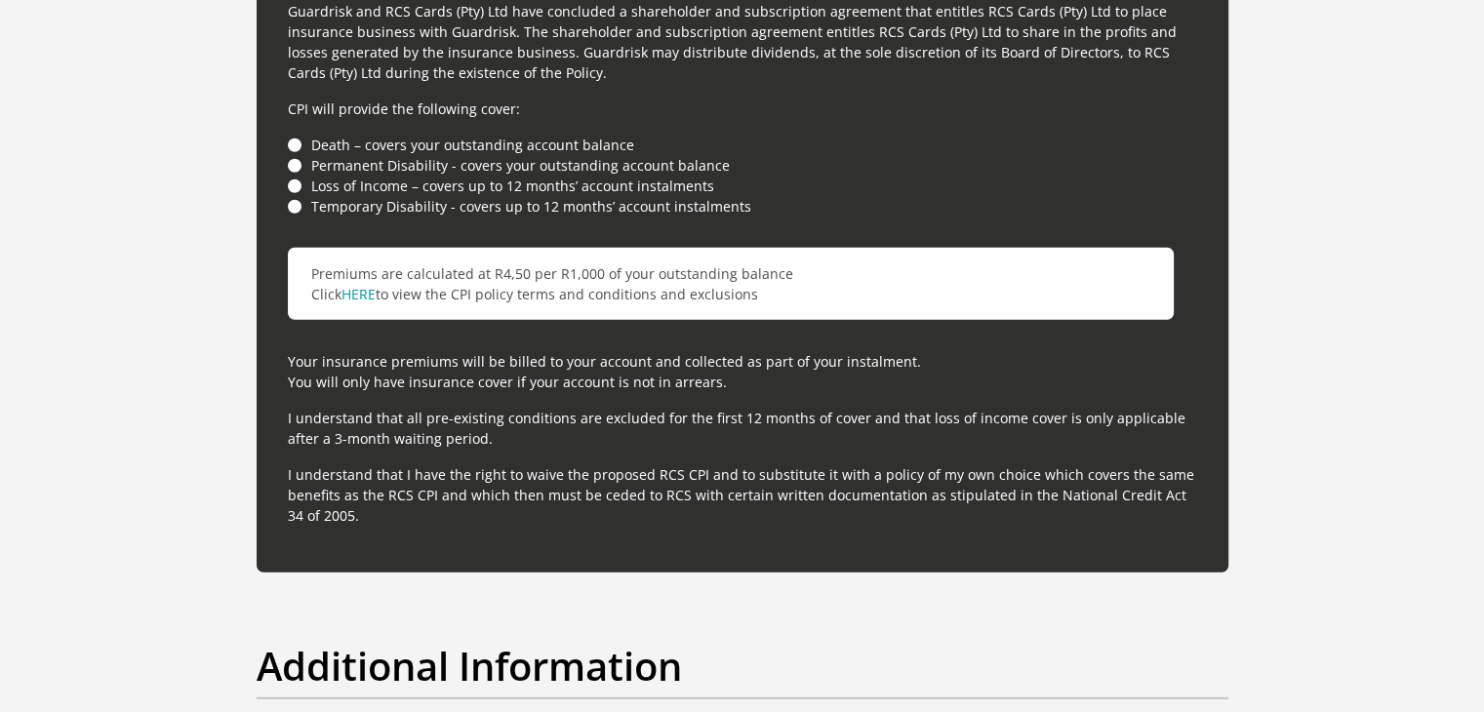
scroll to position [5400, 0]
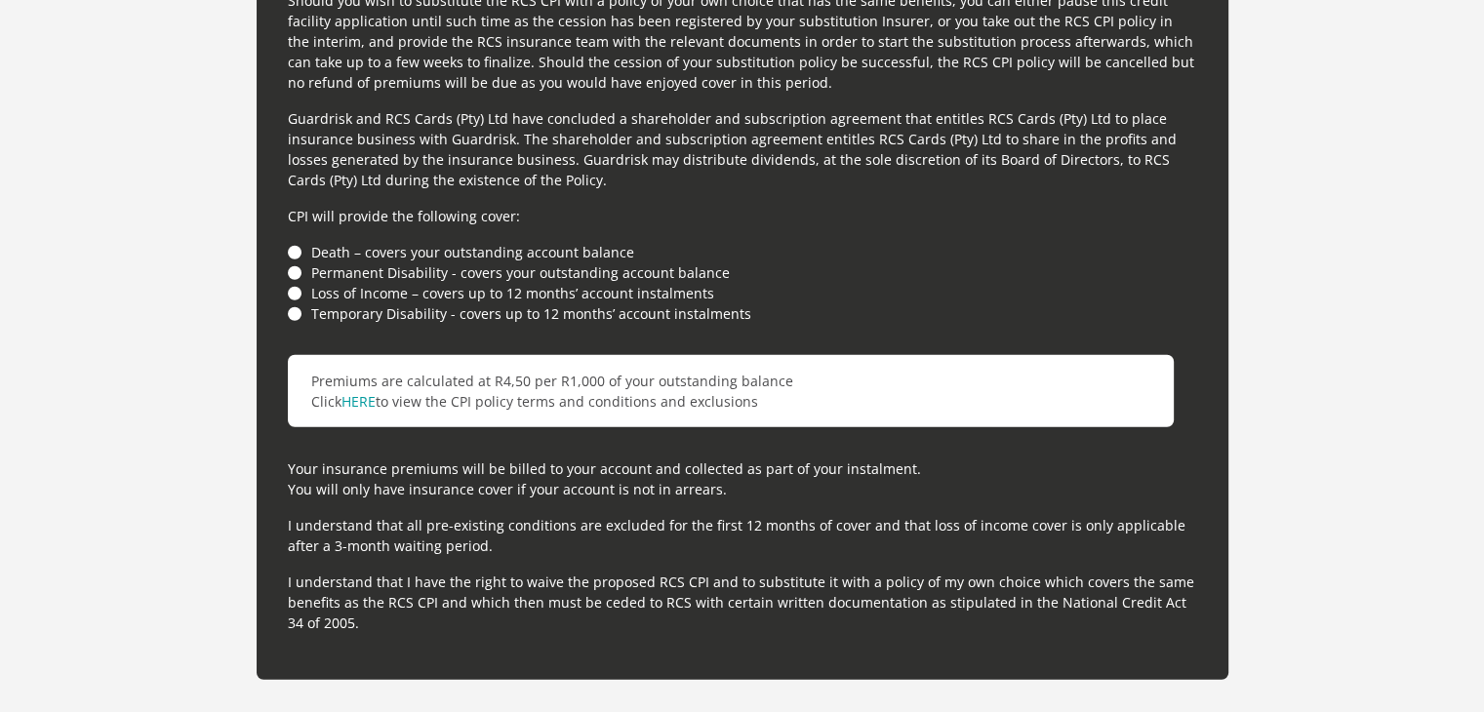
click at [289, 254] on li "Death – covers your outstanding account balance" at bounding box center [742, 252] width 909 height 20
click at [293, 265] on li "Permanent Disability - covers your outstanding account balance" at bounding box center [742, 272] width 909 height 20
click at [293, 243] on li "Death – covers your outstanding account balance" at bounding box center [742, 252] width 909 height 20
click at [289, 305] on li "Temporary Disability - covers up to 12 months’ account instalments" at bounding box center [742, 313] width 909 height 20
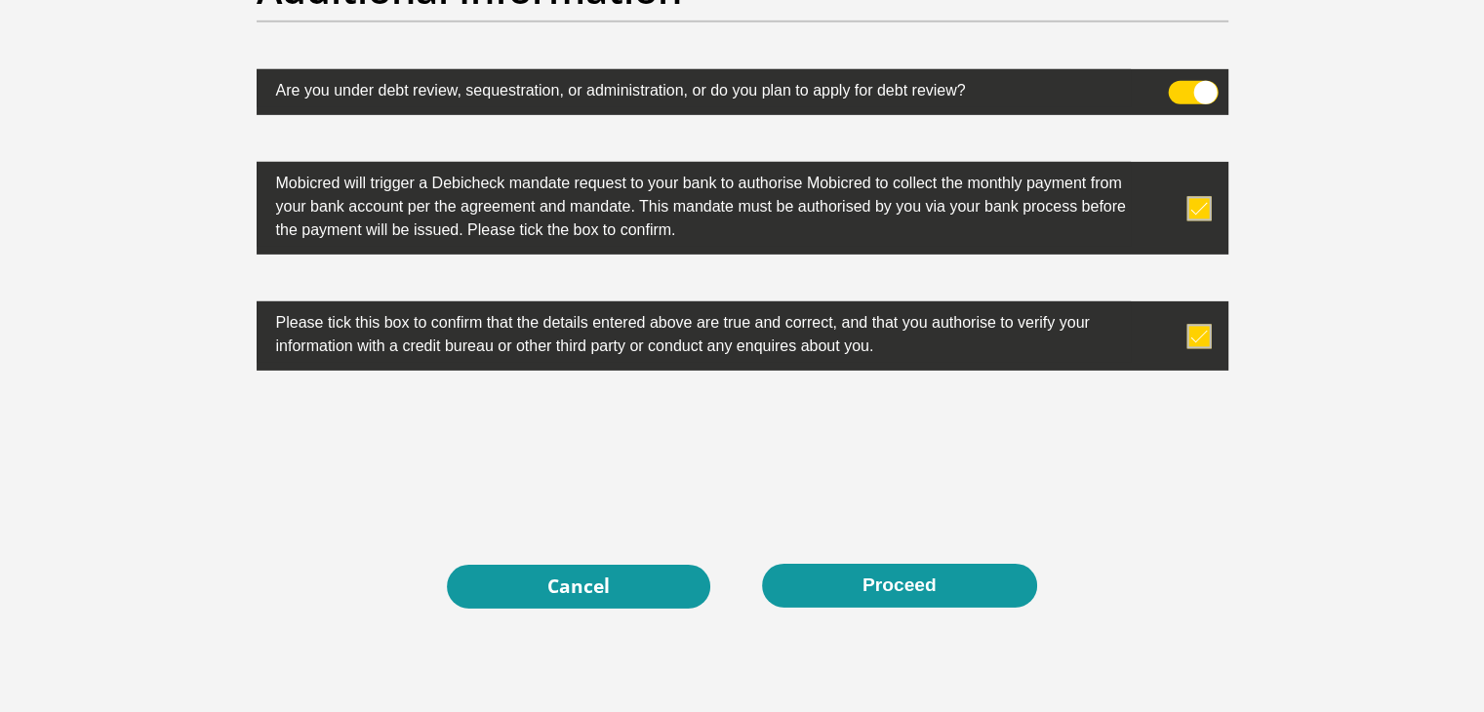
scroll to position [6308, 0]
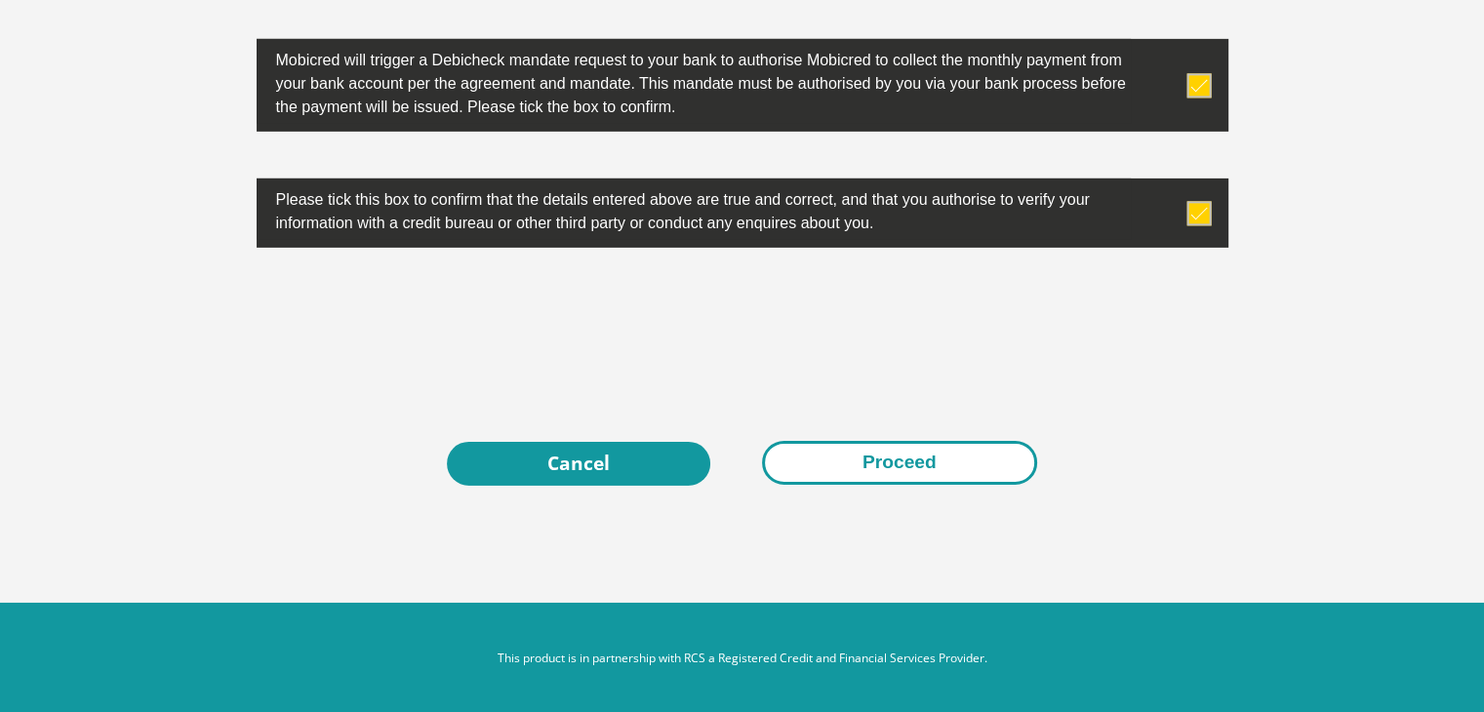
click at [714, 465] on button "Proceed" at bounding box center [899, 463] width 275 height 44
click at [714, 455] on button "Proceed" at bounding box center [899, 463] width 275 height 44
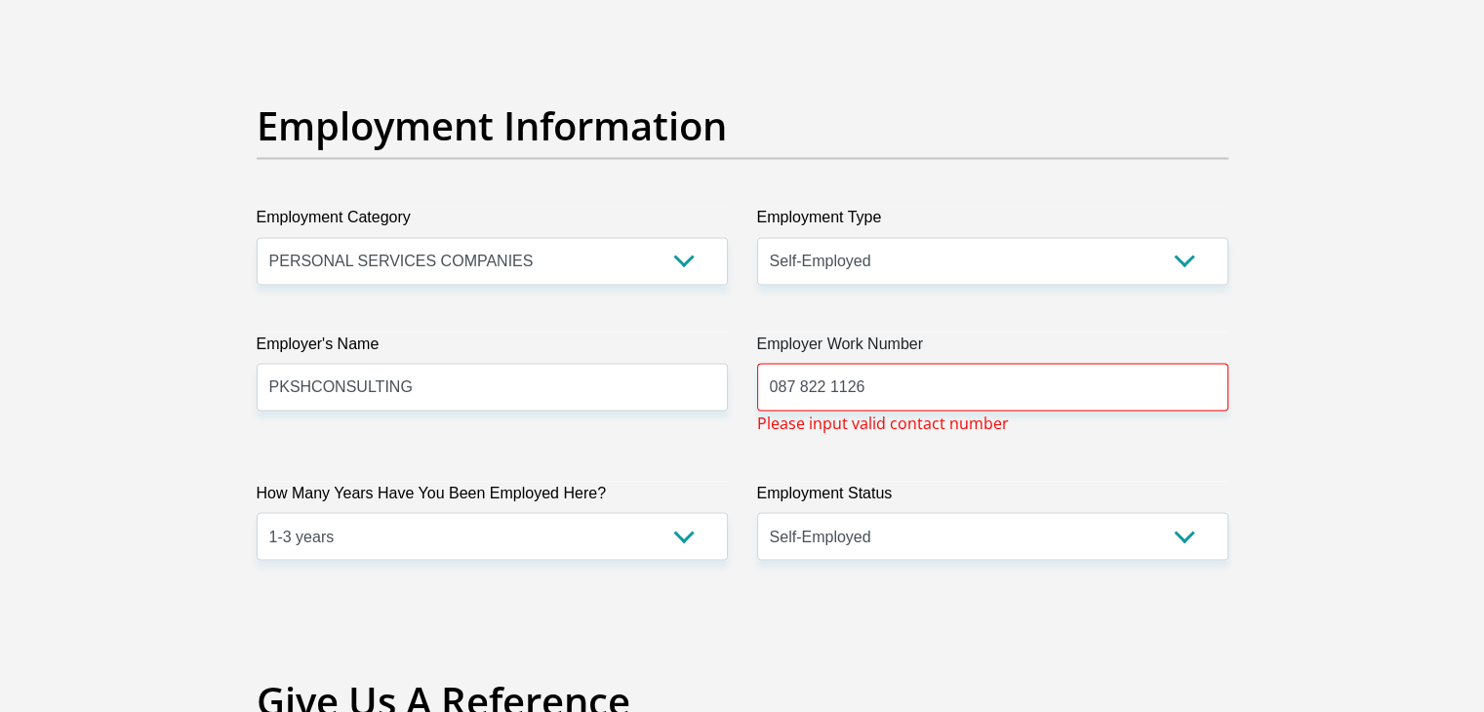
scroll to position [3456, 0]
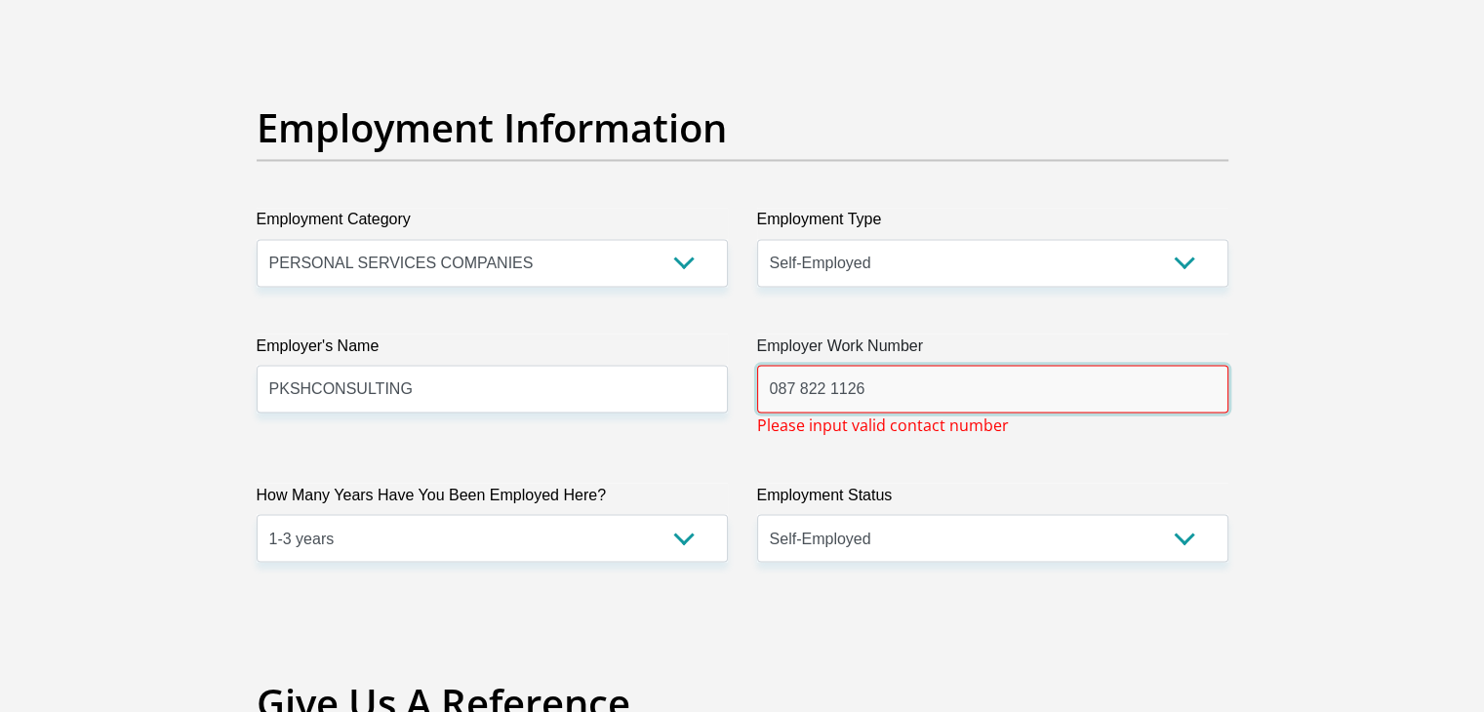
click at [714, 392] on input "087 822 1126" at bounding box center [992, 389] width 471 height 48
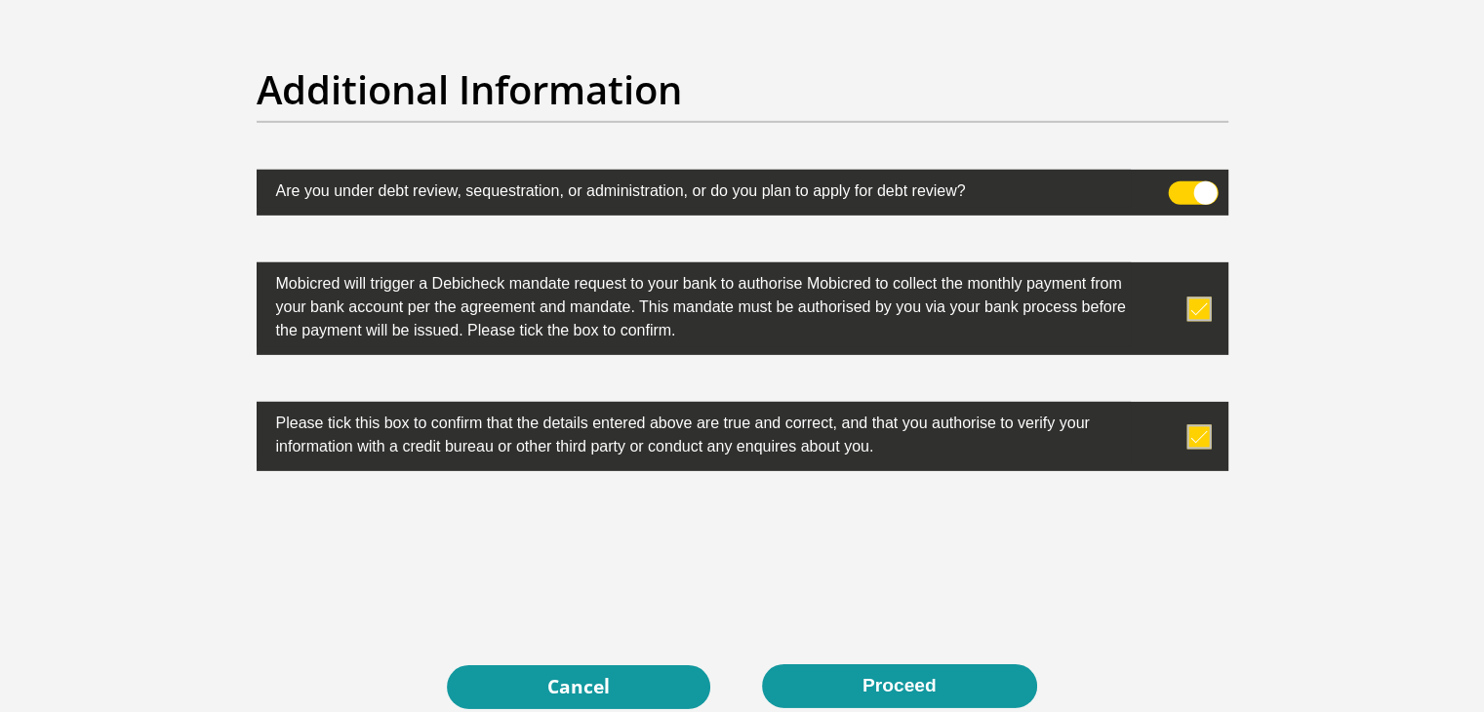
scroll to position [6284, 0]
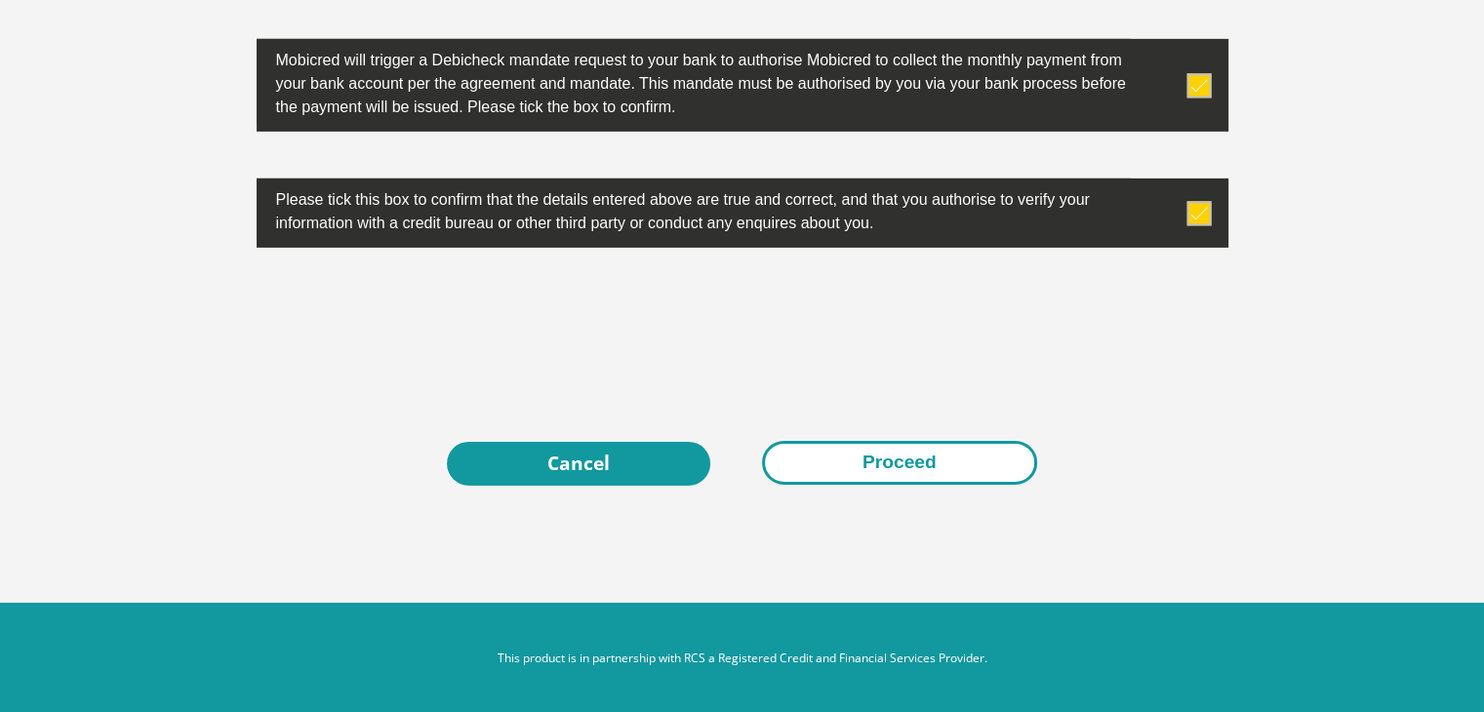
type input "0878221126"
click at [714, 452] on button "Proceed" at bounding box center [899, 463] width 275 height 44
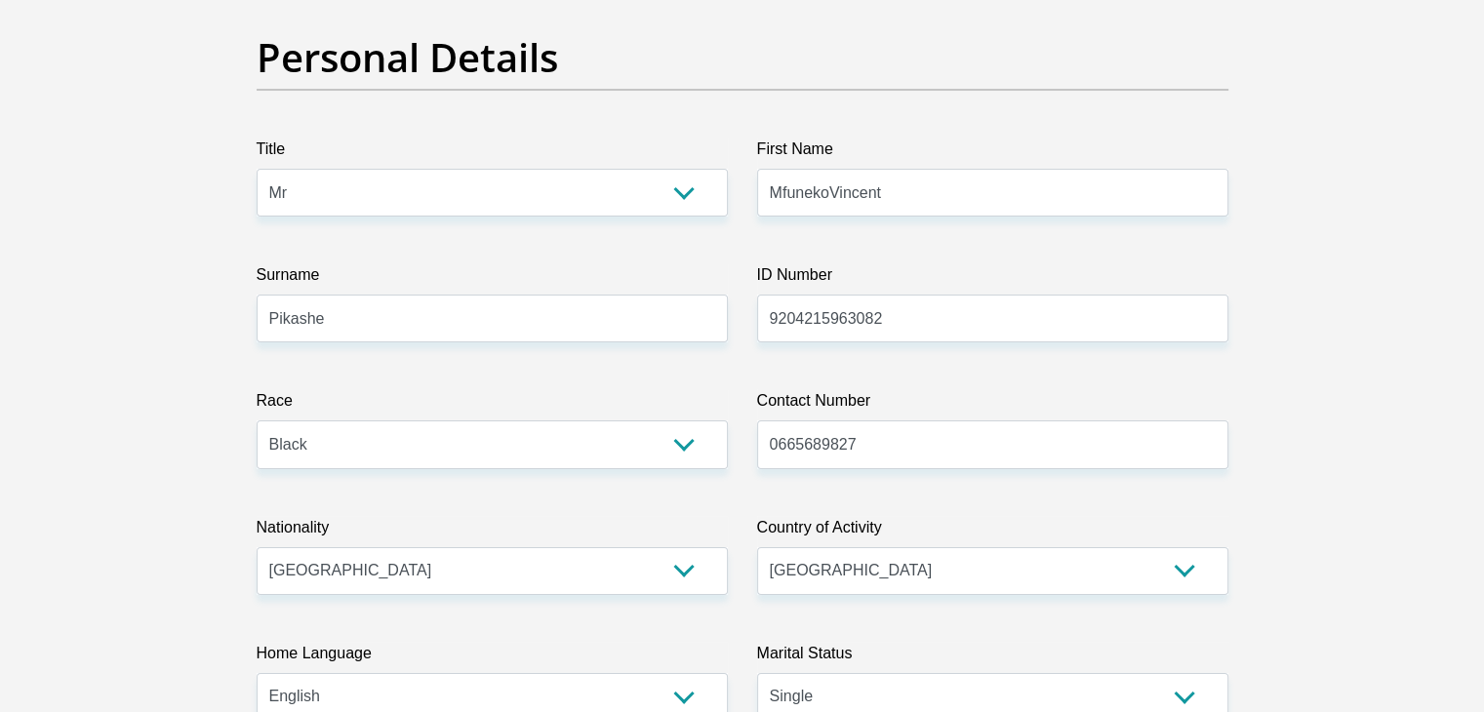
scroll to position [0, 0]
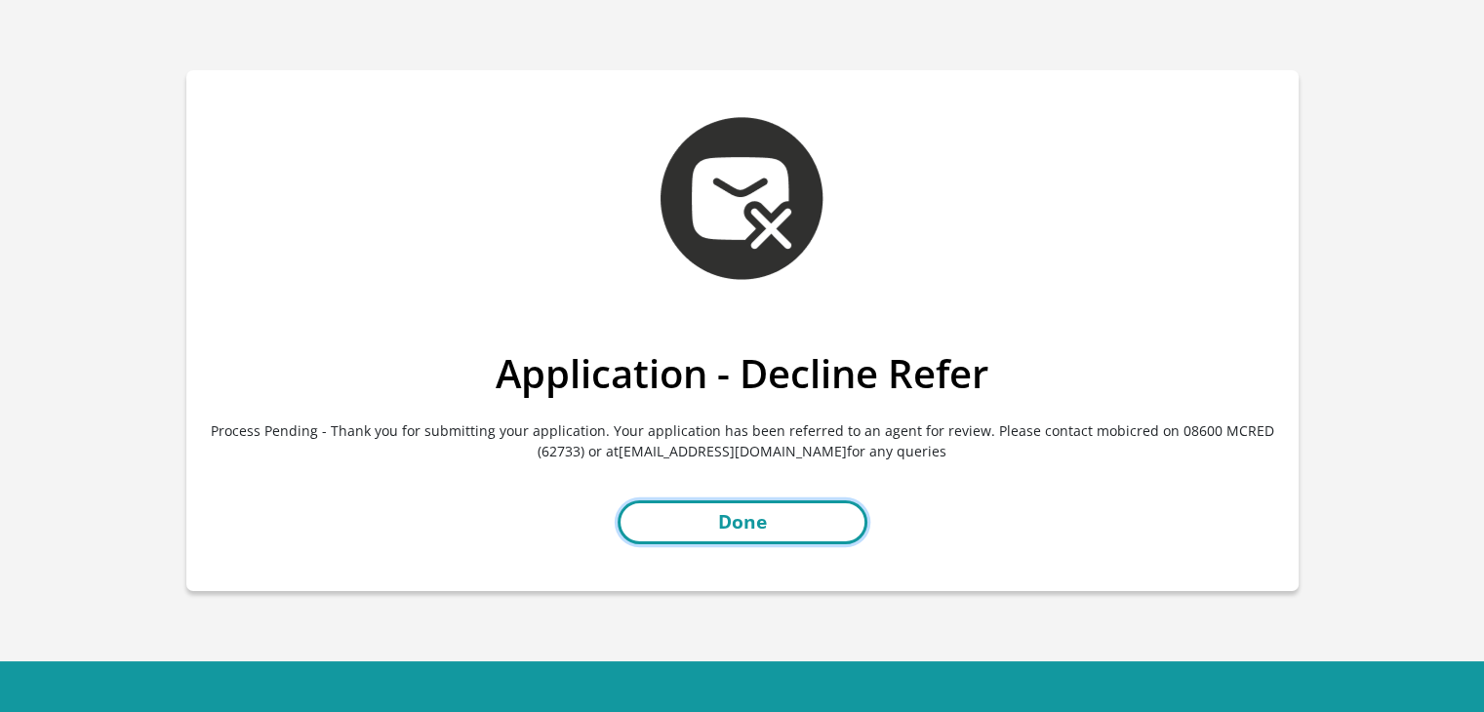
click at [808, 518] on link "Done" at bounding box center [743, 523] width 250 height 44
